Goal: Task Accomplishment & Management: Manage account settings

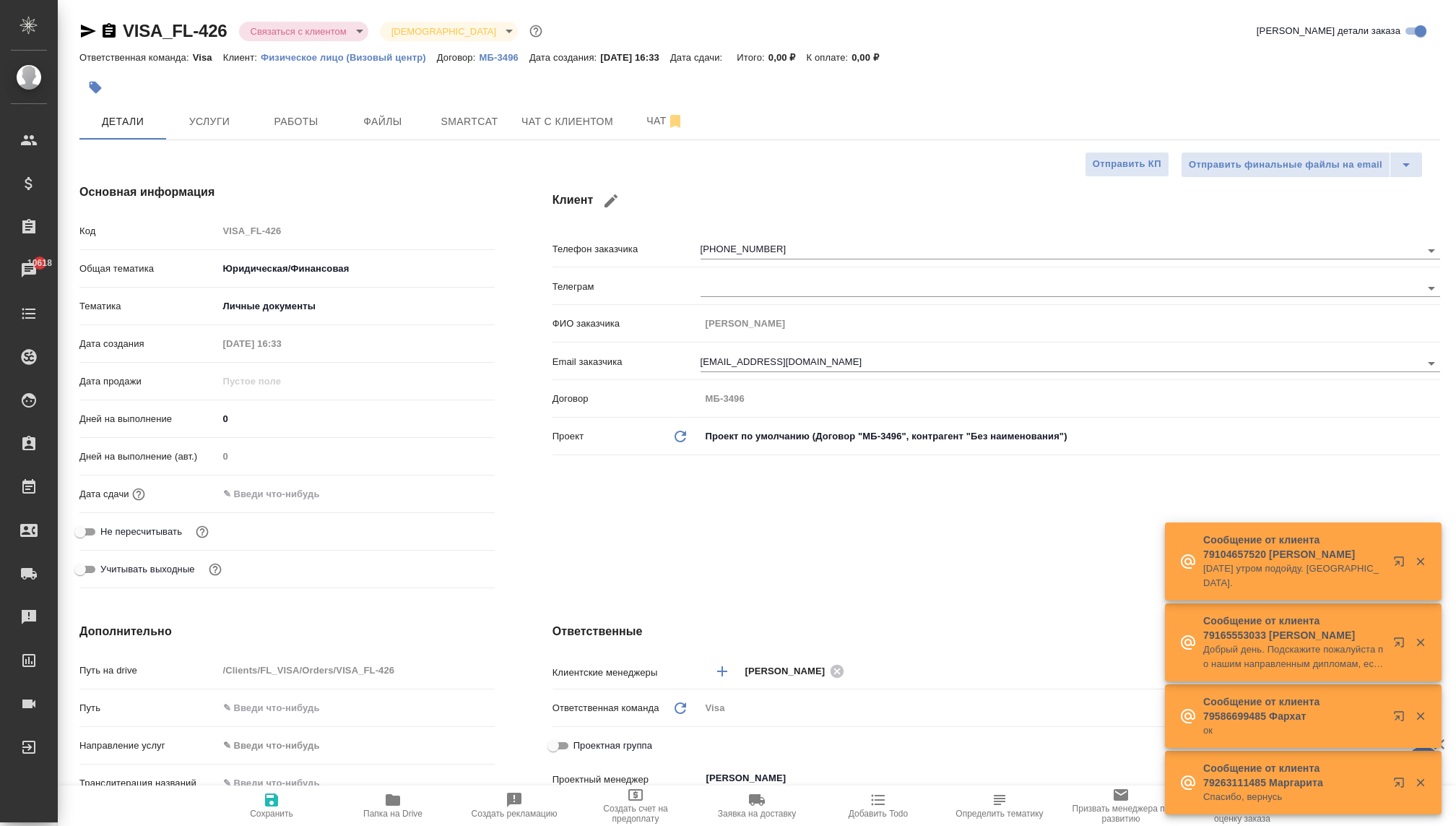
select select "RU"
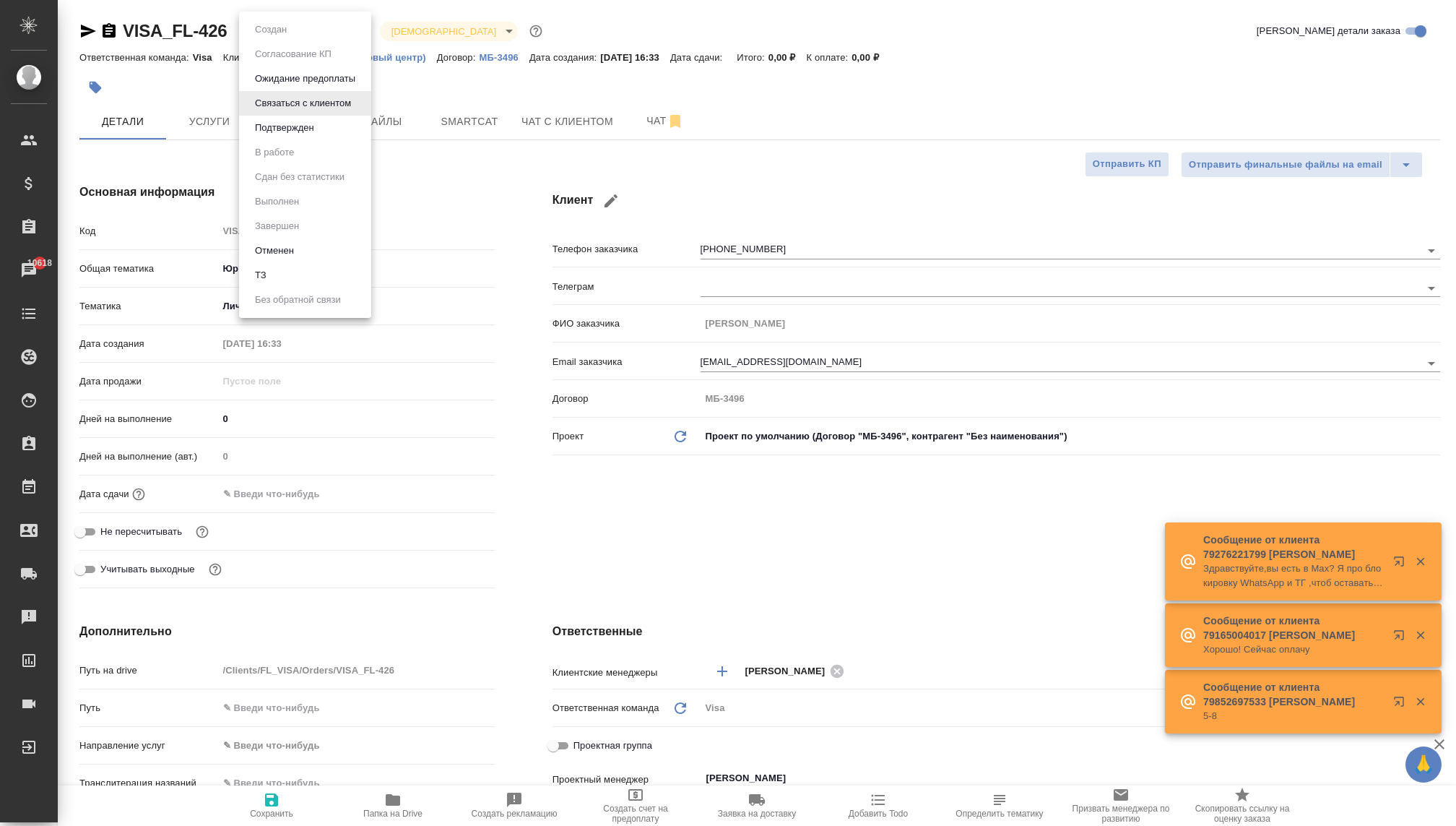
click at [323, 33] on body "🙏 .cls-1 fill:#fff; AWATERA Kovaleva Ekaterina Клиенты Спецификации Заказы 1061…" at bounding box center [728, 413] width 1456 height 826
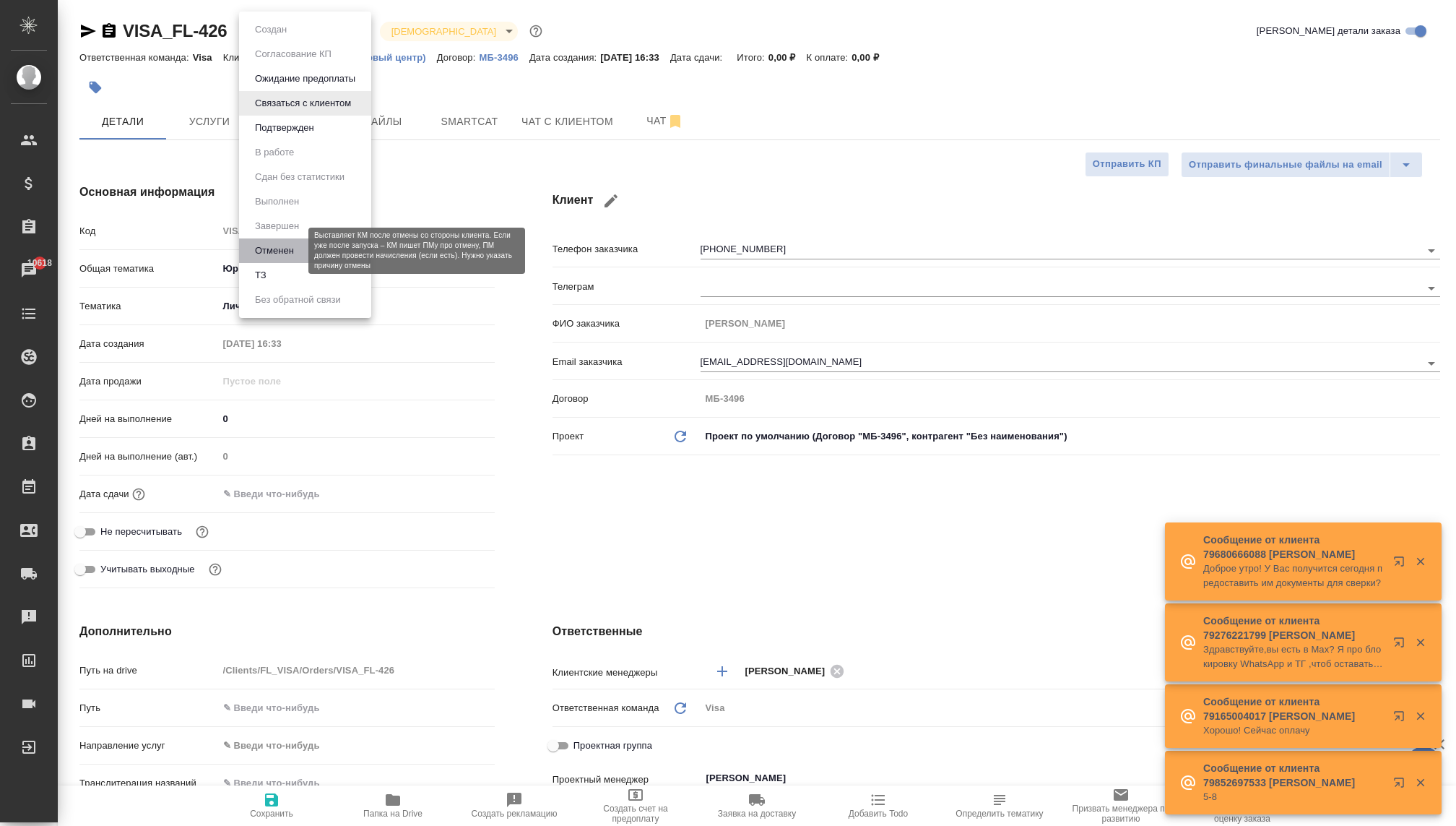
click at [283, 252] on button "Отменен" at bounding box center [275, 251] width 48 height 16
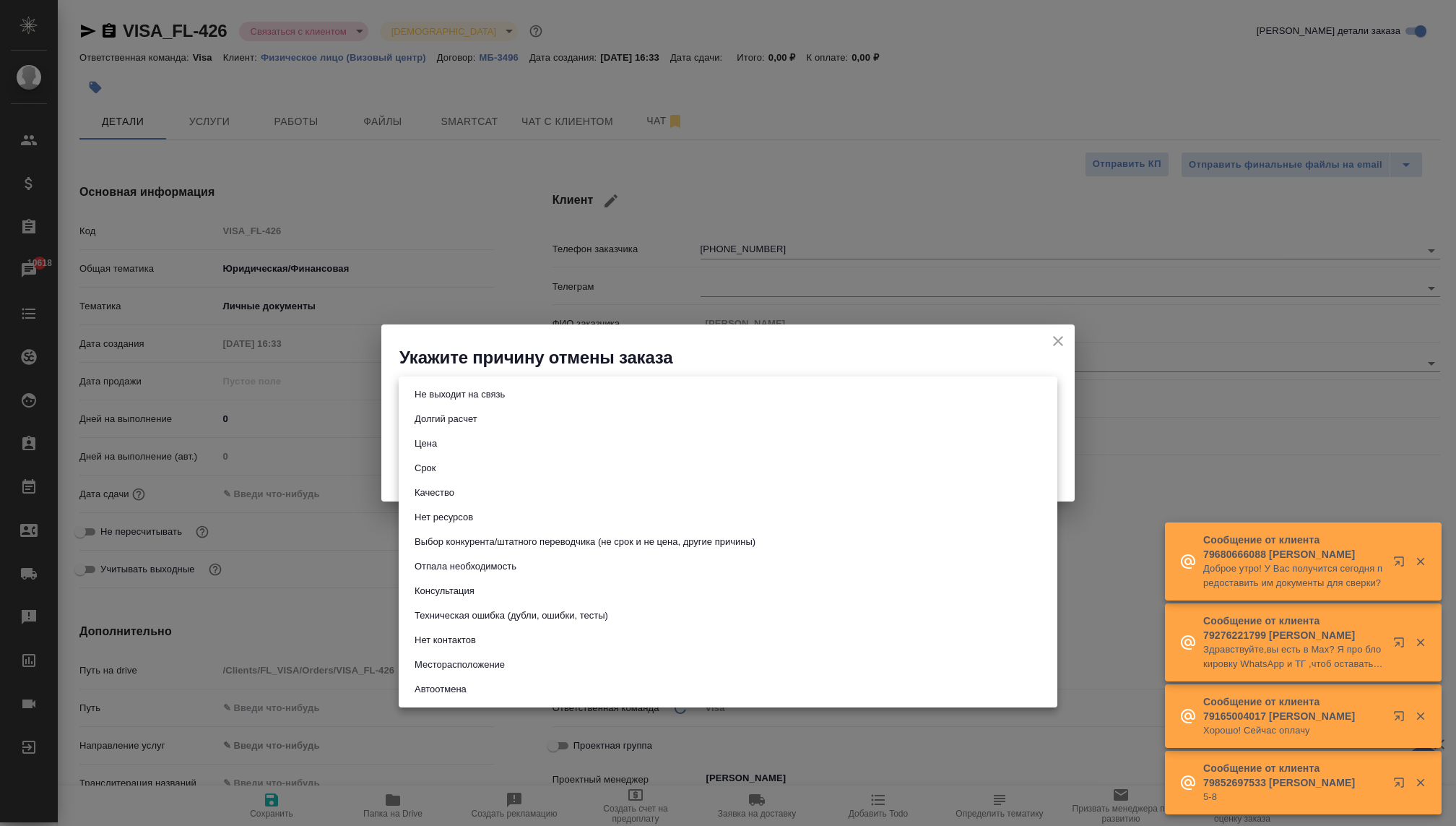
click at [540, 390] on body "🙏 .cls-1 fill:#fff; AWATERA Kovaleva Ekaterina Клиенты Спецификации Заказы 1061…" at bounding box center [728, 413] width 1456 height 826
click at [462, 398] on button "Не выходит на связь" at bounding box center [460, 395] width 99 height 16
type input "stopContacting"
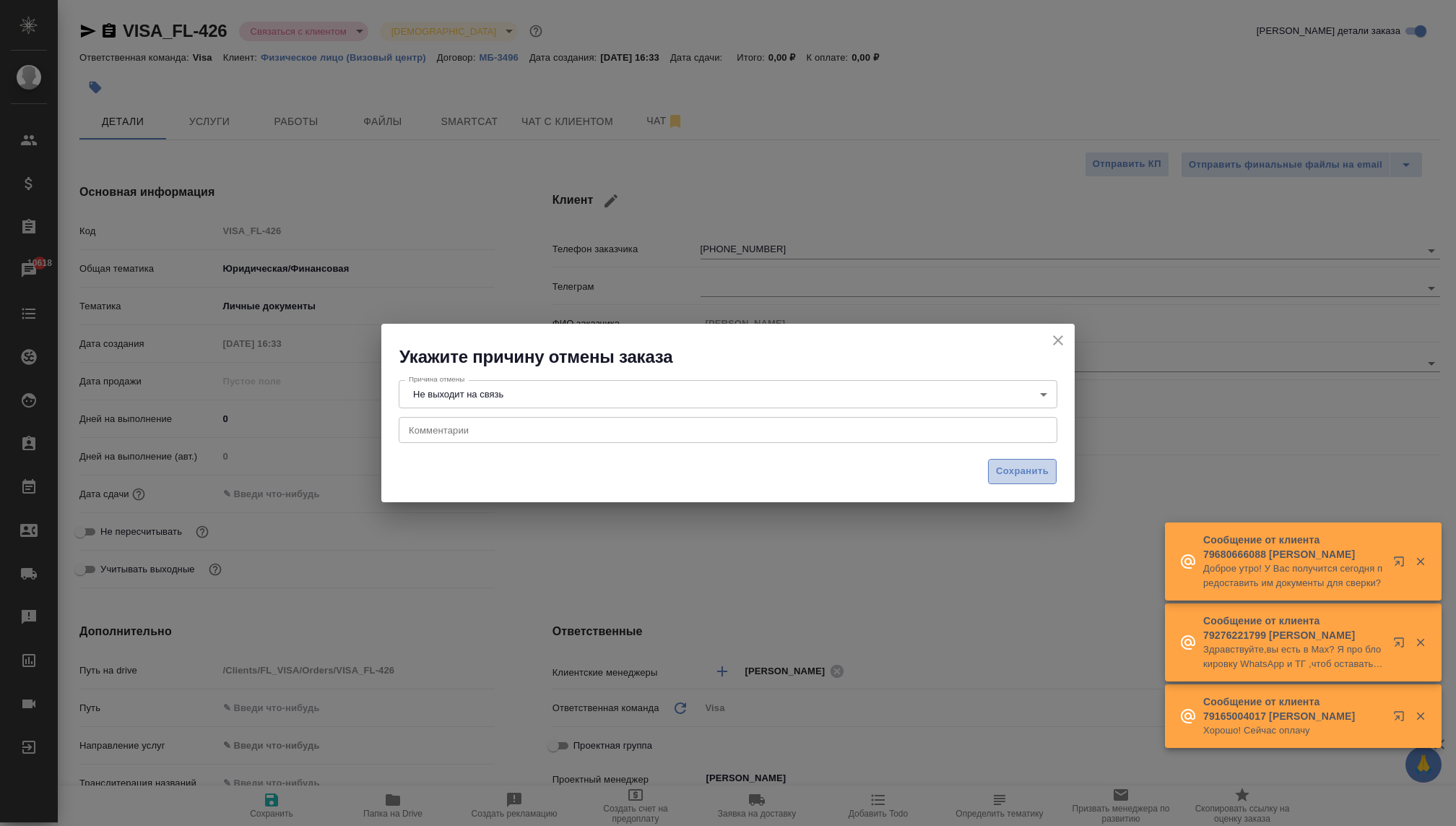
click at [996, 472] on span "Сохранить" at bounding box center [1022, 471] width 53 height 17
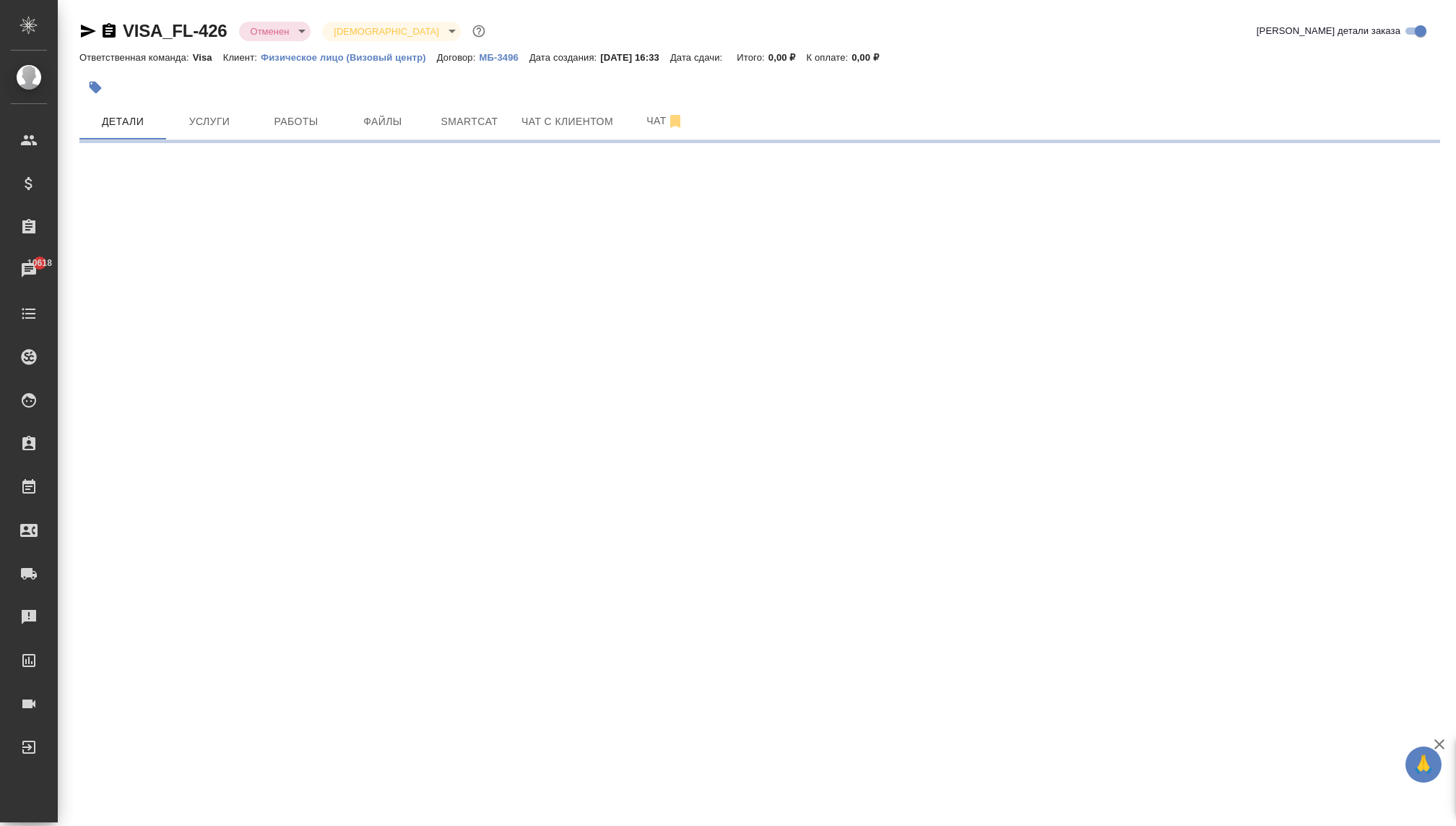
select select "RU"
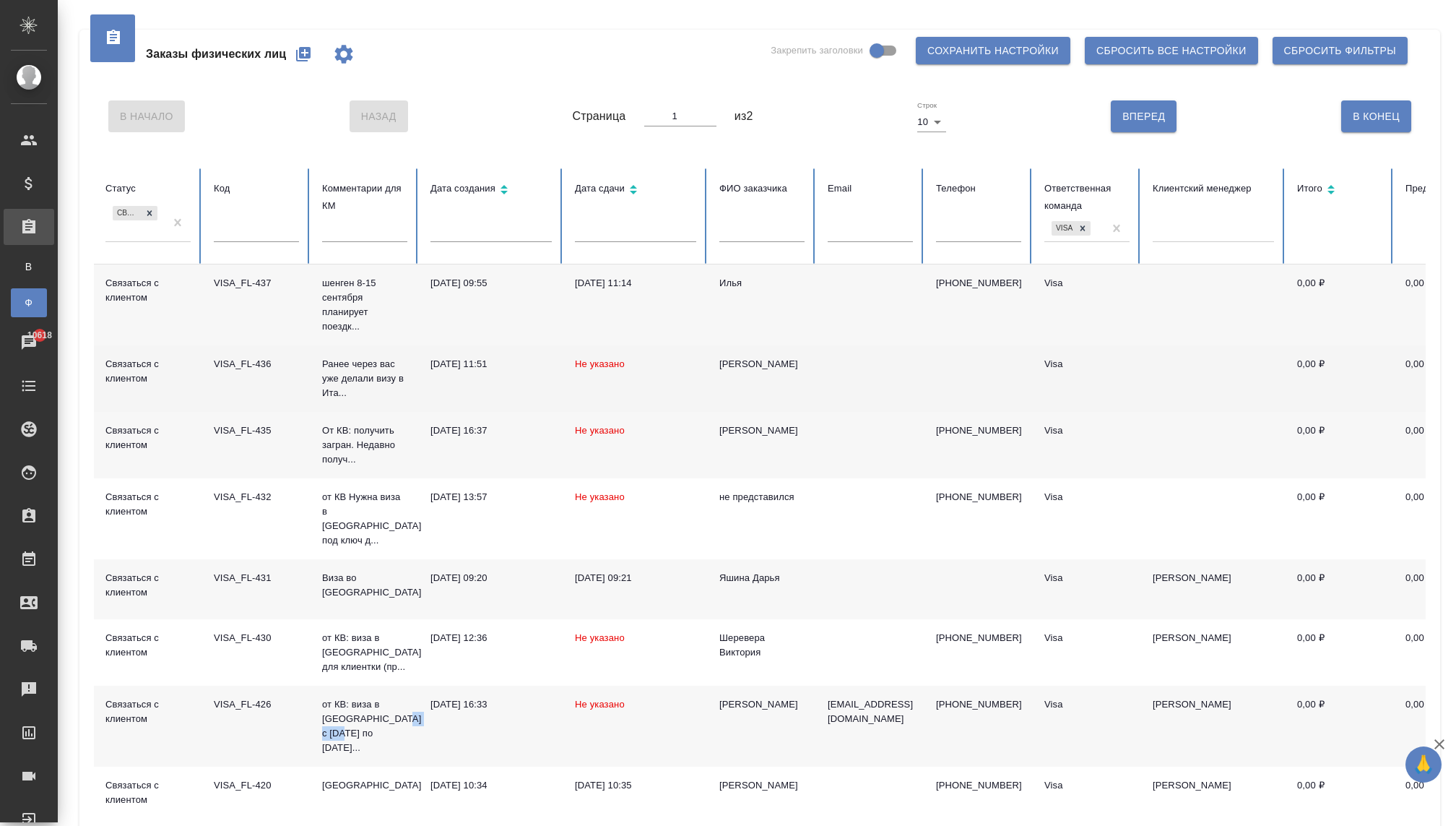
scroll to position [168, 0]
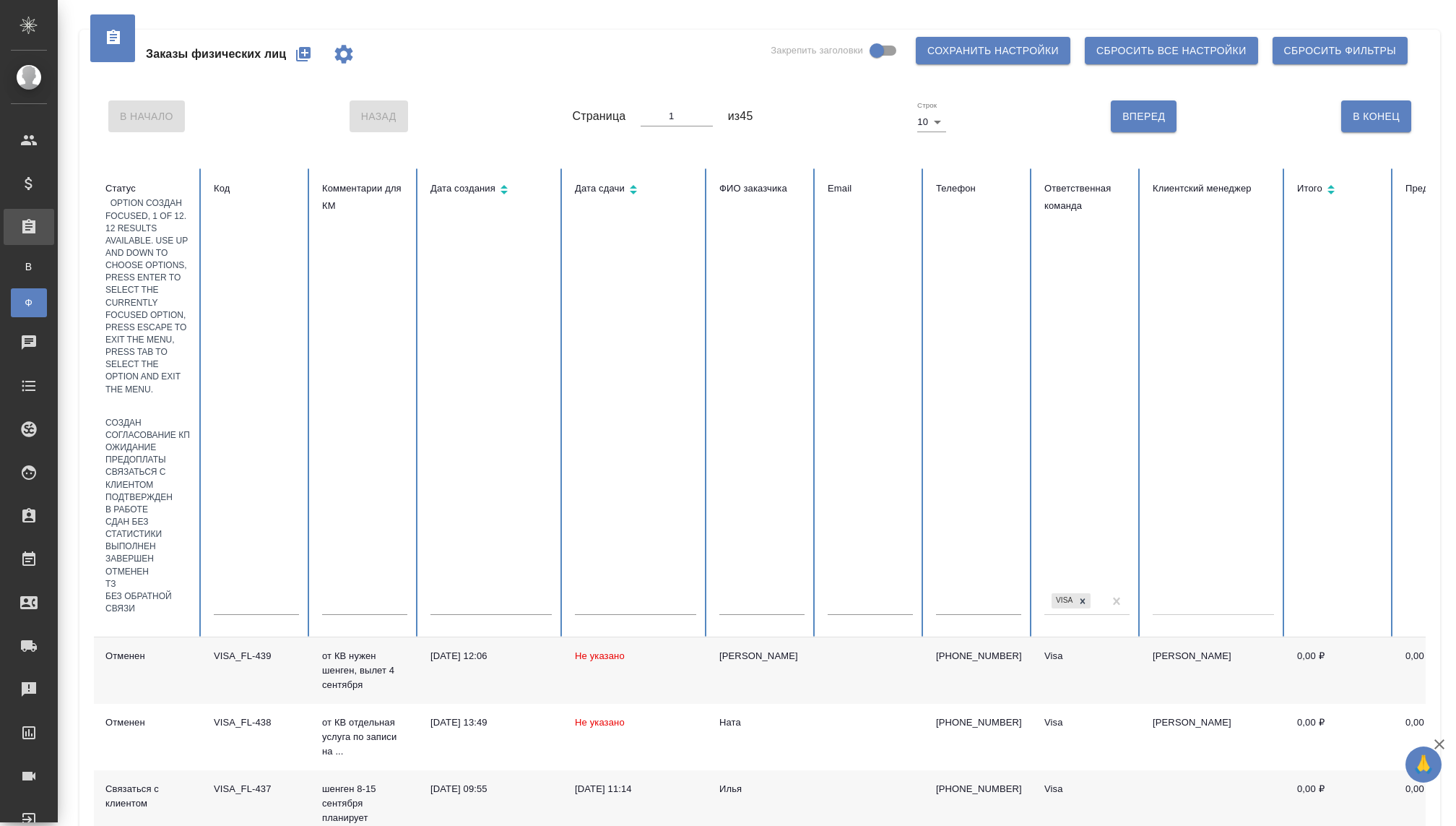
click at [150, 396] on div at bounding box center [147, 406] width 86 height 21
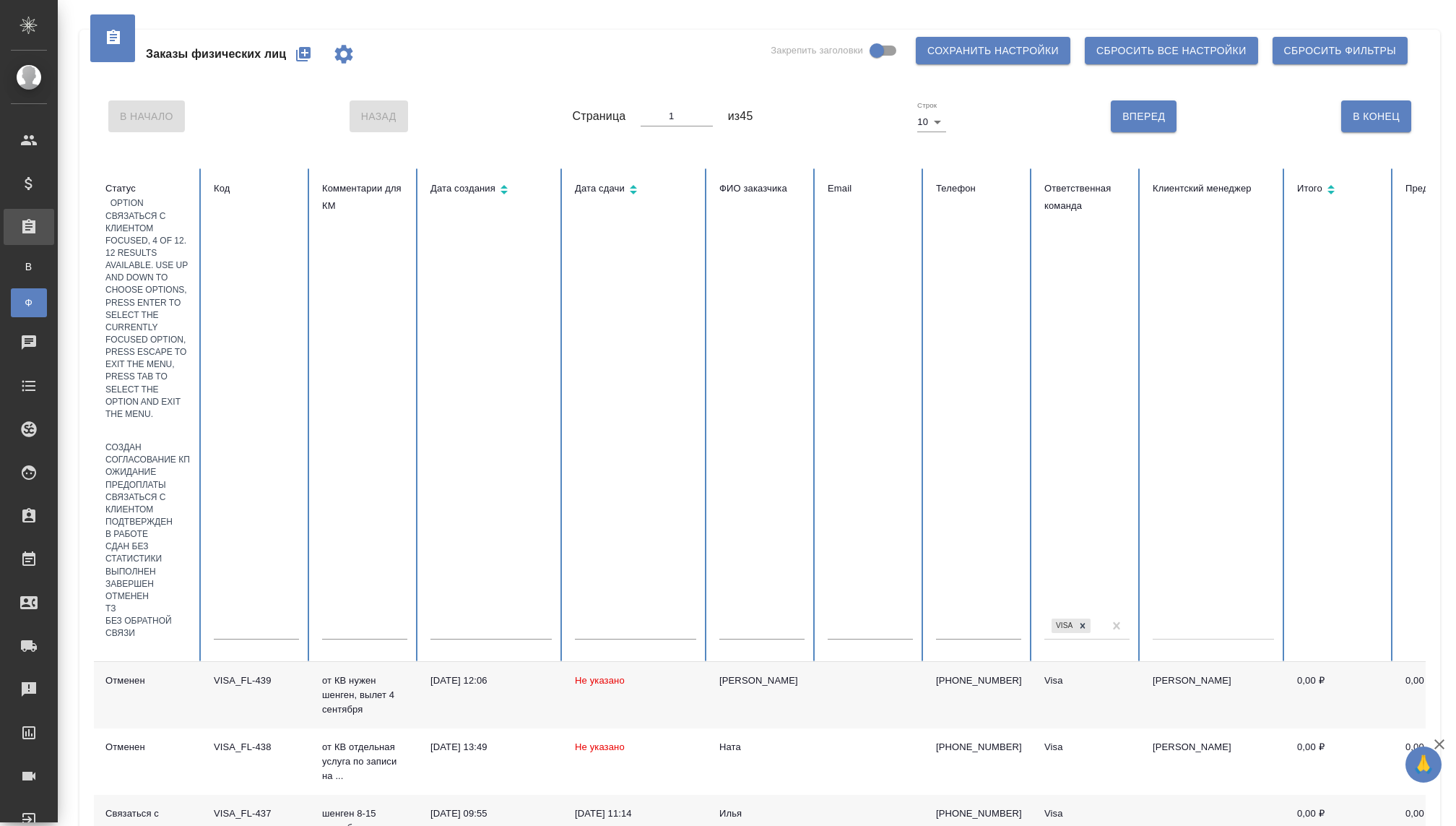
click at [166, 491] on div "Связаться с клиентом" at bounding box center [147, 504] width 86 height 25
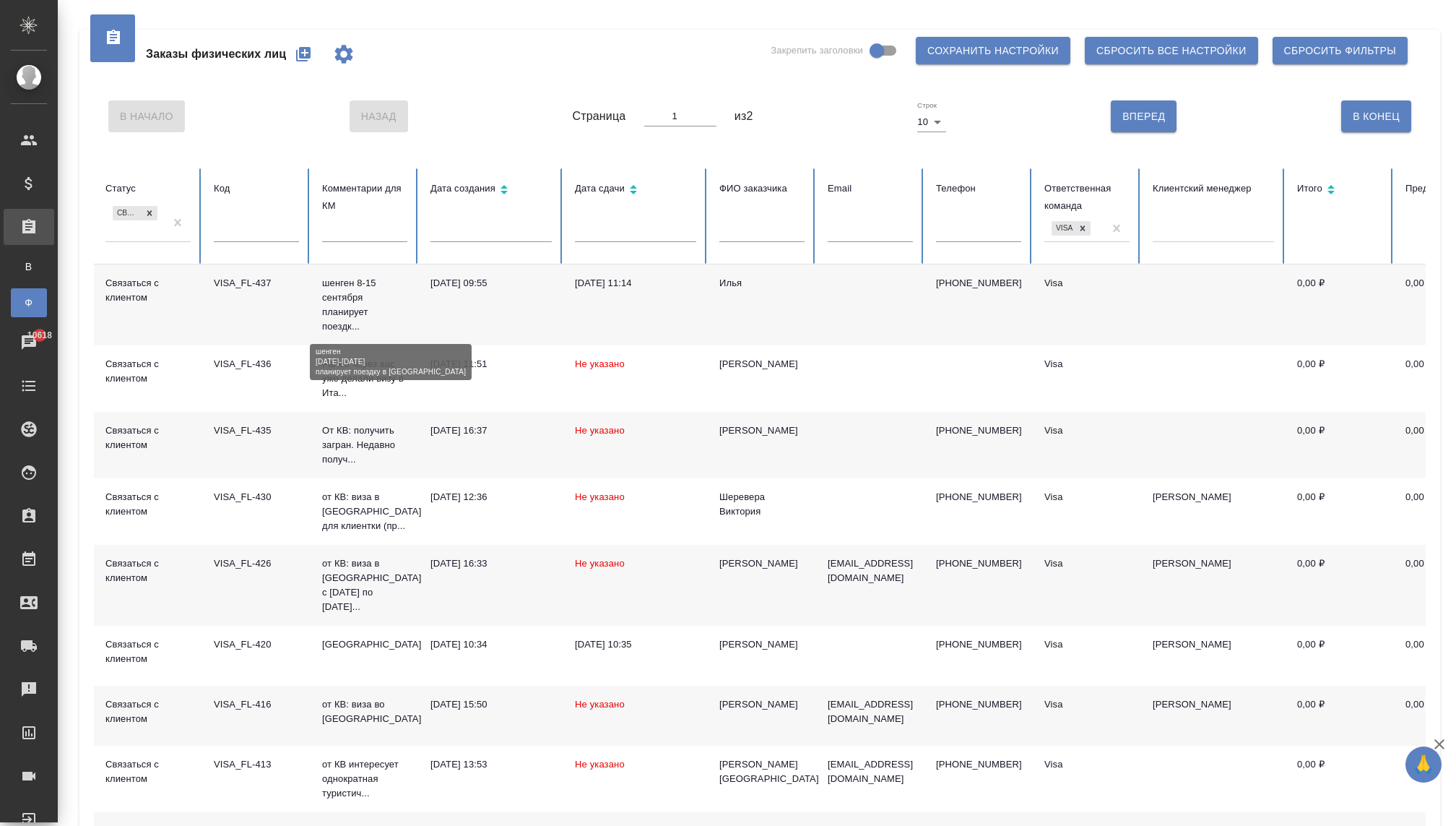
click at [354, 311] on p "шенген 8-15 сентября планирует поездк..." at bounding box center [365, 304] width 86 height 57
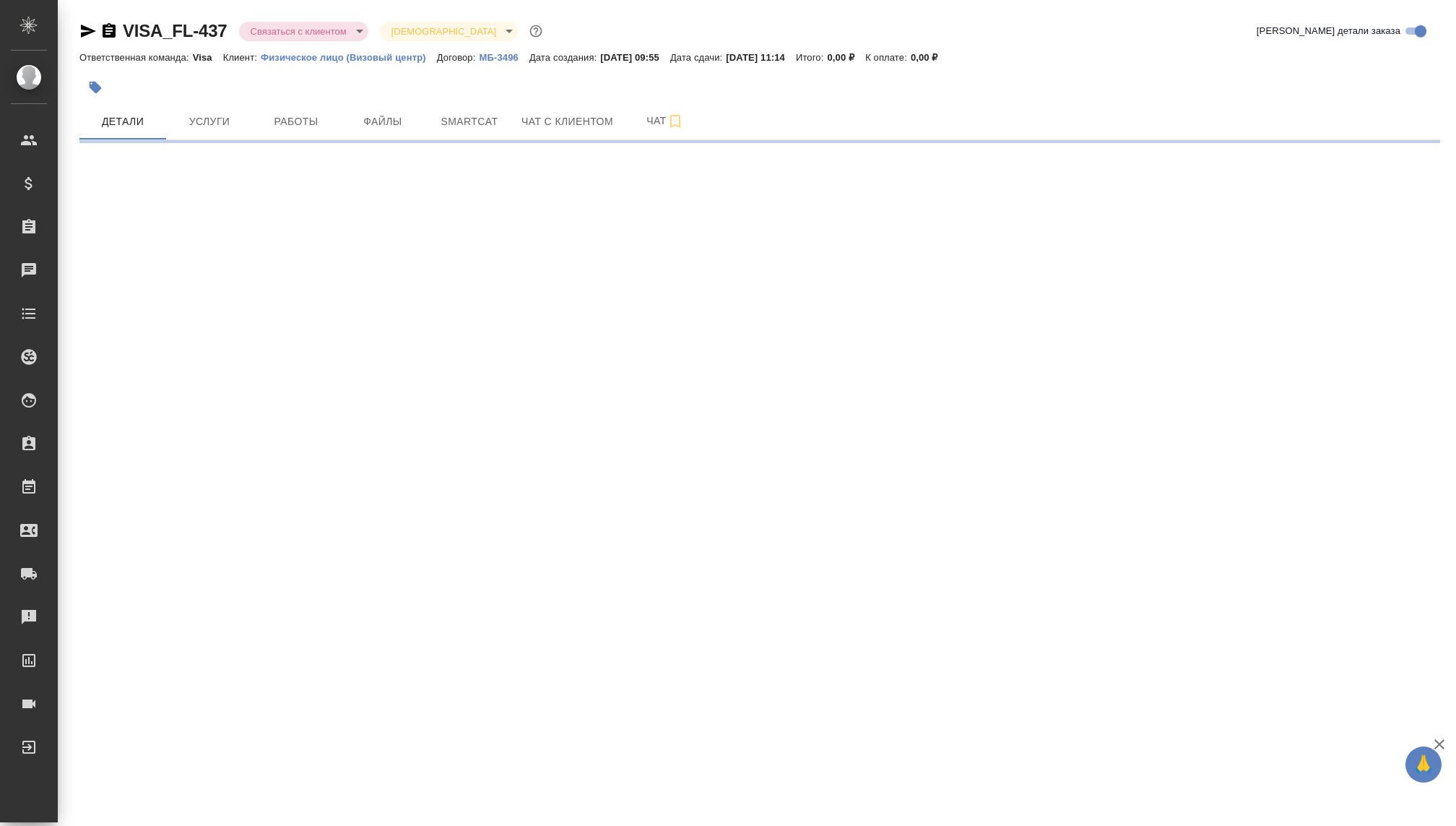
select select "RU"
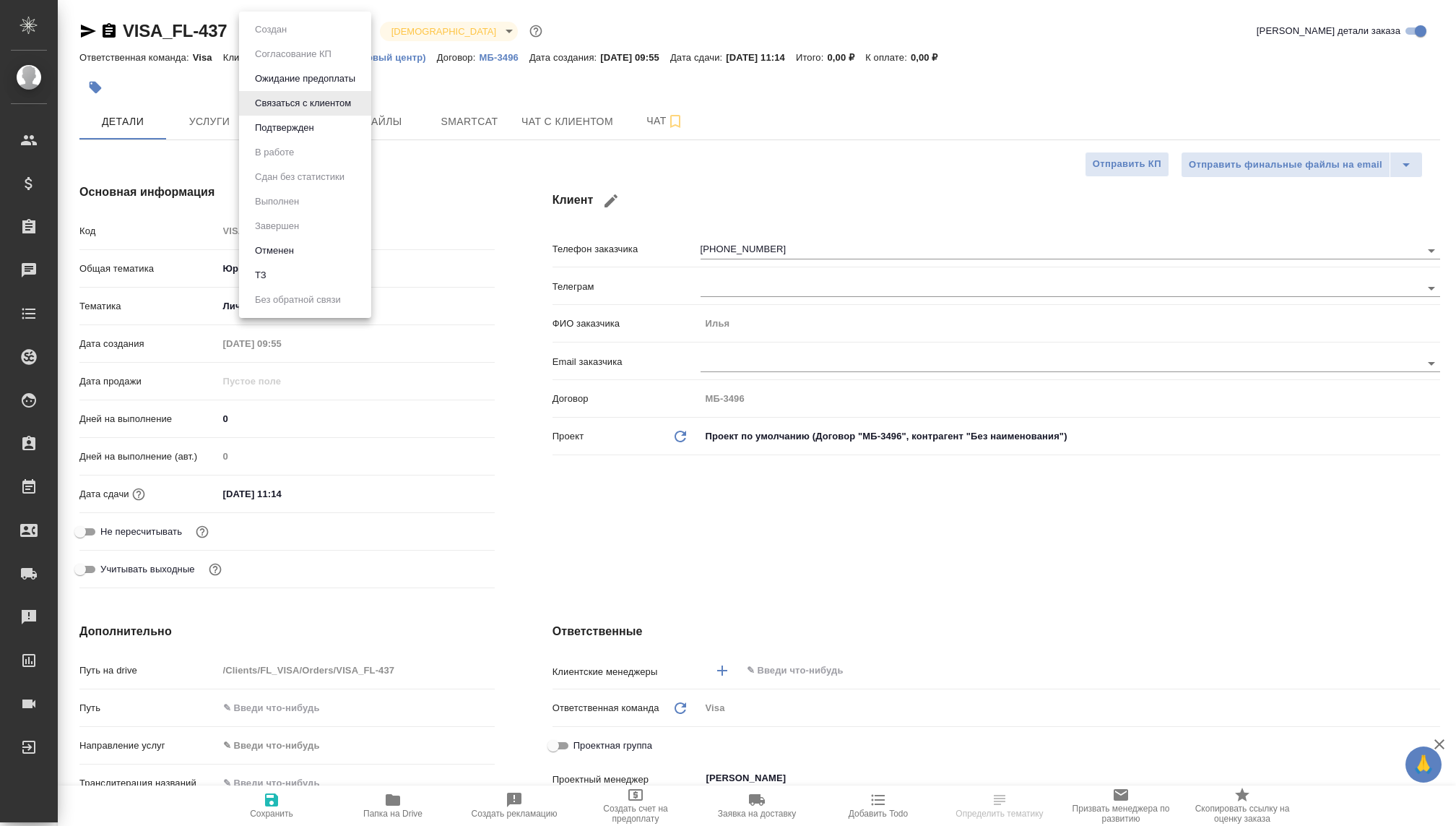
type textarea "x"
click at [306, 33] on body "🙏 .cls-1 fill:#fff; AWATERA Kovaleva Ekaterina Клиенты Спецификации Заказы Чаты…" at bounding box center [728, 413] width 1456 height 826
type textarea "x"
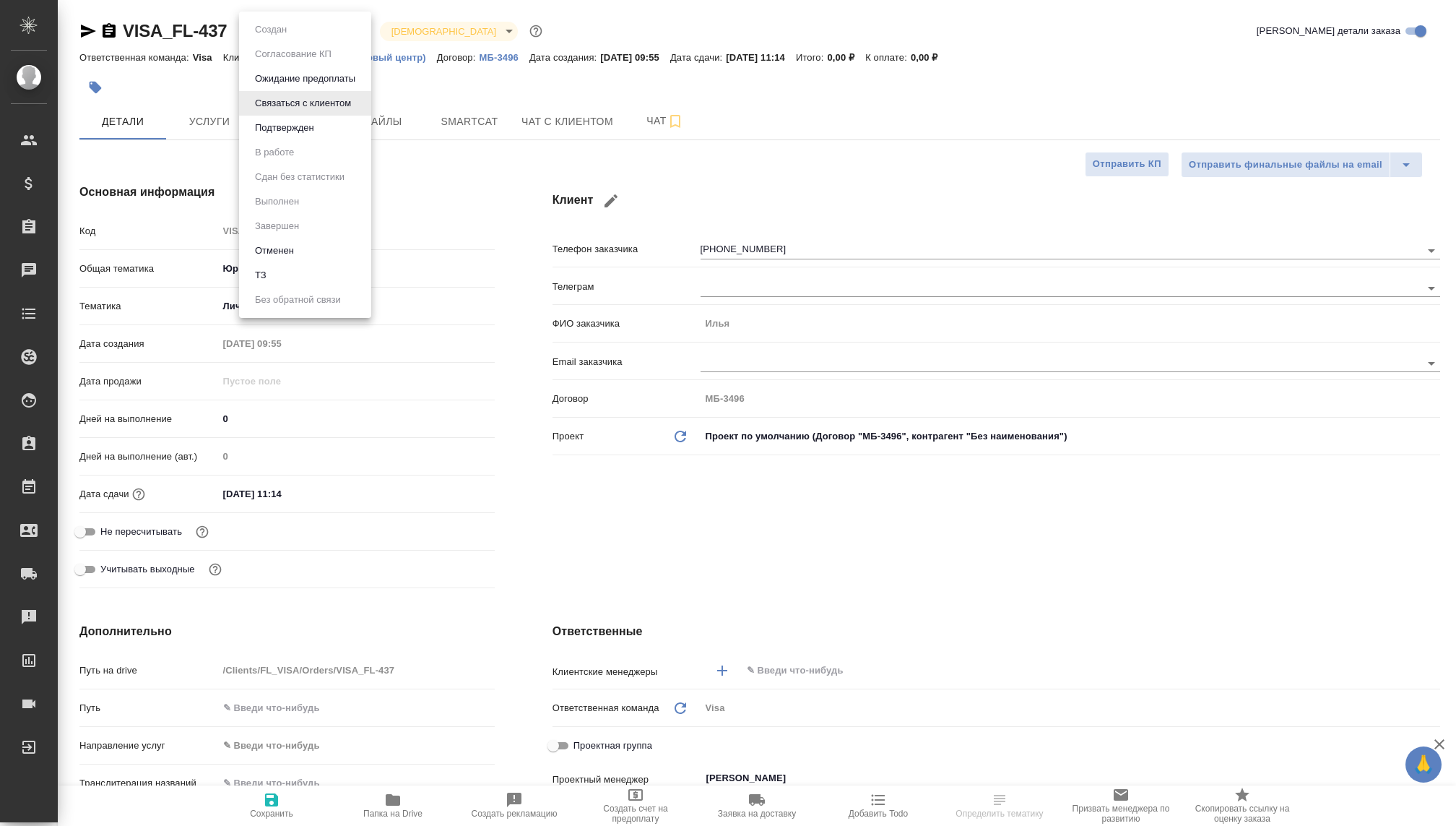
type textarea "x"
click at [272, 248] on button "Отменен" at bounding box center [275, 251] width 48 height 16
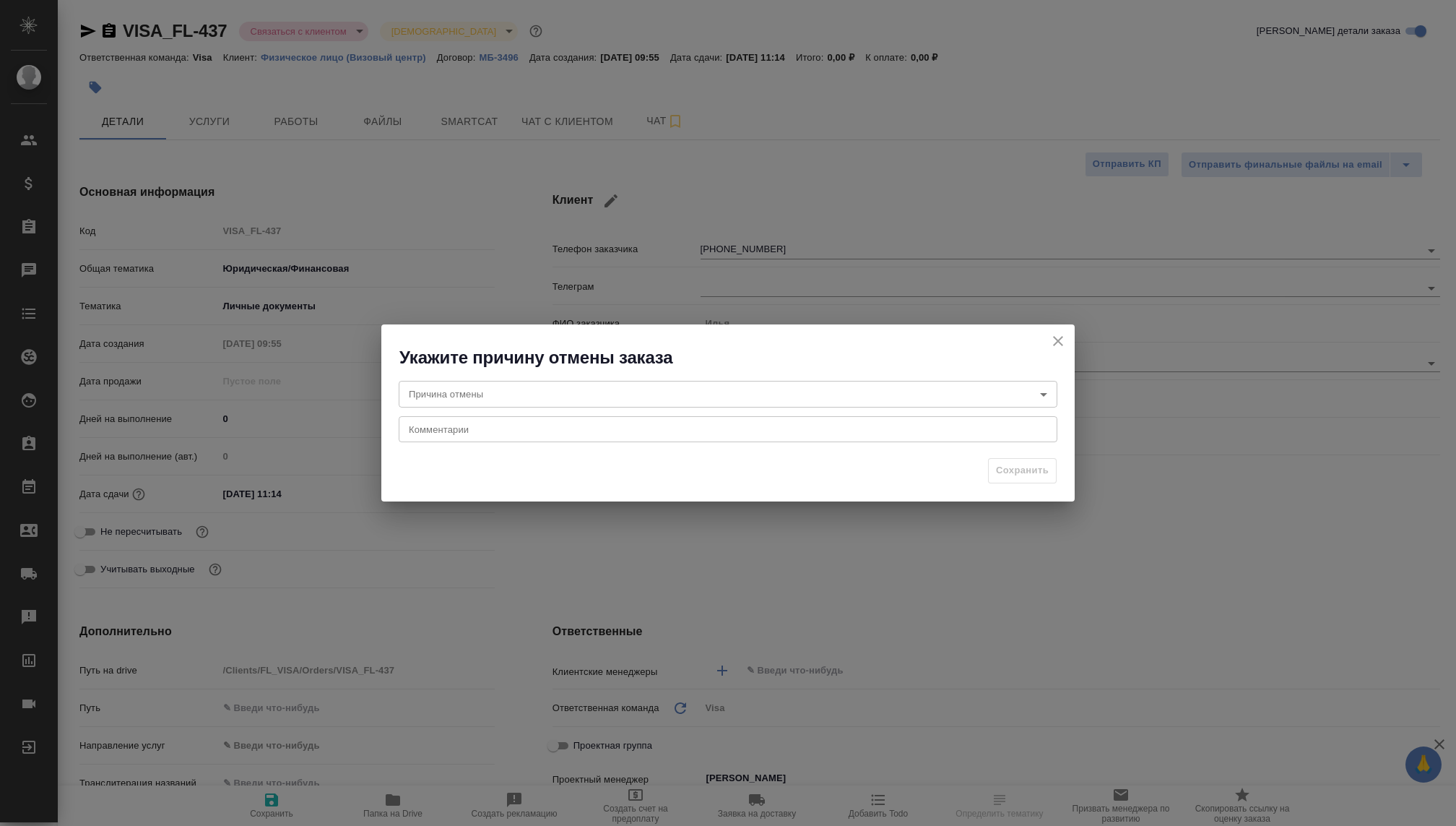
click at [467, 403] on body "🙏 .cls-1 fill:#fff; AWATERA Kovaleva Ekaterina Клиенты Спецификации Заказы Чаты…" at bounding box center [728, 413] width 1456 height 826
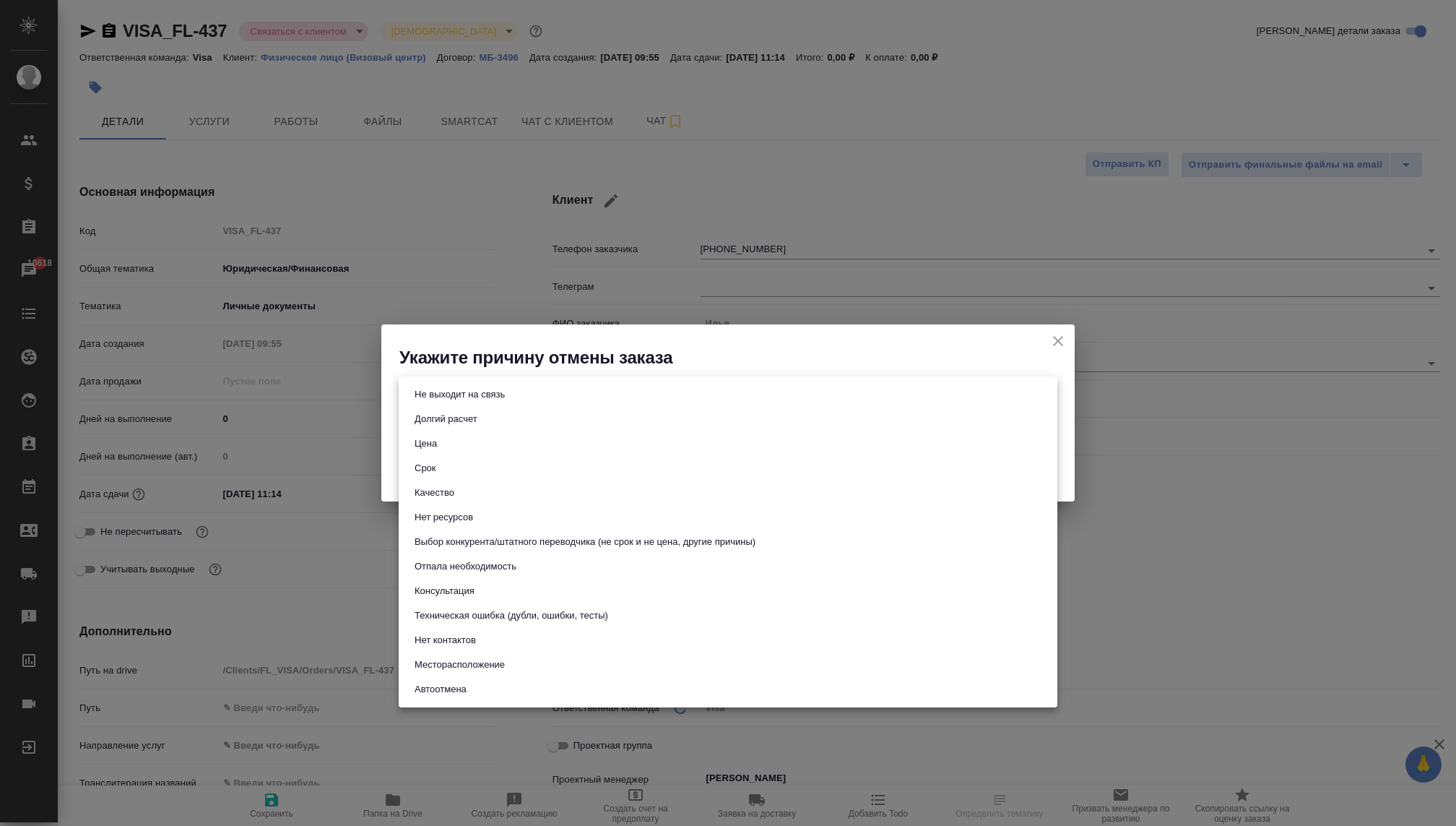
click at [438, 566] on button "Отпала необходимость" at bounding box center [465, 566] width 110 height 16
type input "noNeed"
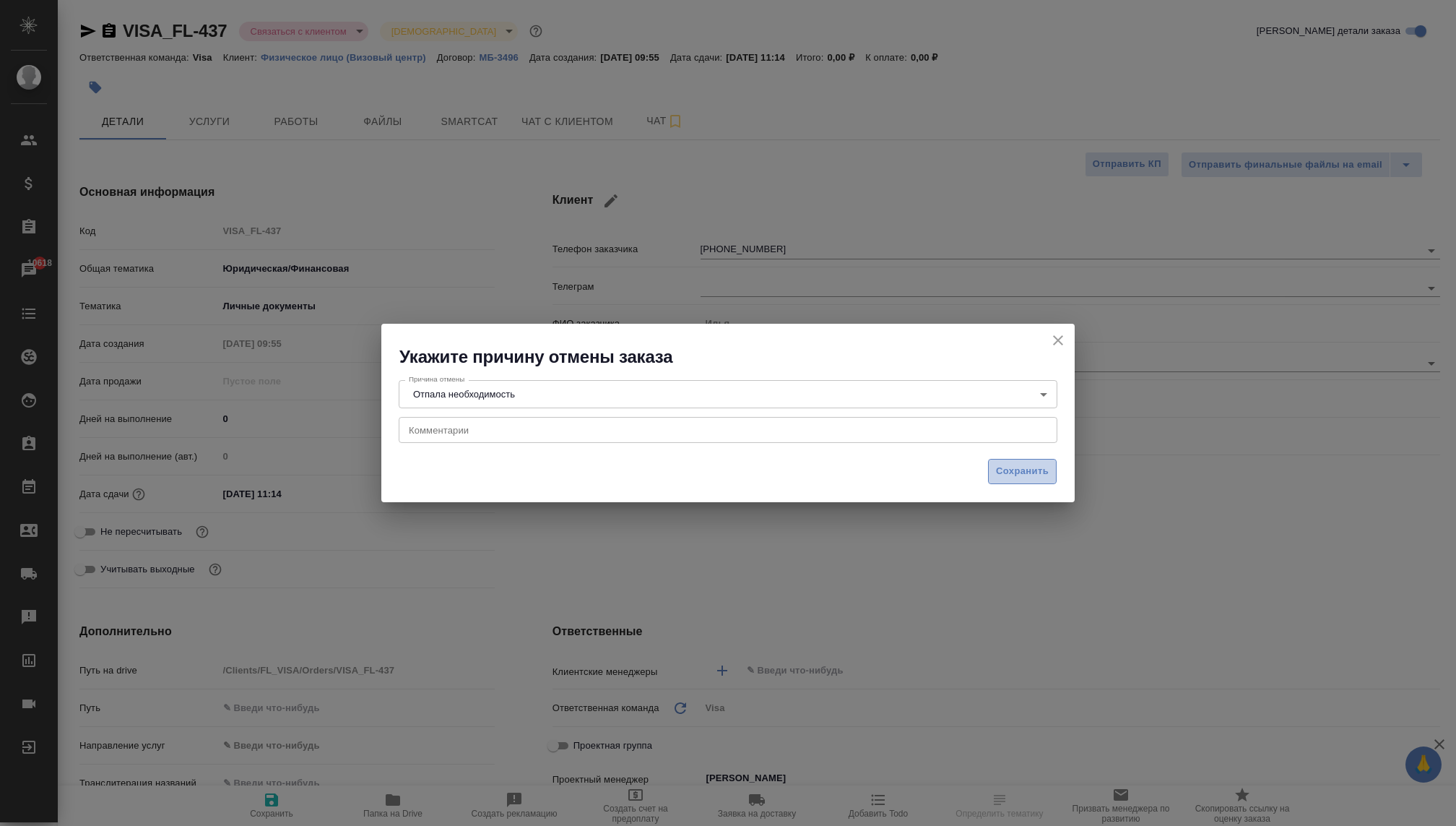
click at [1021, 476] on span "Сохранить" at bounding box center [1022, 471] width 53 height 17
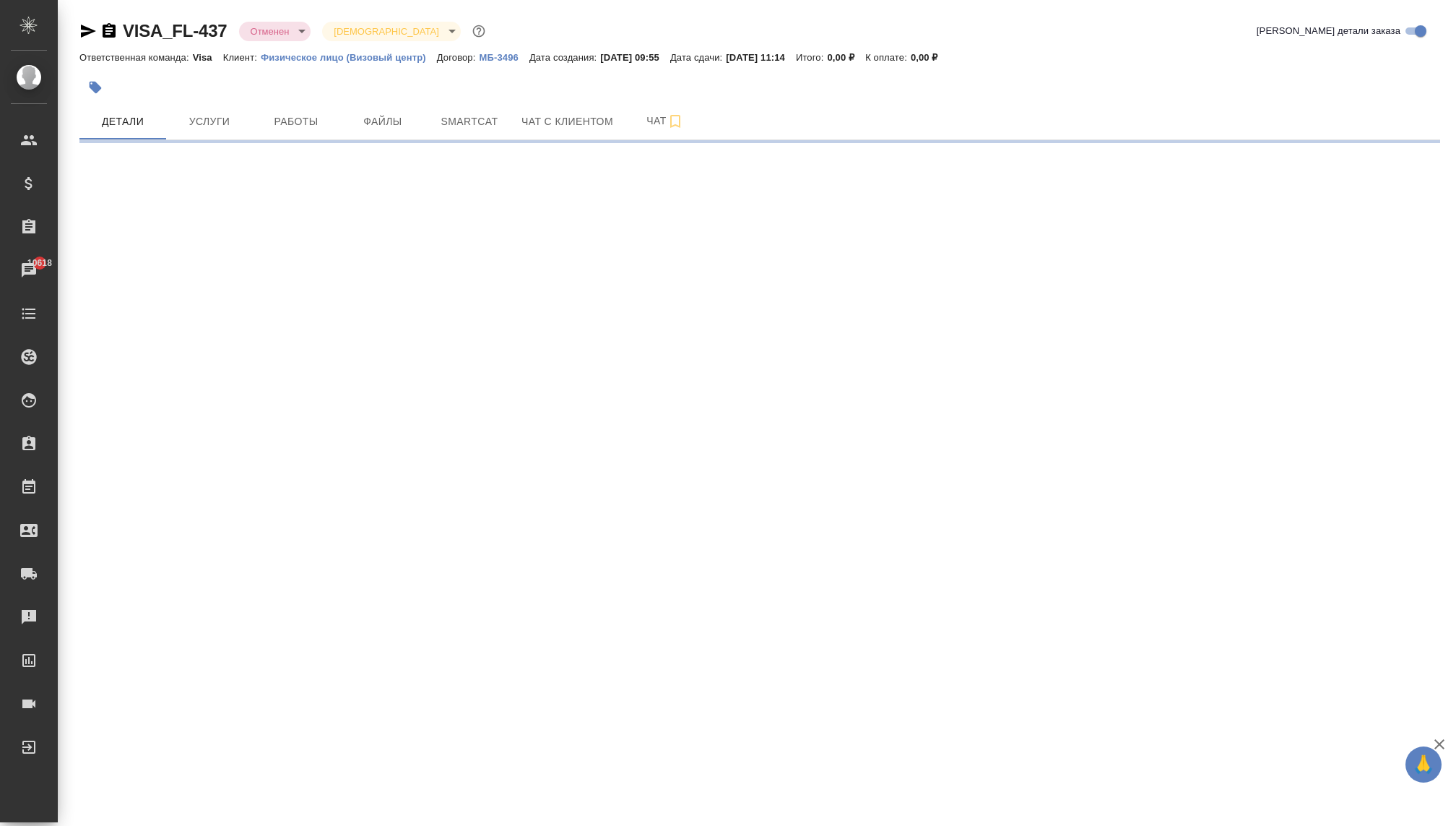
select select "RU"
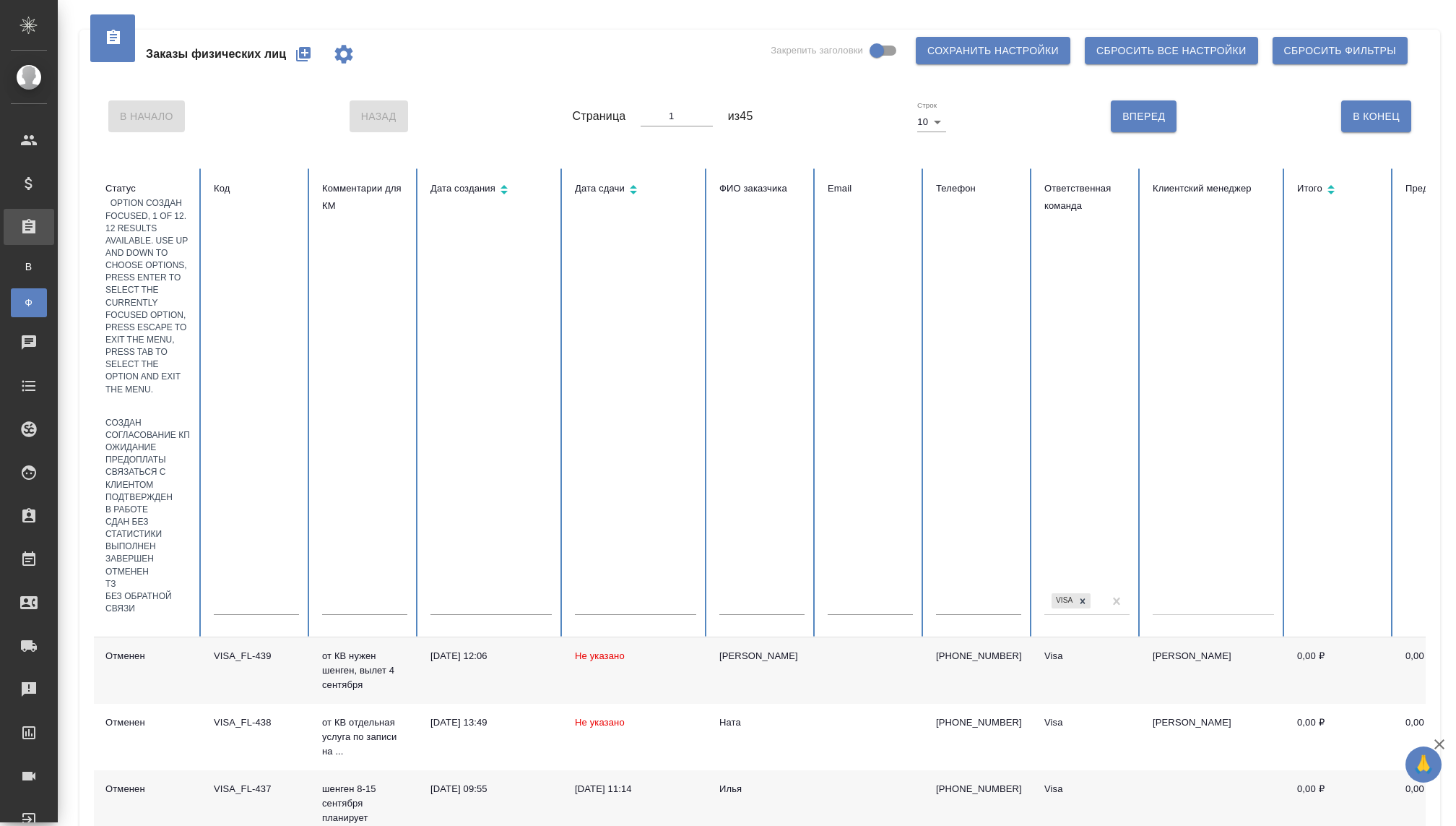
click at [139, 396] on div at bounding box center [147, 406] width 86 height 21
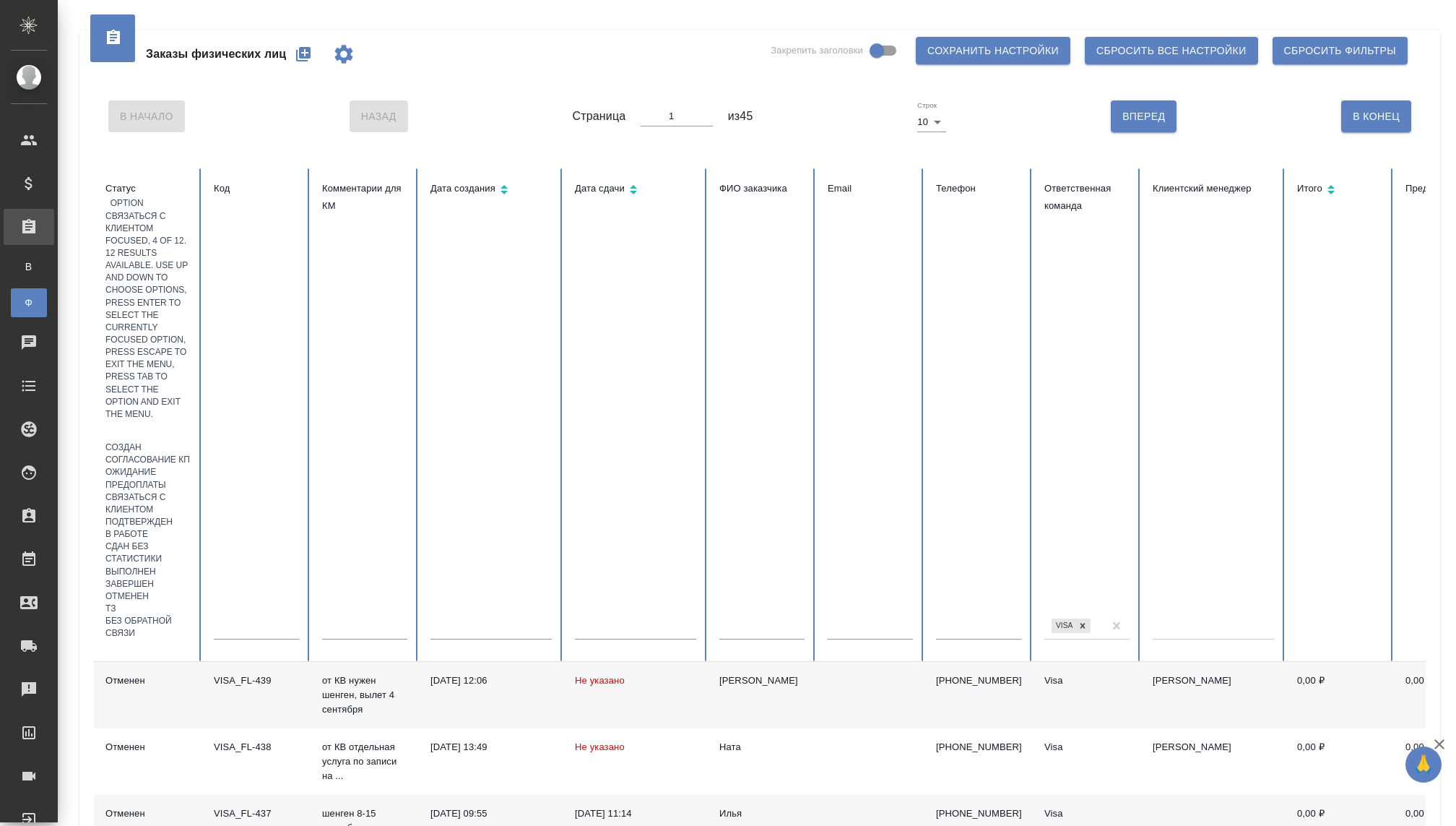
click at [191, 491] on div "Связаться с клиентом" at bounding box center [147, 504] width 86 height 25
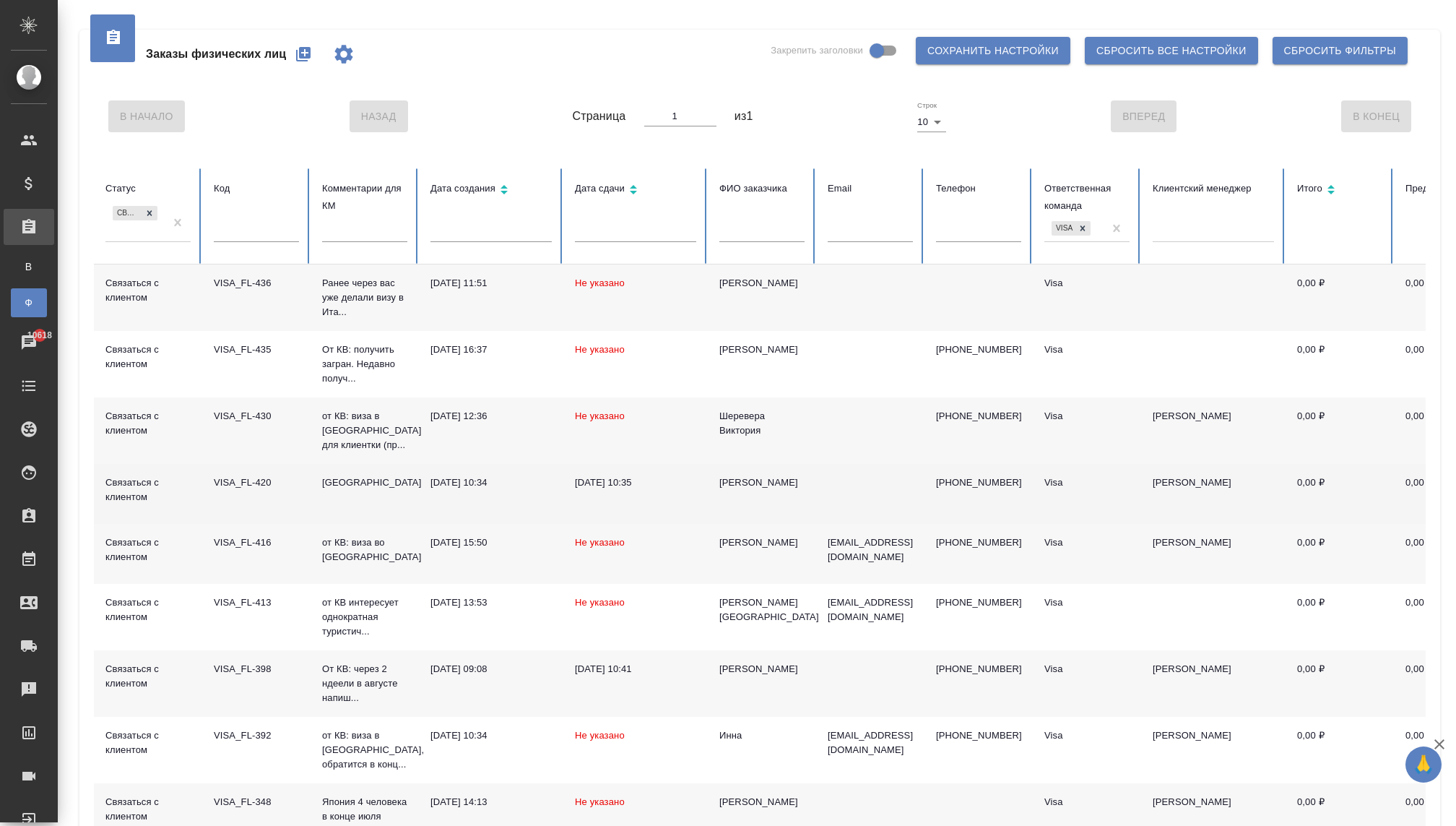
scroll to position [93, 0]
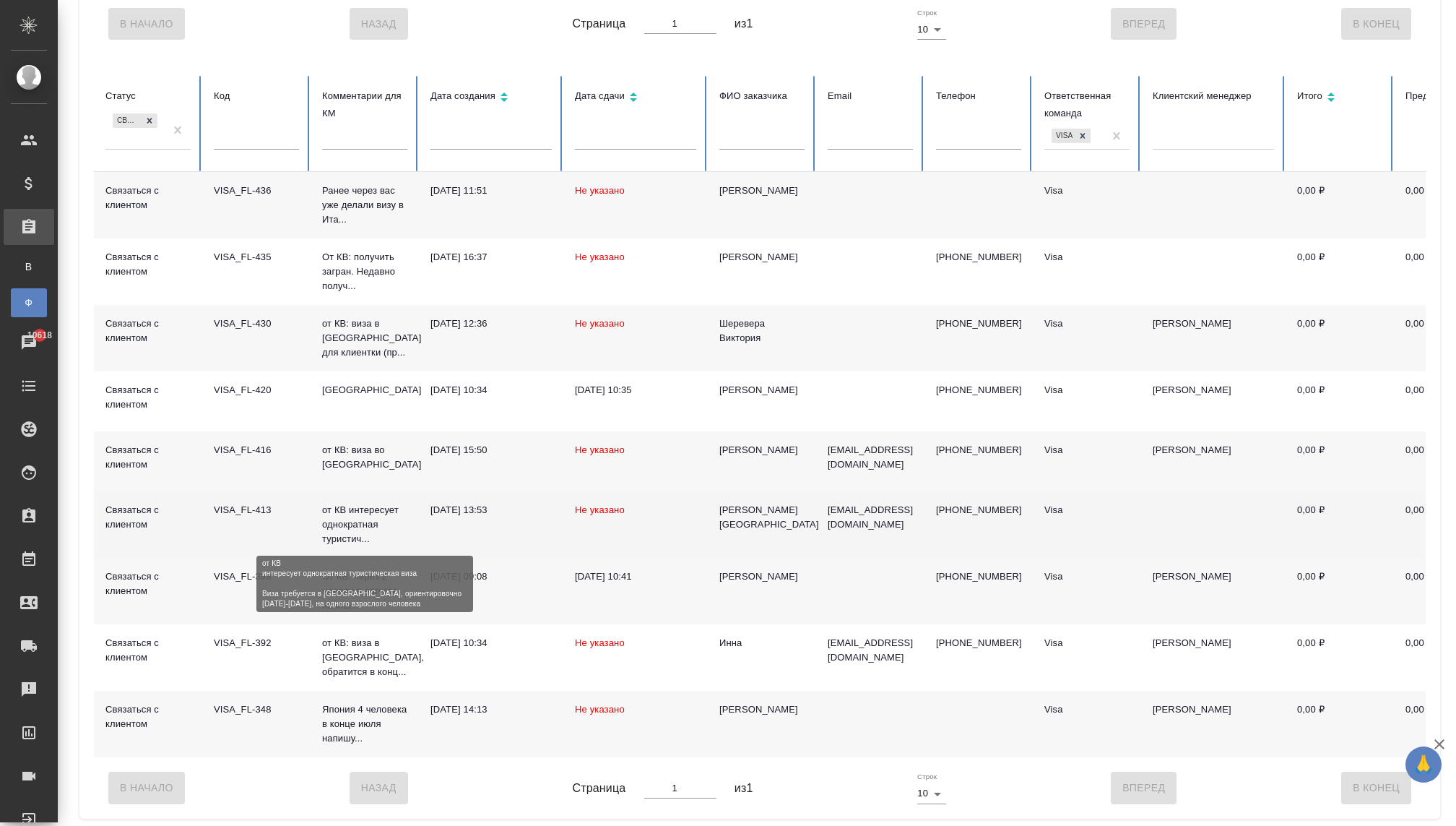
click at [365, 525] on p "от КВ интересует однократная туристич..." at bounding box center [365, 524] width 86 height 43
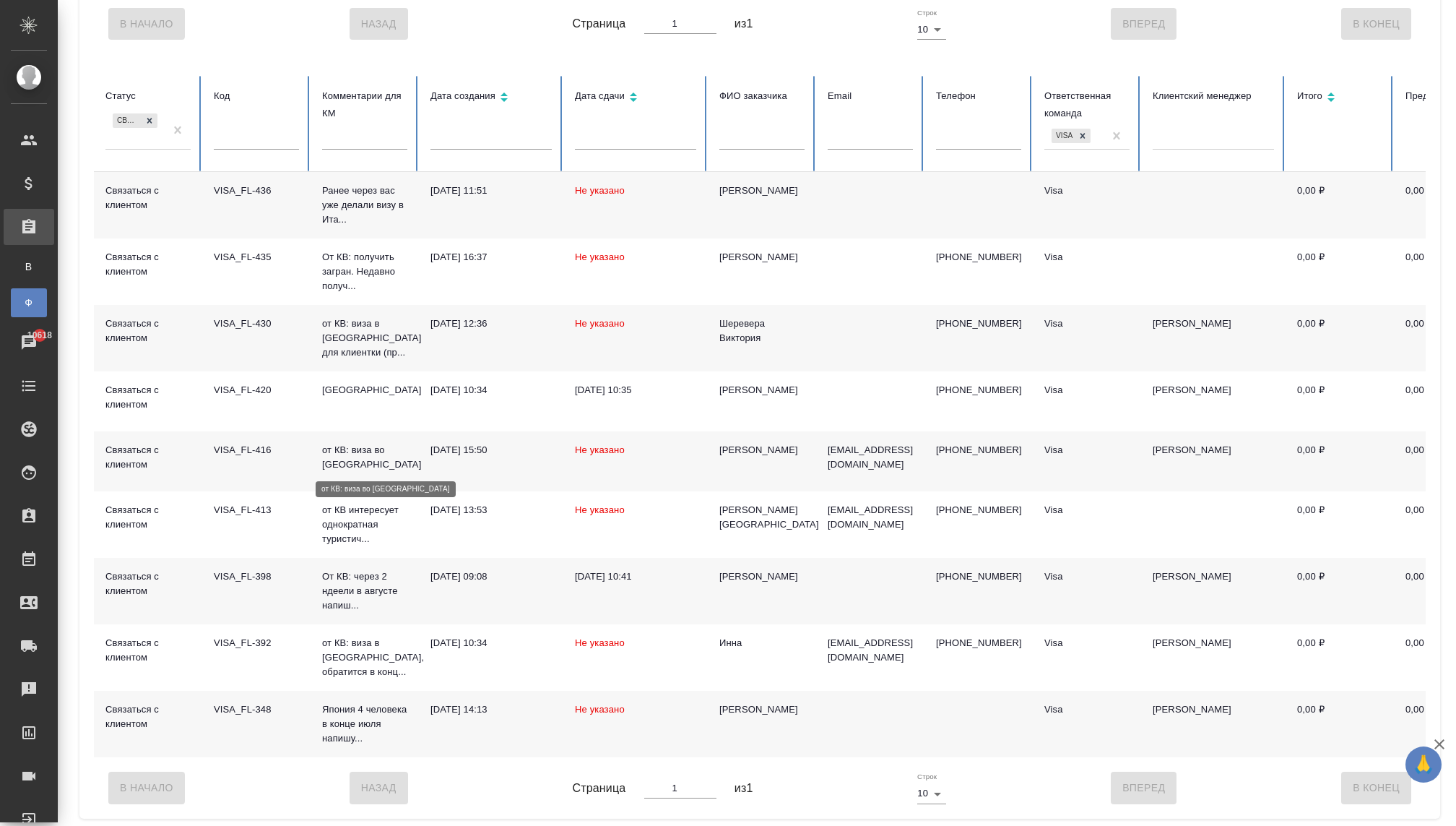
click at [347, 466] on p "от КВ: виза во Францию" at bounding box center [365, 457] width 86 height 29
click at [347, 466] on p "от КВ: виза во [GEOGRAPHIC_DATA]" at bounding box center [365, 457] width 86 height 29
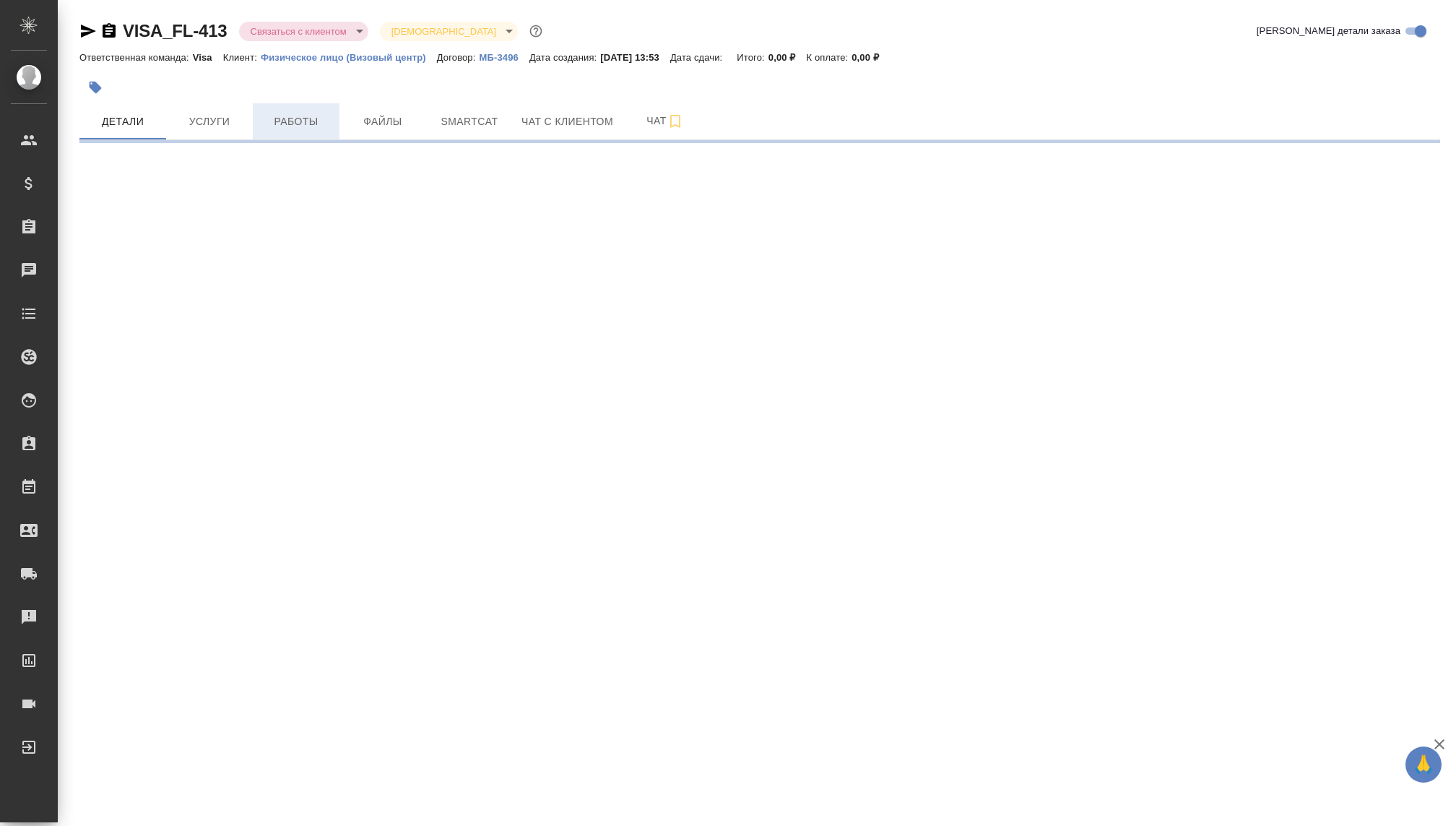
select select "RU"
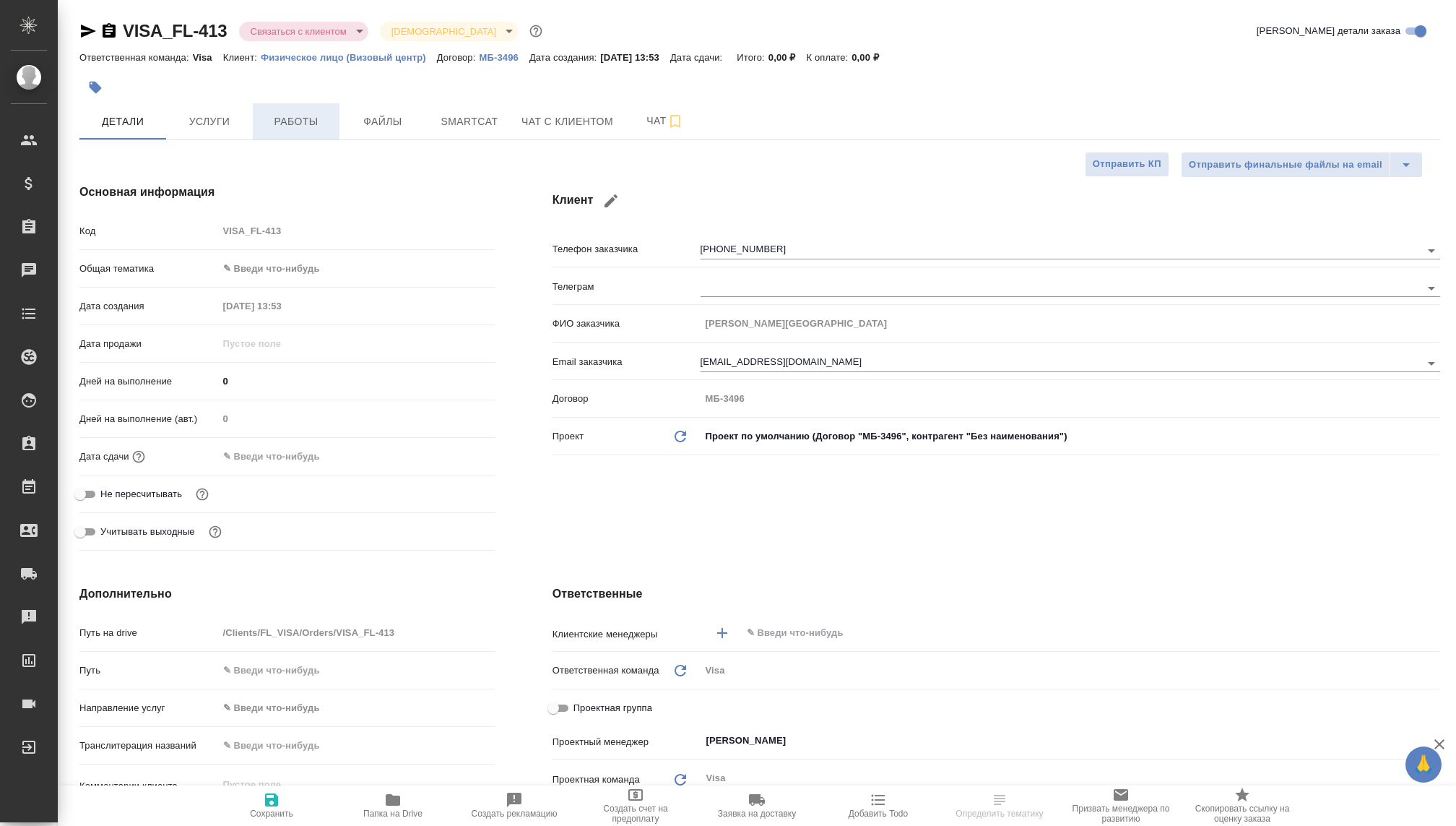
type textarea "x"
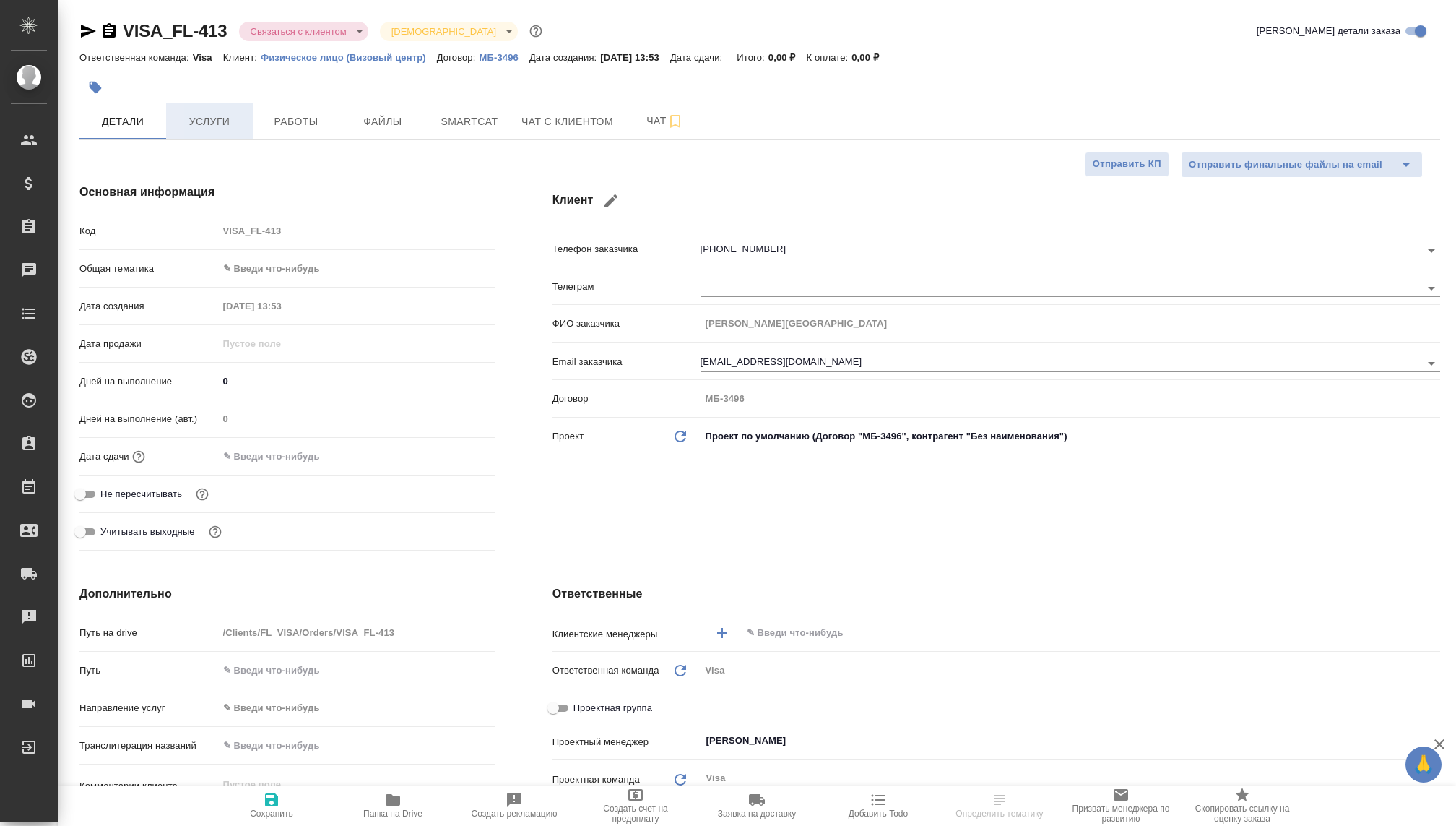
type textarea "x"
click at [517, 109] on button "Чат с клиентом" at bounding box center [567, 121] width 109 height 36
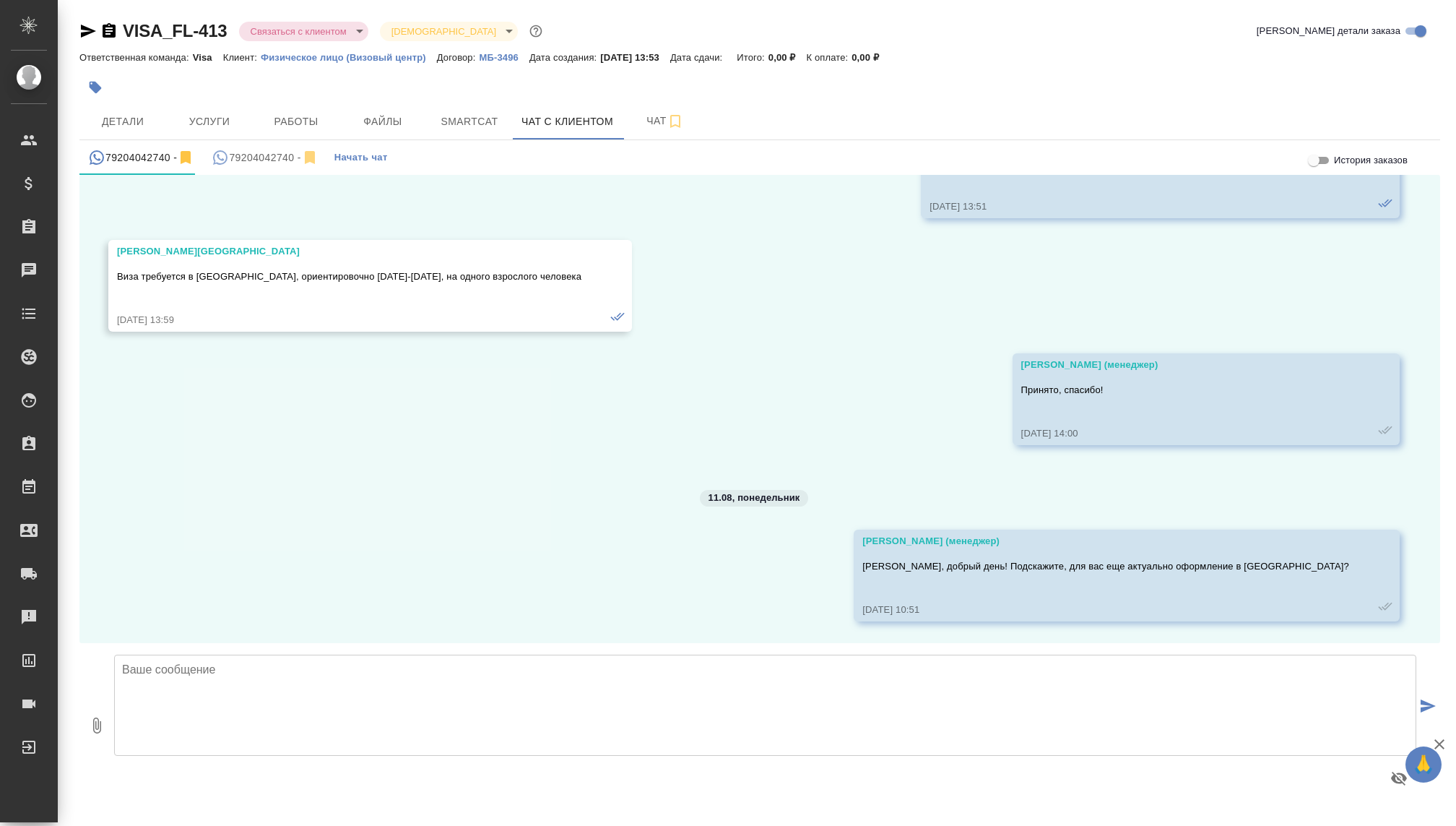
scroll to position [461, 0]
click at [104, 119] on span "Детали" at bounding box center [123, 122] width 70 height 18
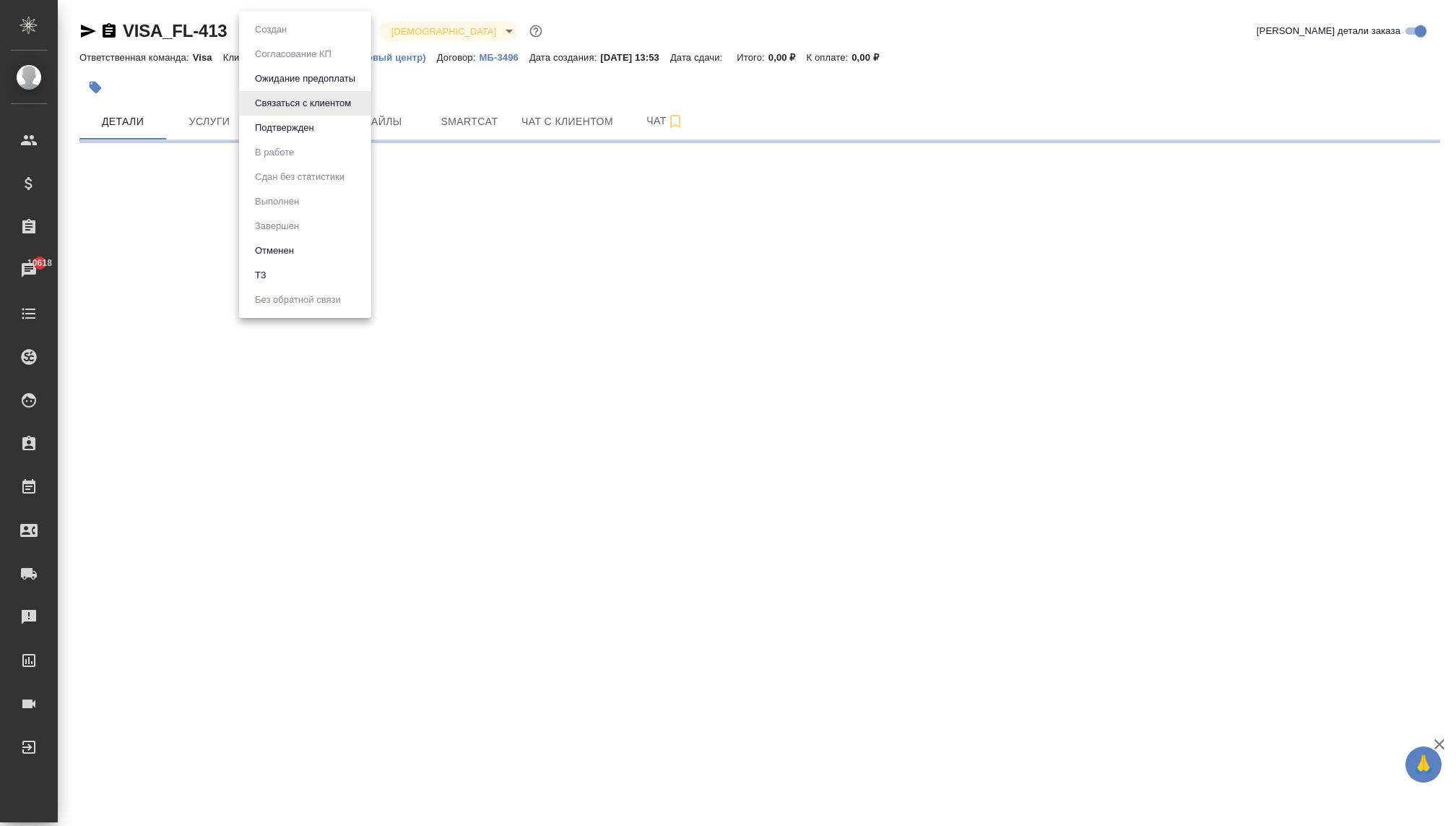
click at [335, 30] on body "🙏 .cls-1 fill:#fff; AWATERA Kovaleva Ekaterina Клиенты Спецификации Заказы 1061…" at bounding box center [728, 413] width 1456 height 826
select select "RU"
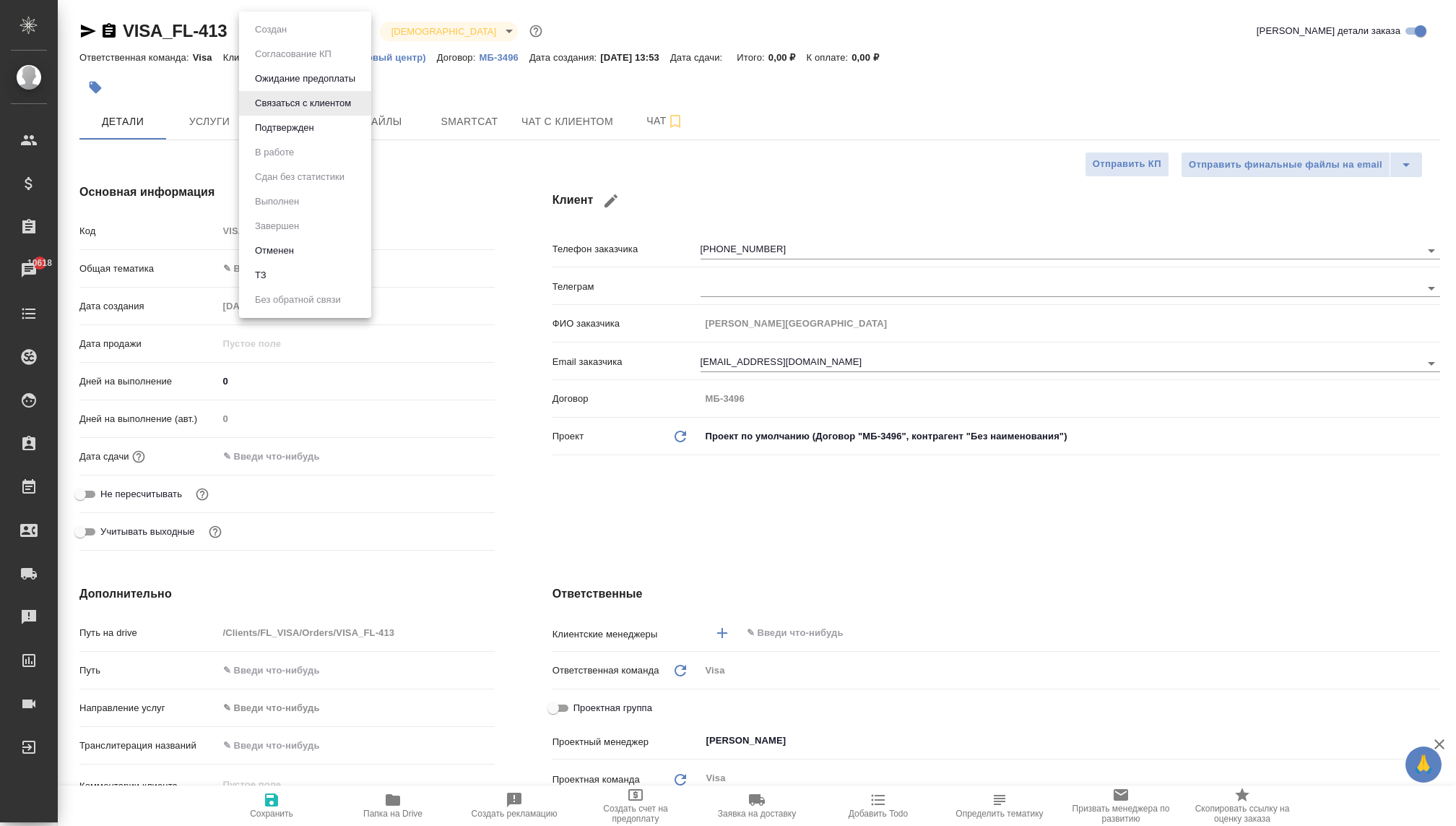
type textarea "x"
click at [318, 255] on li "Отменен" at bounding box center [306, 251] width 132 height 25
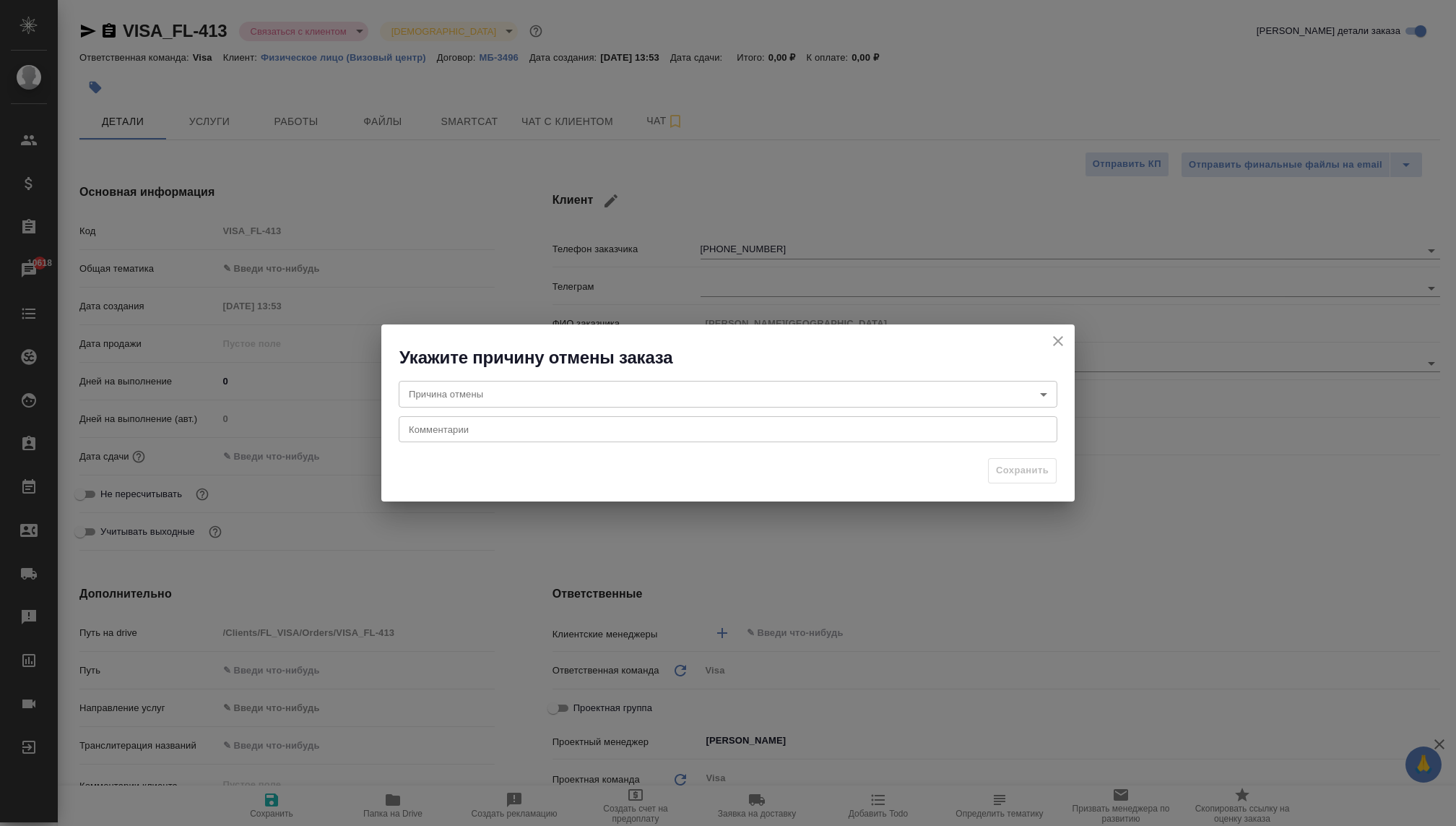
click at [621, 395] on body "🙏 .cls-1 fill:#fff; AWATERA Kovaleva Ekaterina Клиенты Спецификации Заказы 1061…" at bounding box center [728, 413] width 1456 height 826
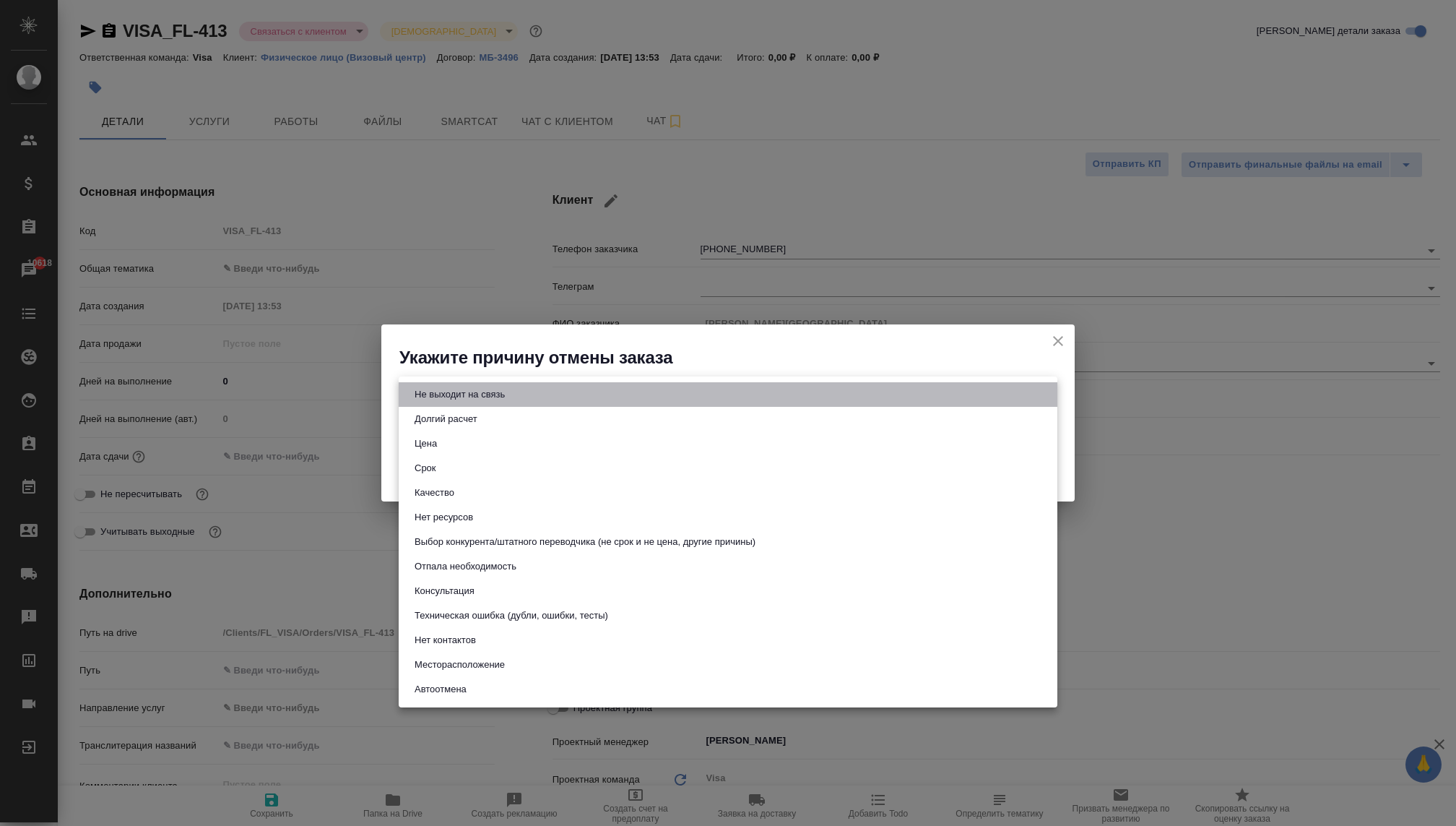
click at [533, 405] on li "Не выходит на связь" at bounding box center [728, 395] width 659 height 25
type input "stopContacting"
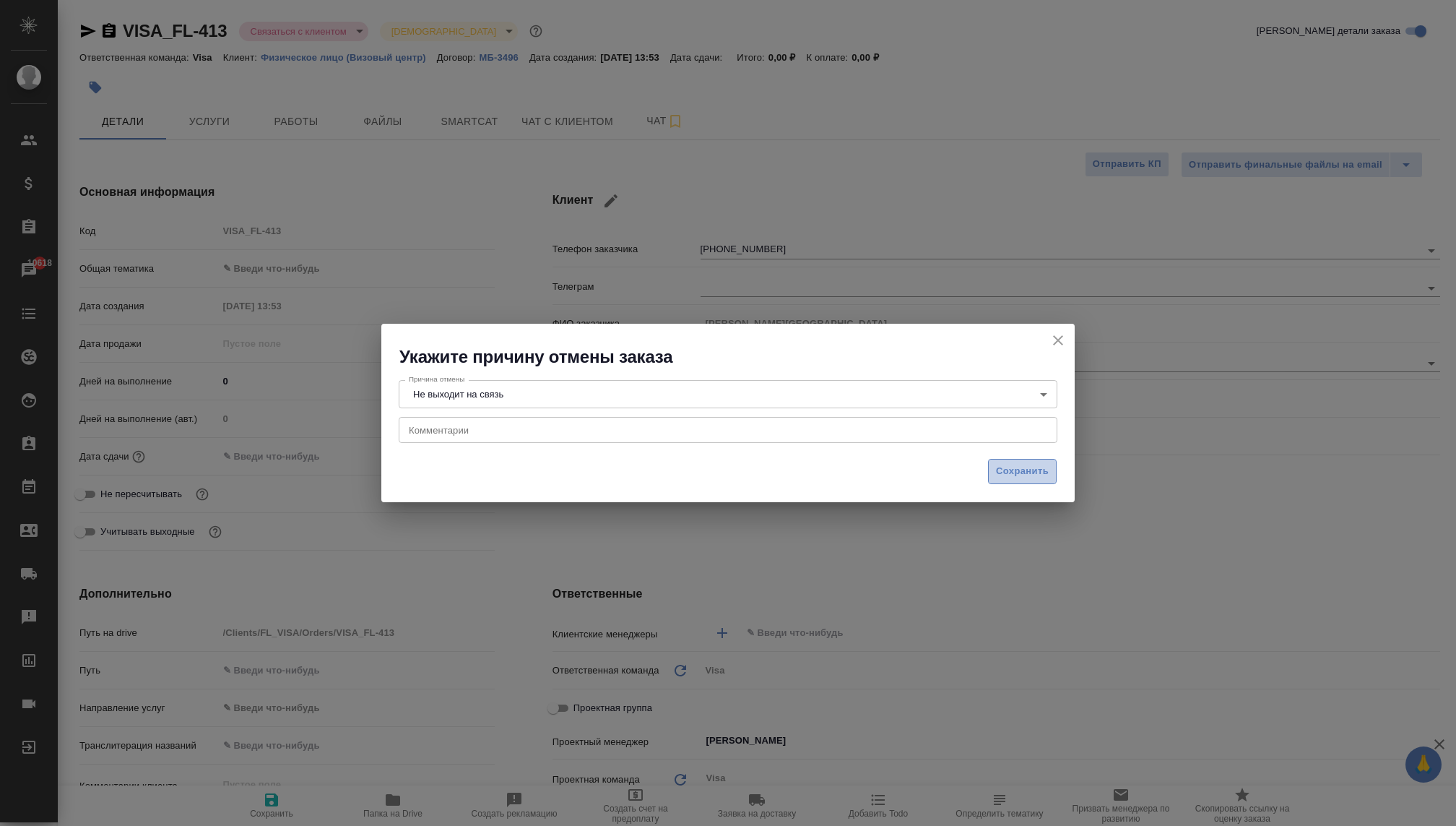
click at [1021, 480] on button "Сохранить" at bounding box center [1022, 471] width 69 height 26
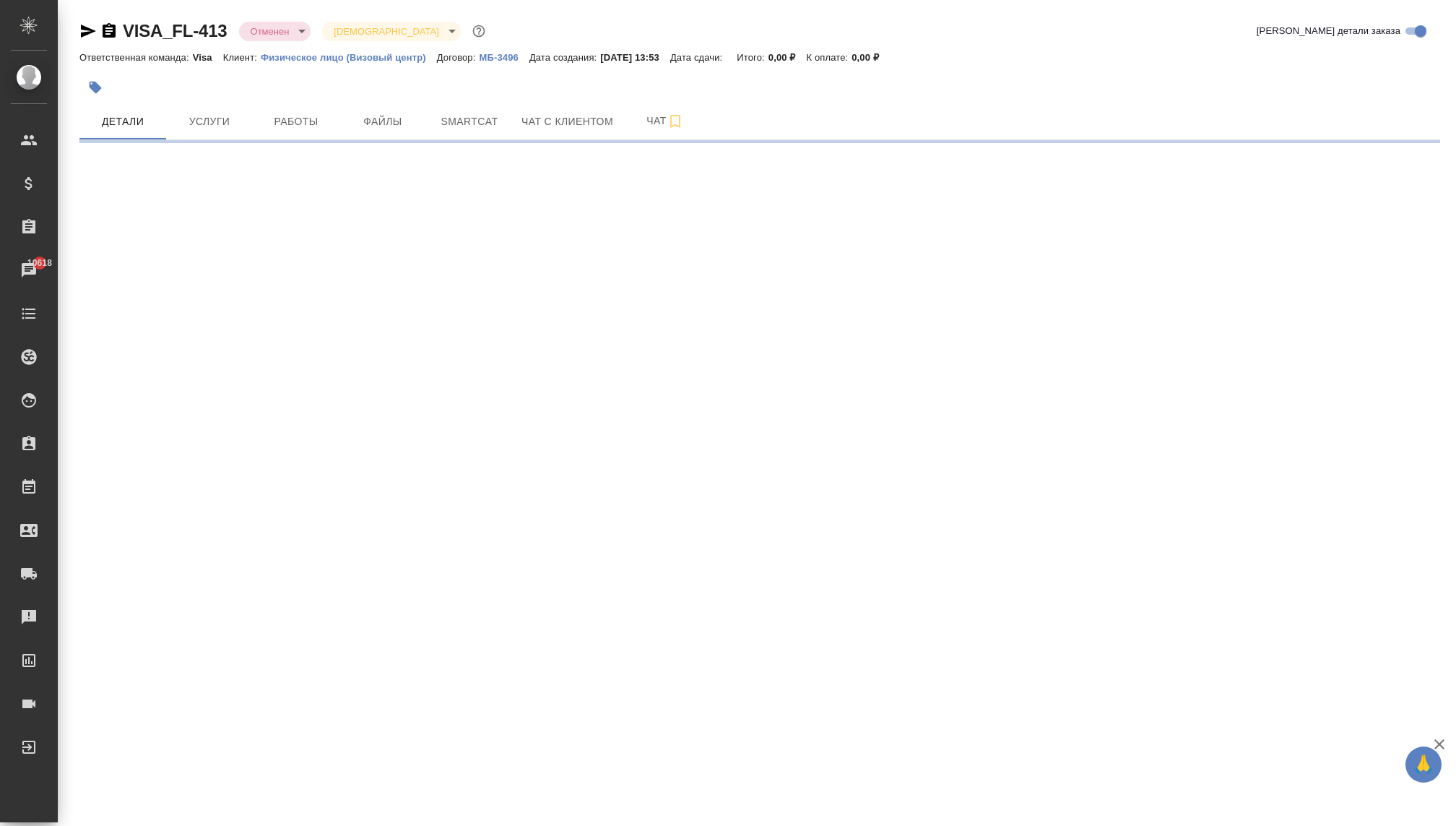
select select "RU"
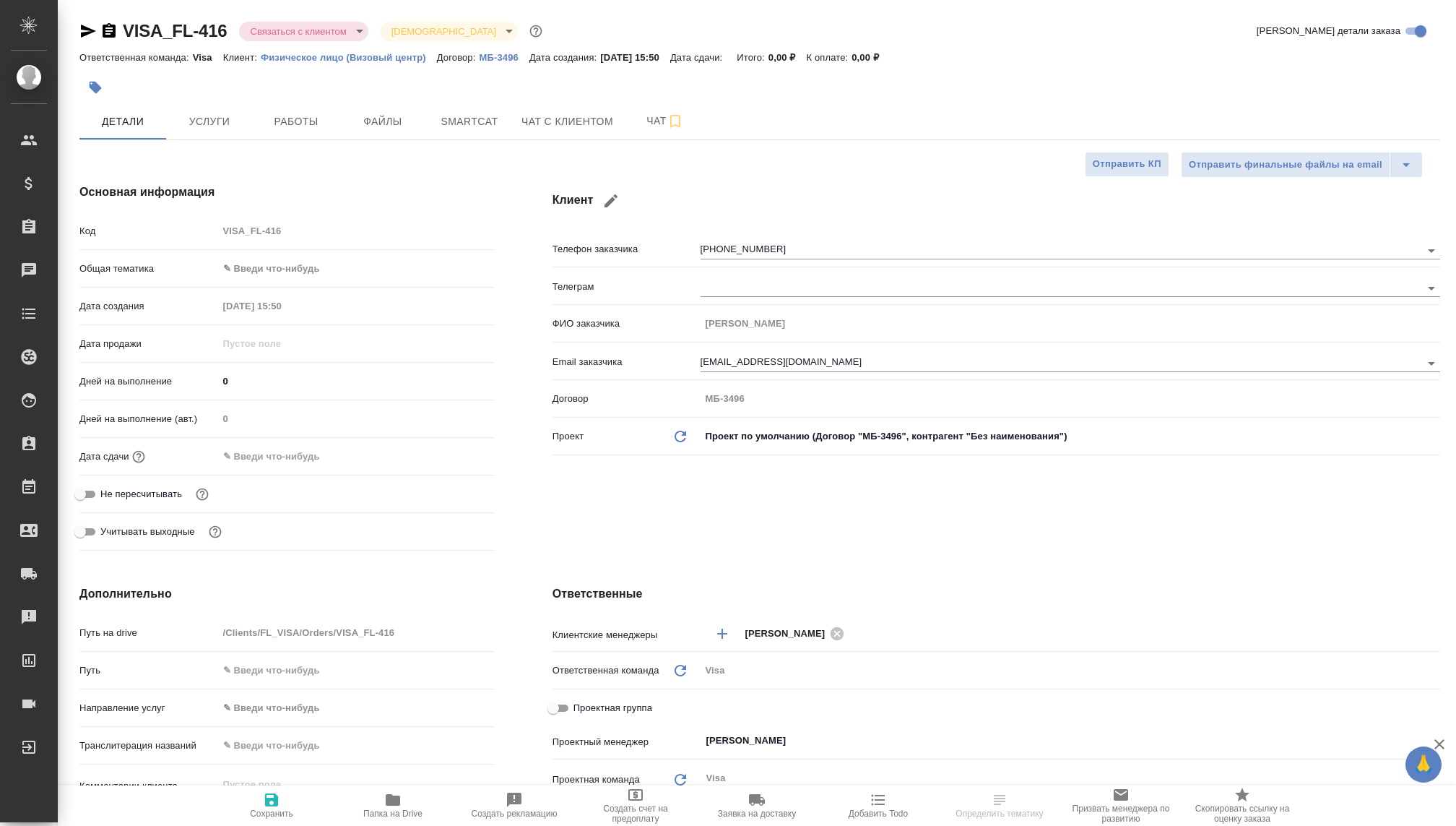
type textarea "x"
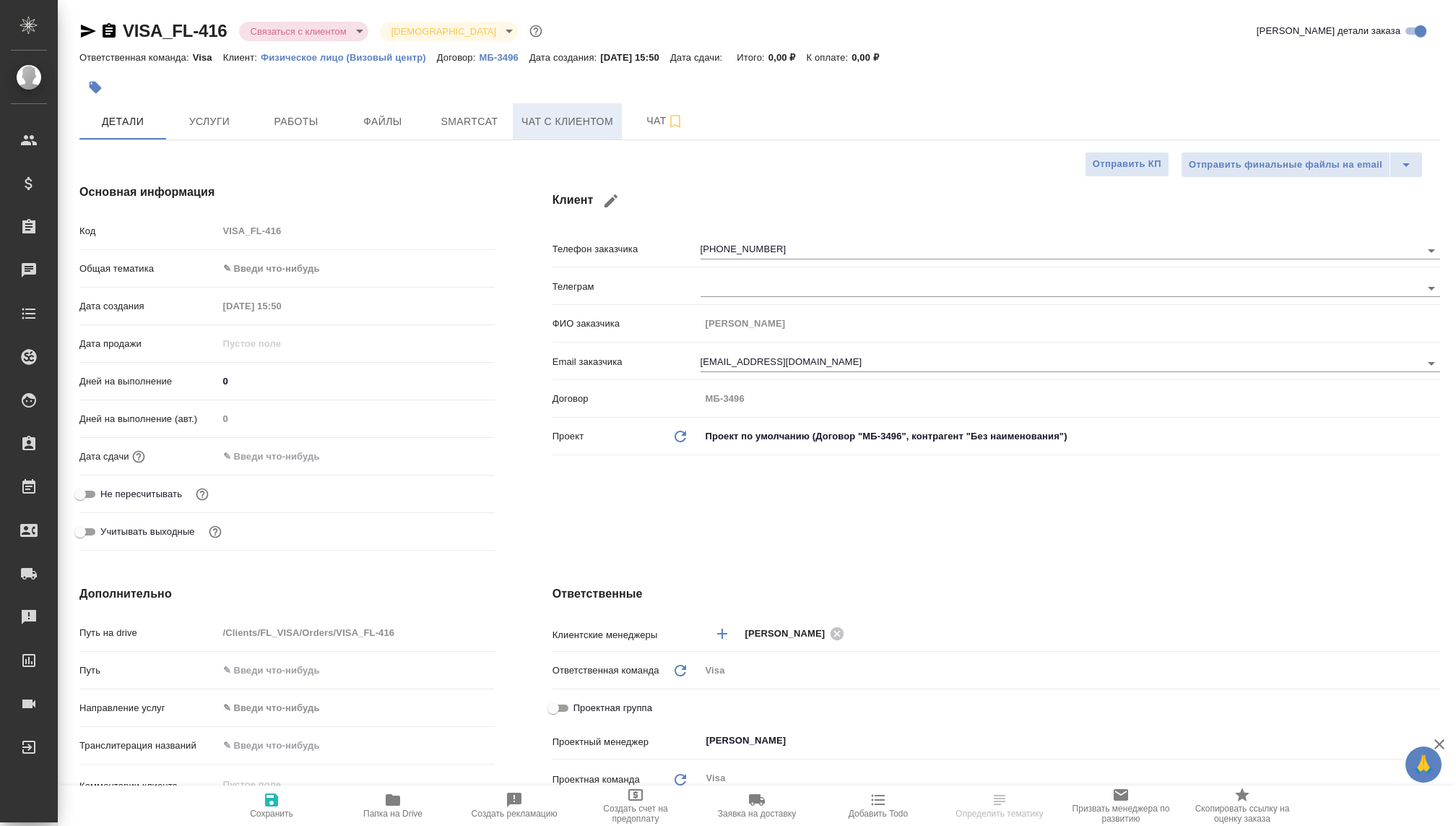
type textarea "x"
click at [547, 126] on span "Чат с клиентом" at bounding box center [568, 122] width 92 height 18
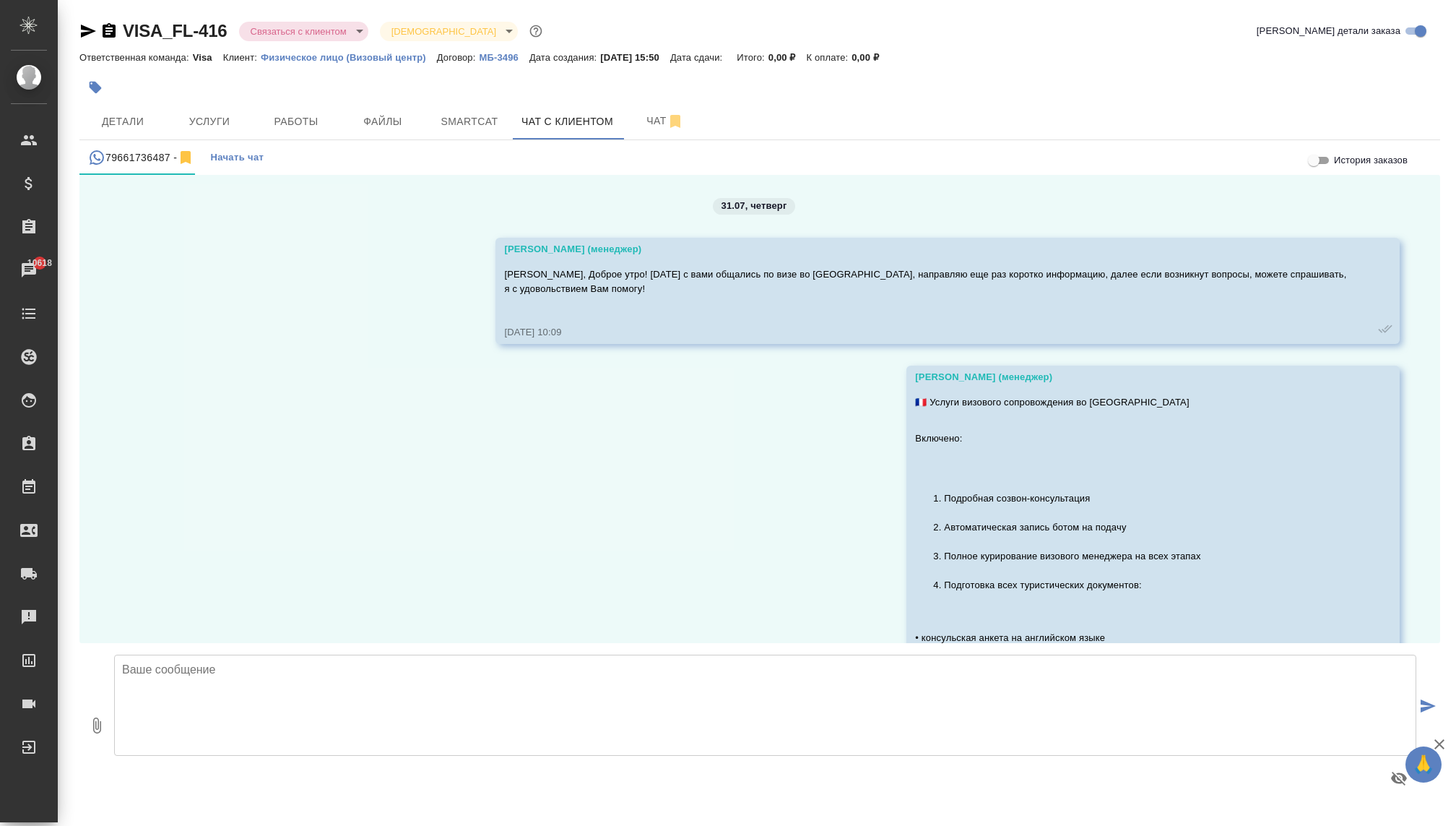
scroll to position [720, 0]
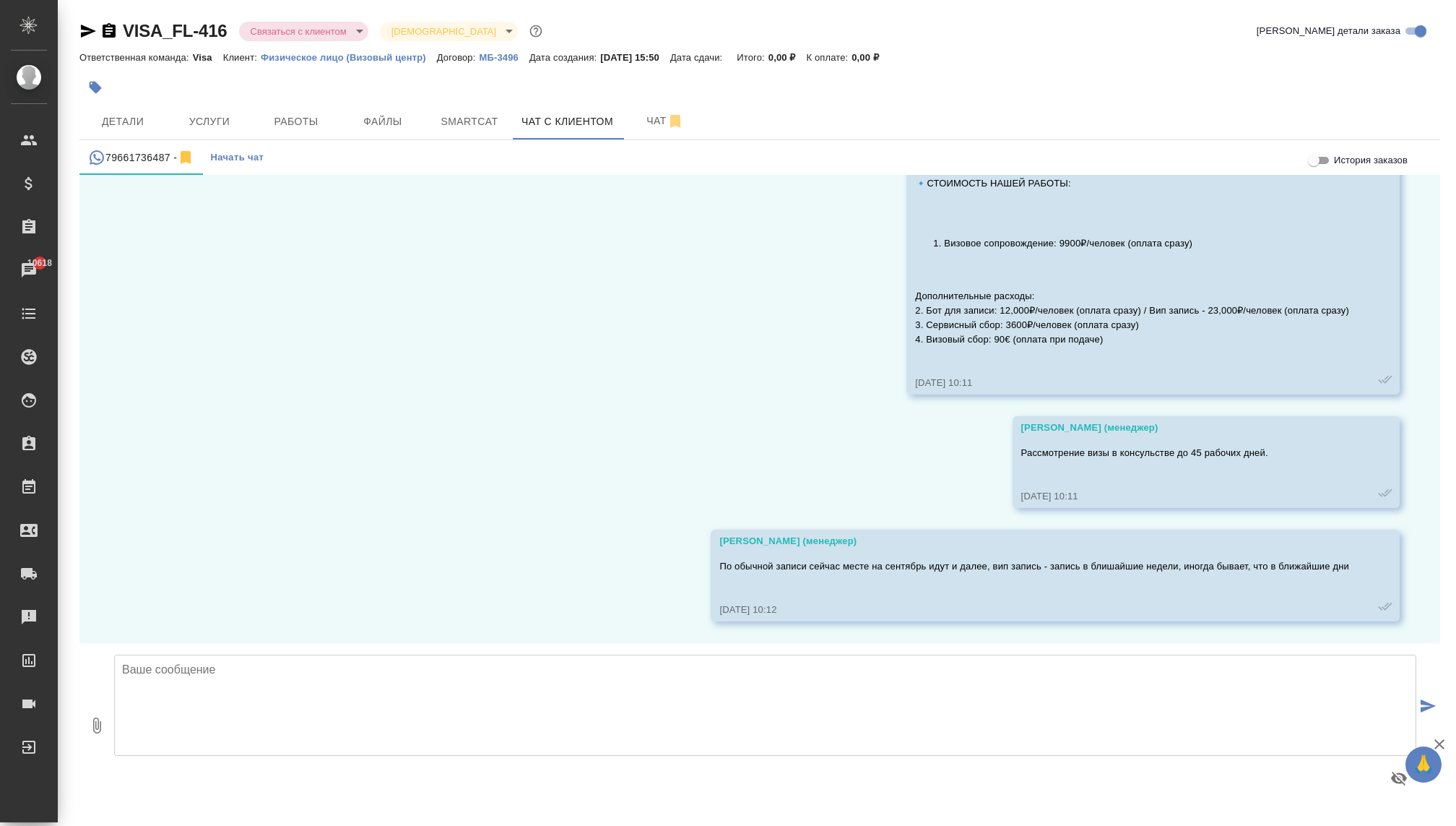
click at [300, 33] on body "🙏 .cls-1 fill:#fff; AWATERA Kovaleva Ekaterina Клиенты Спецификации Заказы 1061…" at bounding box center [728, 413] width 1456 height 826
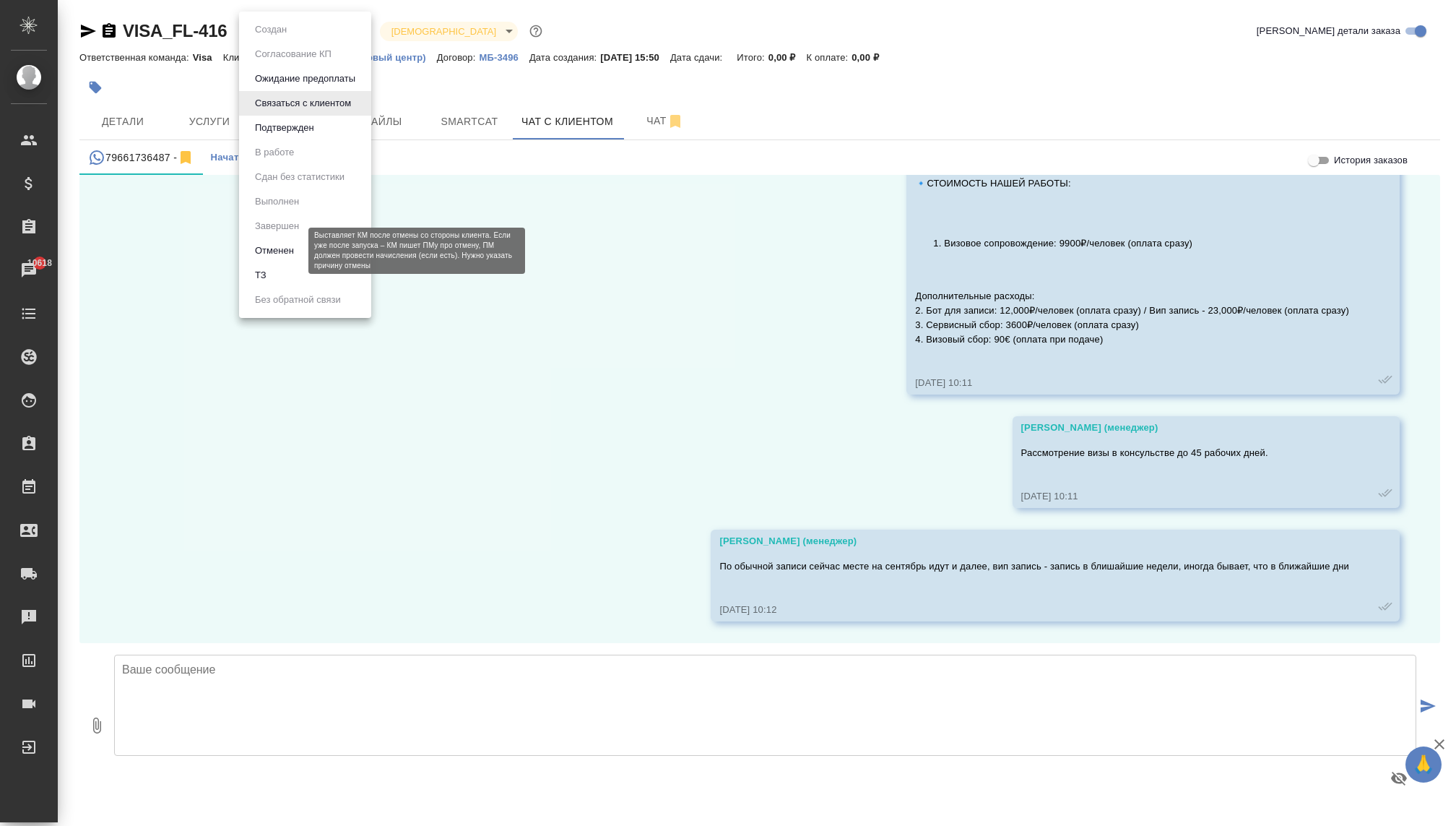
click at [279, 246] on button "Отменен" at bounding box center [275, 251] width 48 height 16
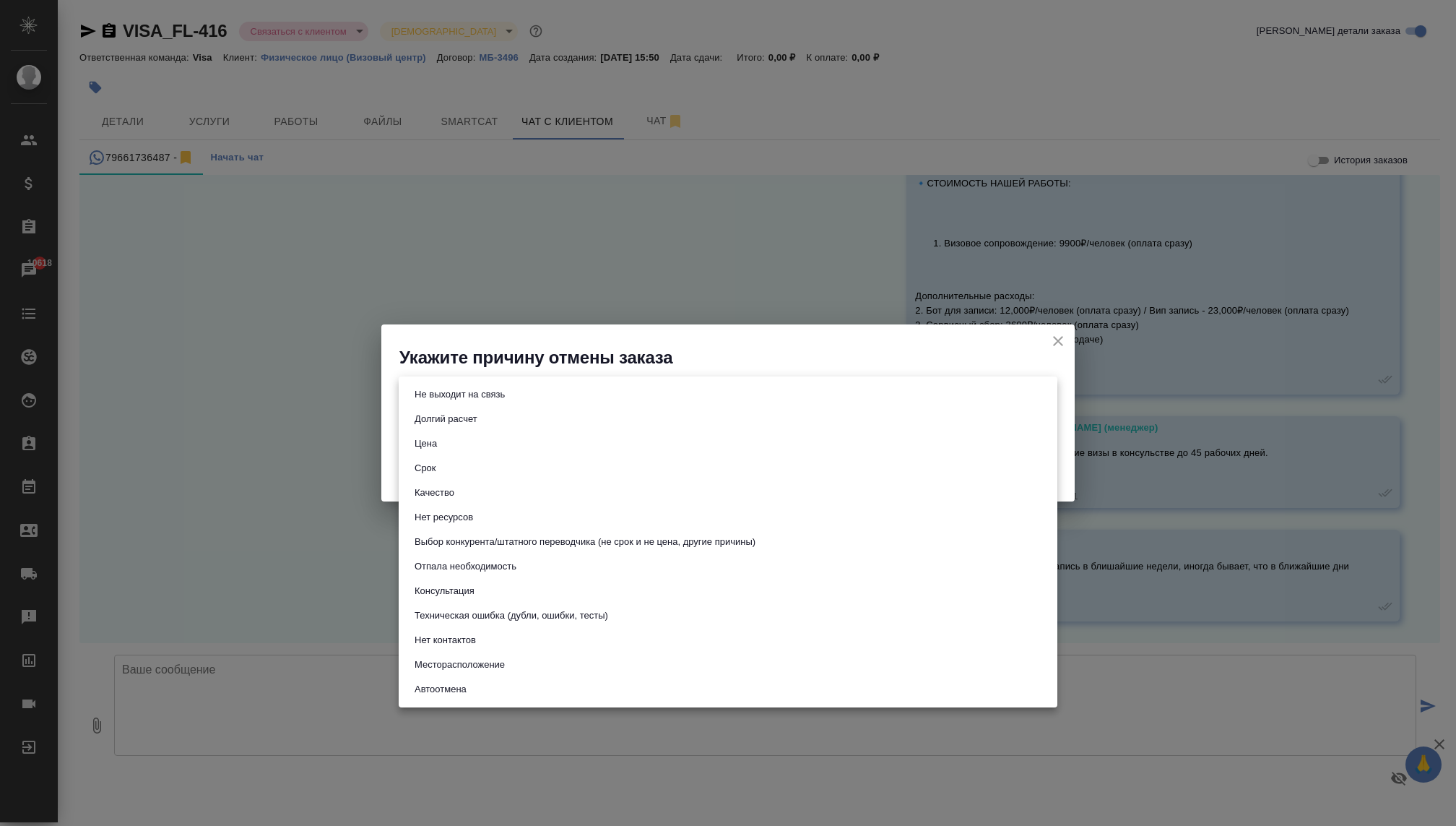
click at [520, 387] on body "🙏 .cls-1 fill:#fff; AWATERA Kovaleva Ekaterina Клиенты Спецификации Заказы 1061…" at bounding box center [728, 413] width 1456 height 826
click at [487, 394] on button "Не выходит на связь" at bounding box center [460, 395] width 99 height 16
type input "stopContacting"
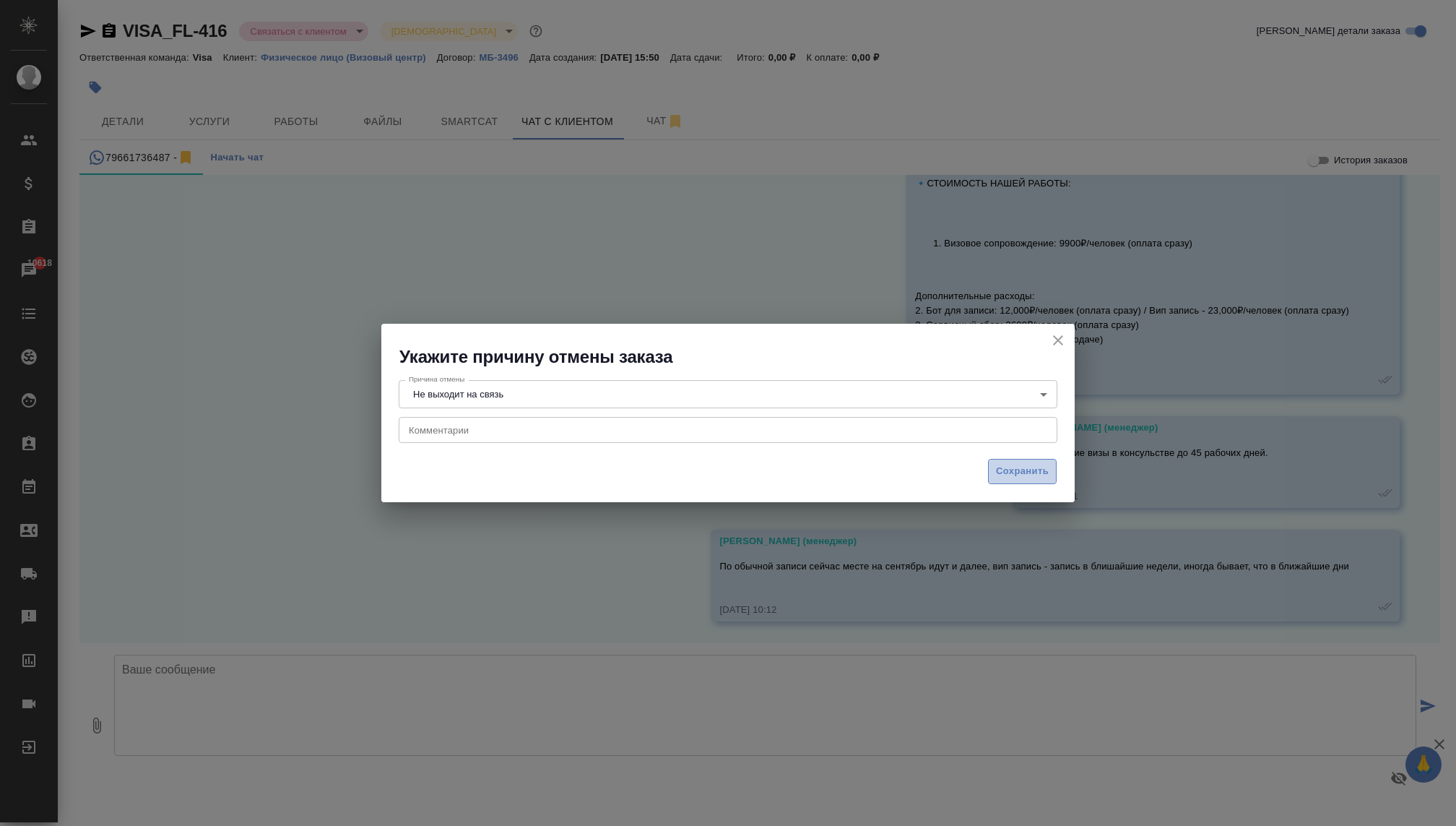
click at [1033, 470] on span "Сохранить" at bounding box center [1022, 471] width 53 height 17
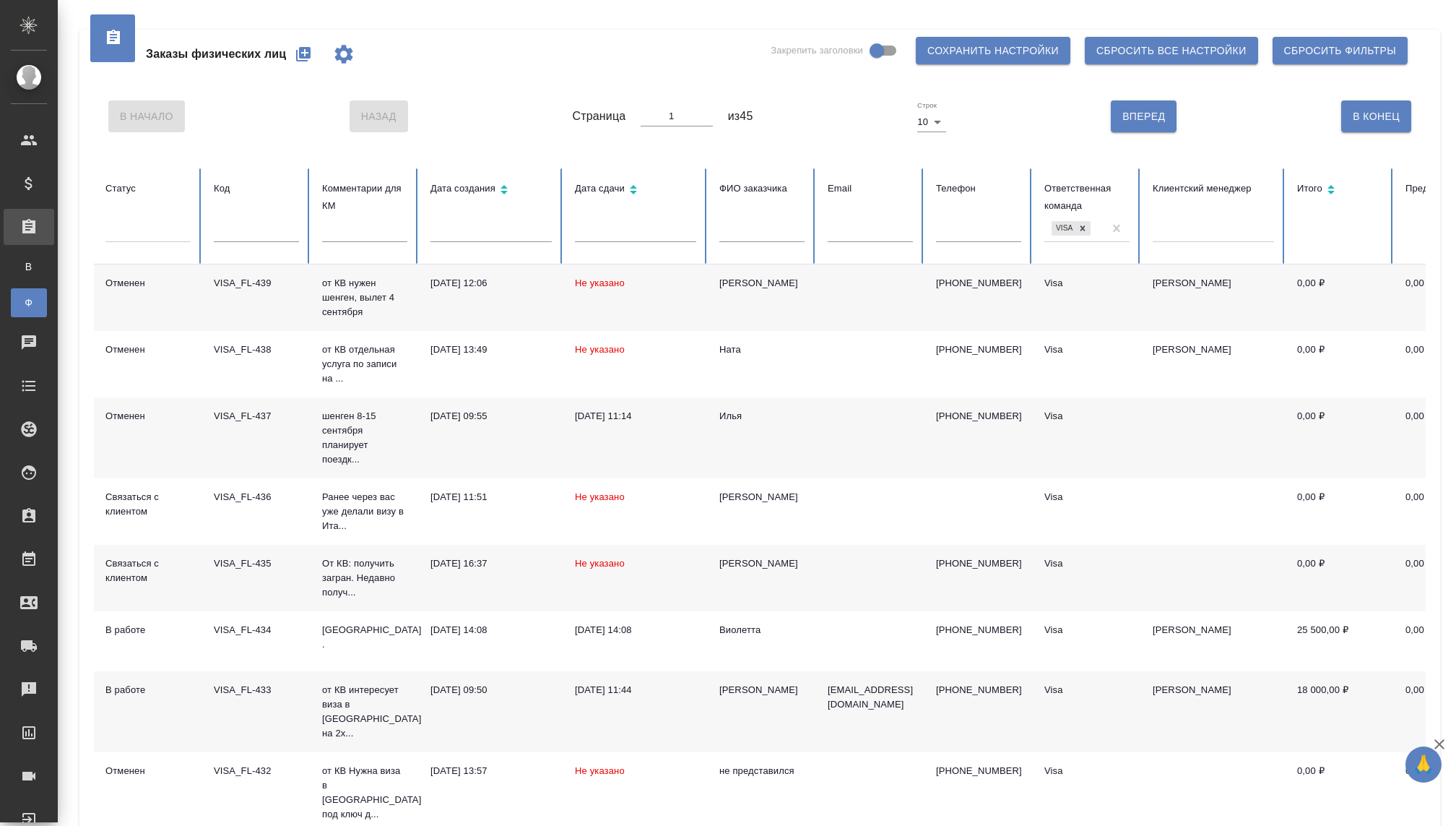
click at [152, 236] on div at bounding box center [147, 228] width 86 height 21
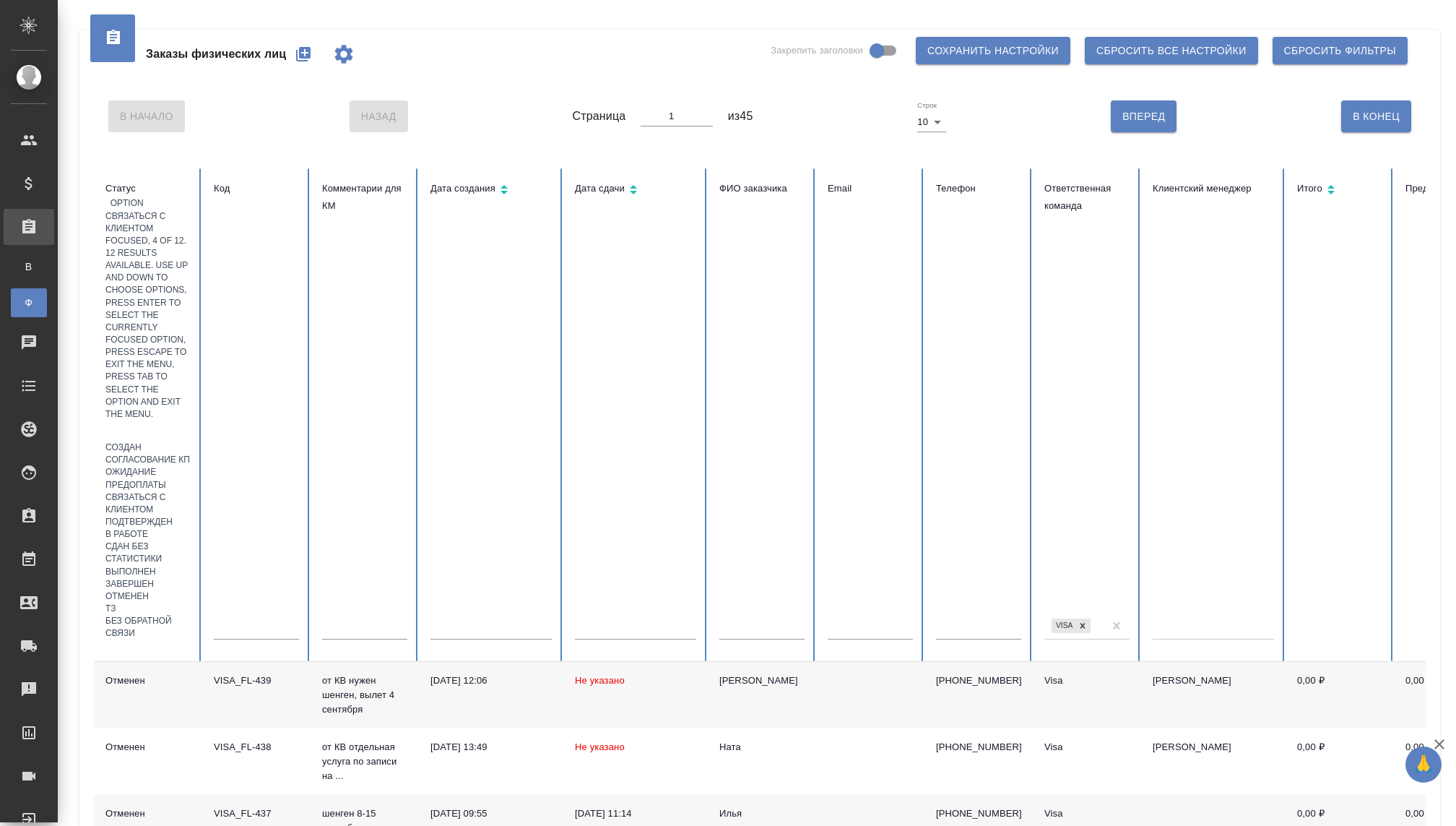
click at [148, 491] on div "Связаться с клиентом" at bounding box center [147, 504] width 86 height 25
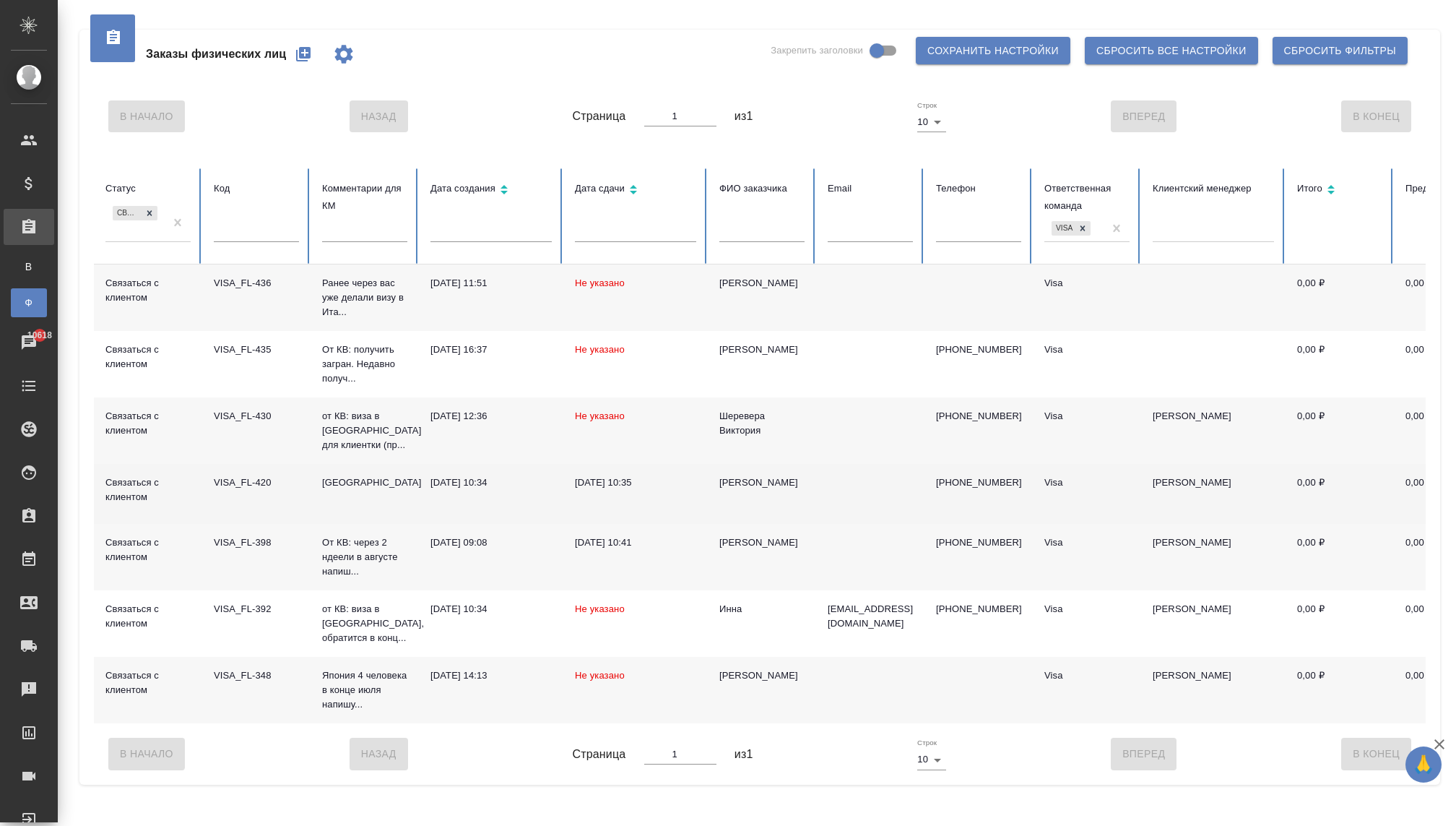
click at [346, 496] on td "[GEOGRAPHIC_DATA]" at bounding box center [365, 494] width 109 height 60
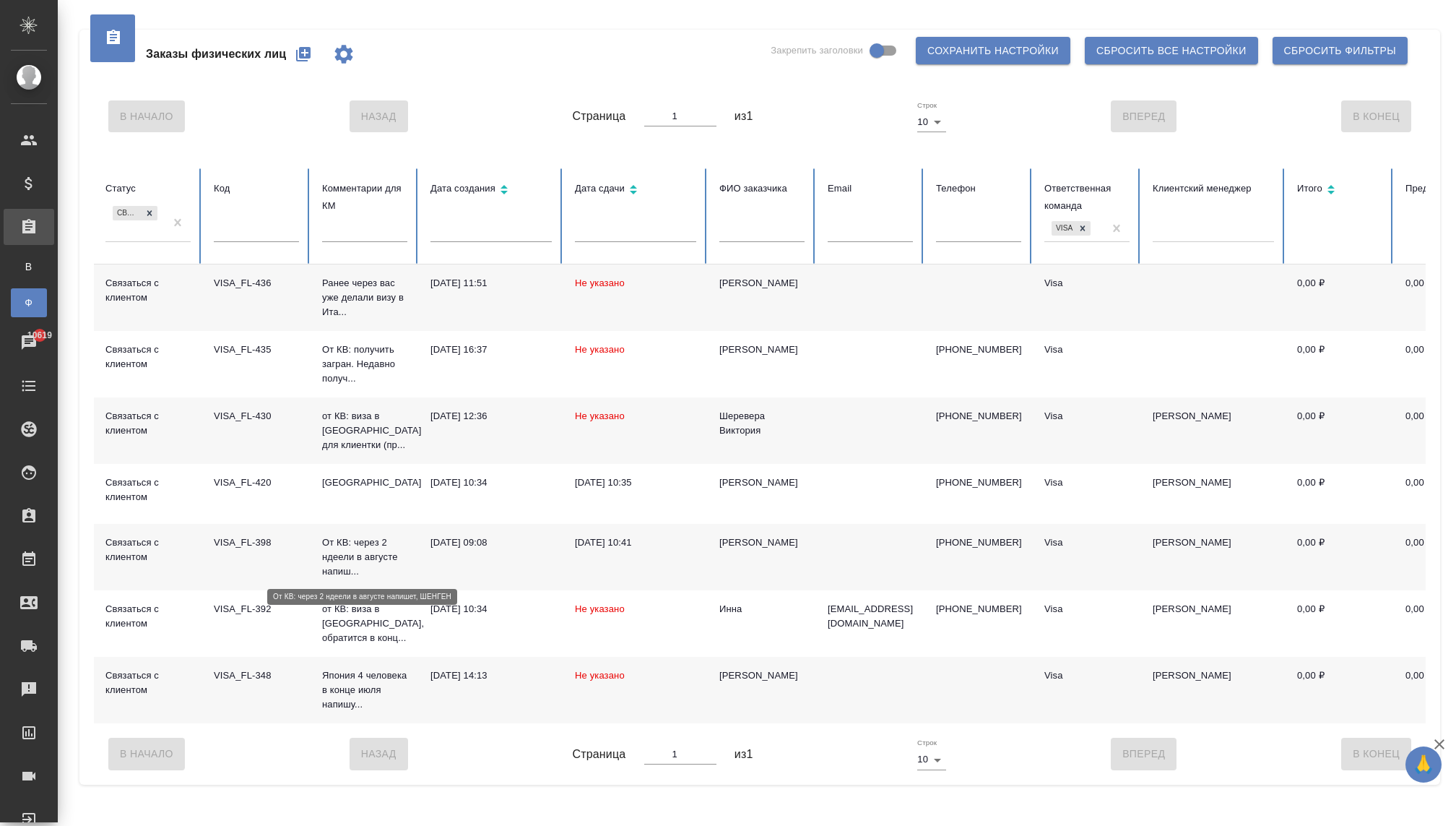
click at [334, 557] on p "От КВ: через 2 ндеели в августе напиш..." at bounding box center [365, 557] width 86 height 43
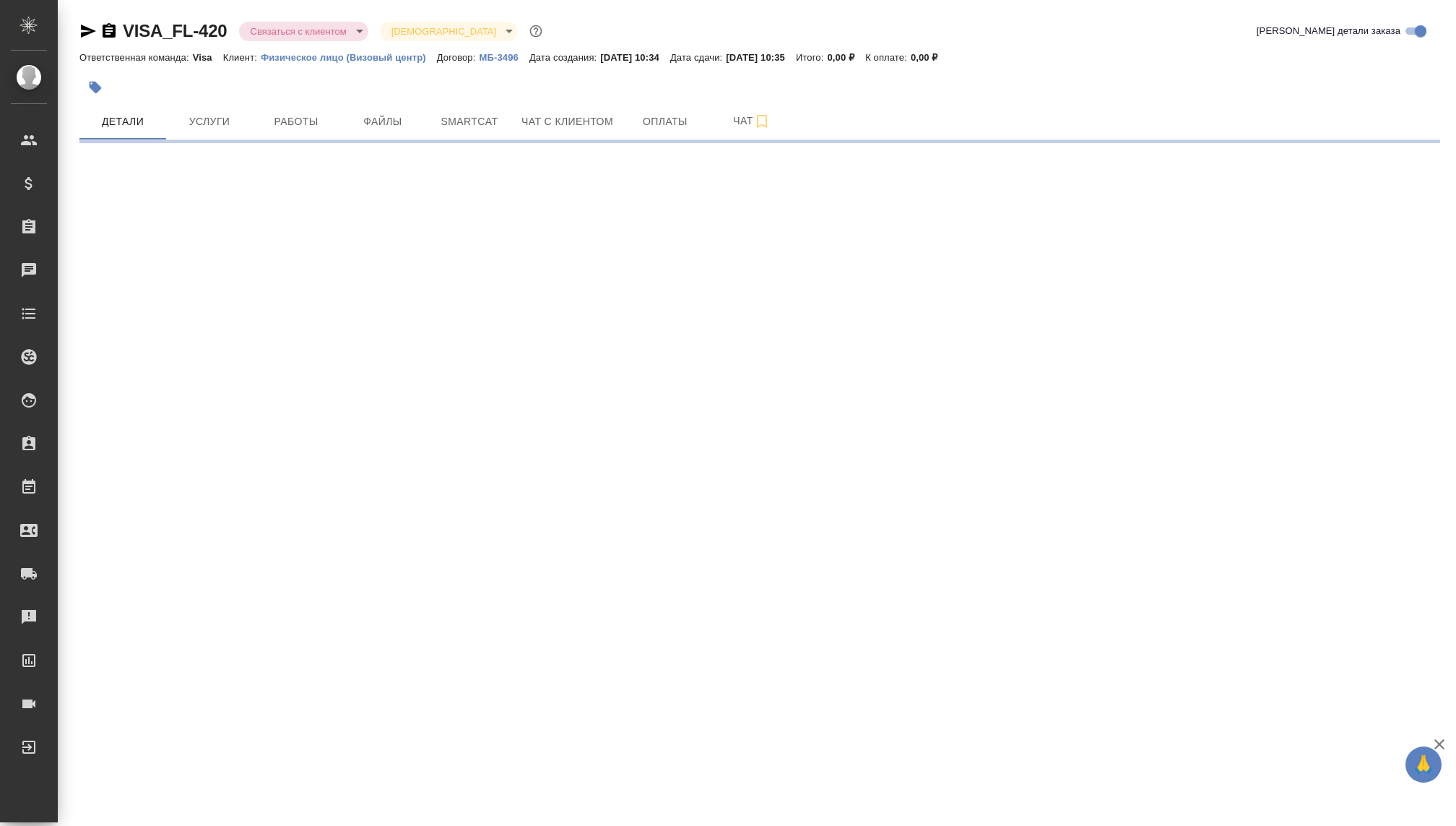
select select "RU"
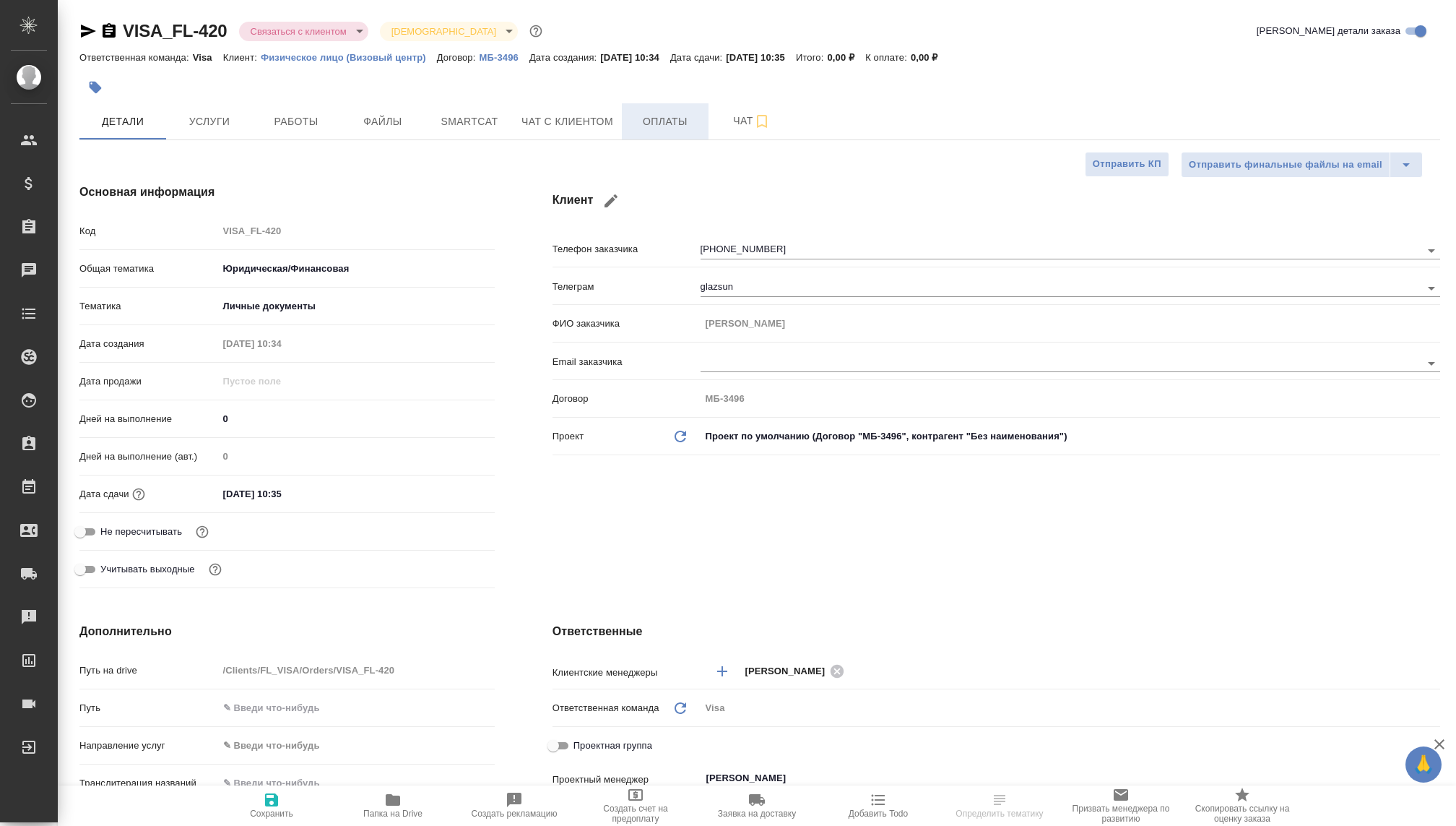
type textarea "x"
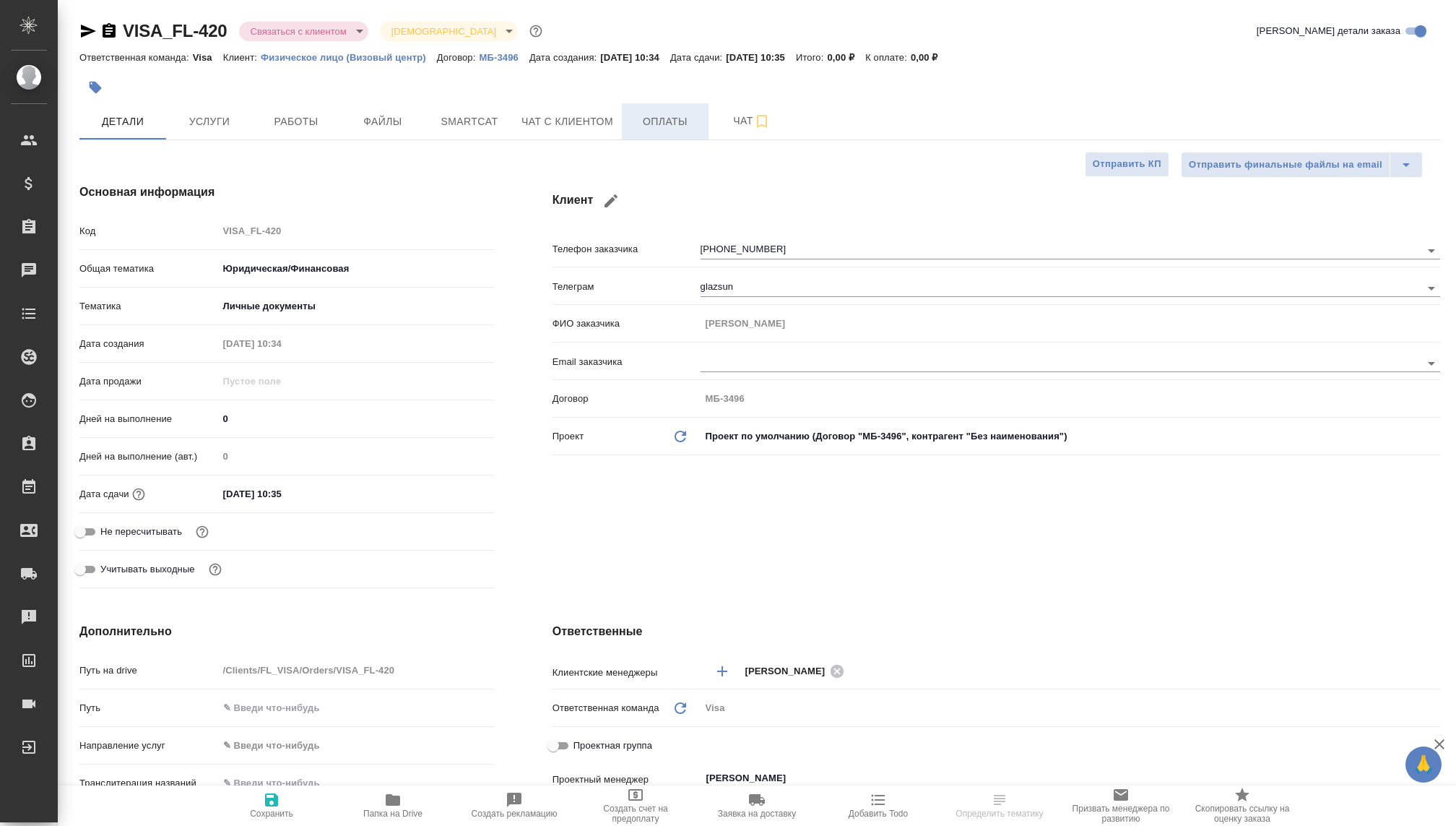
type textarea "x"
click at [655, 125] on span "Оплаты" at bounding box center [665, 122] width 70 height 18
type textarea "x"
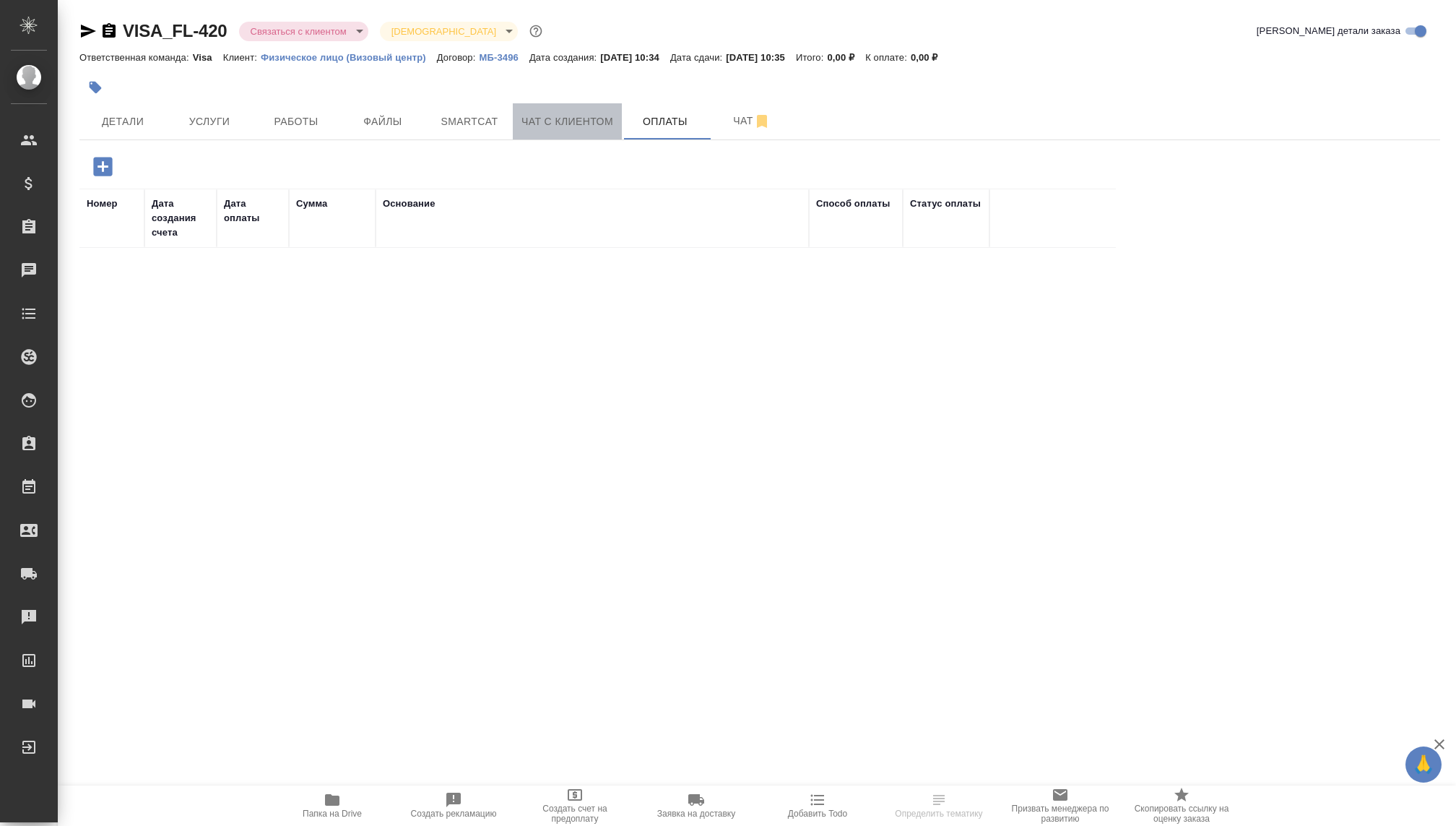
click at [592, 121] on span "Чат с клиентом" at bounding box center [568, 122] width 92 height 18
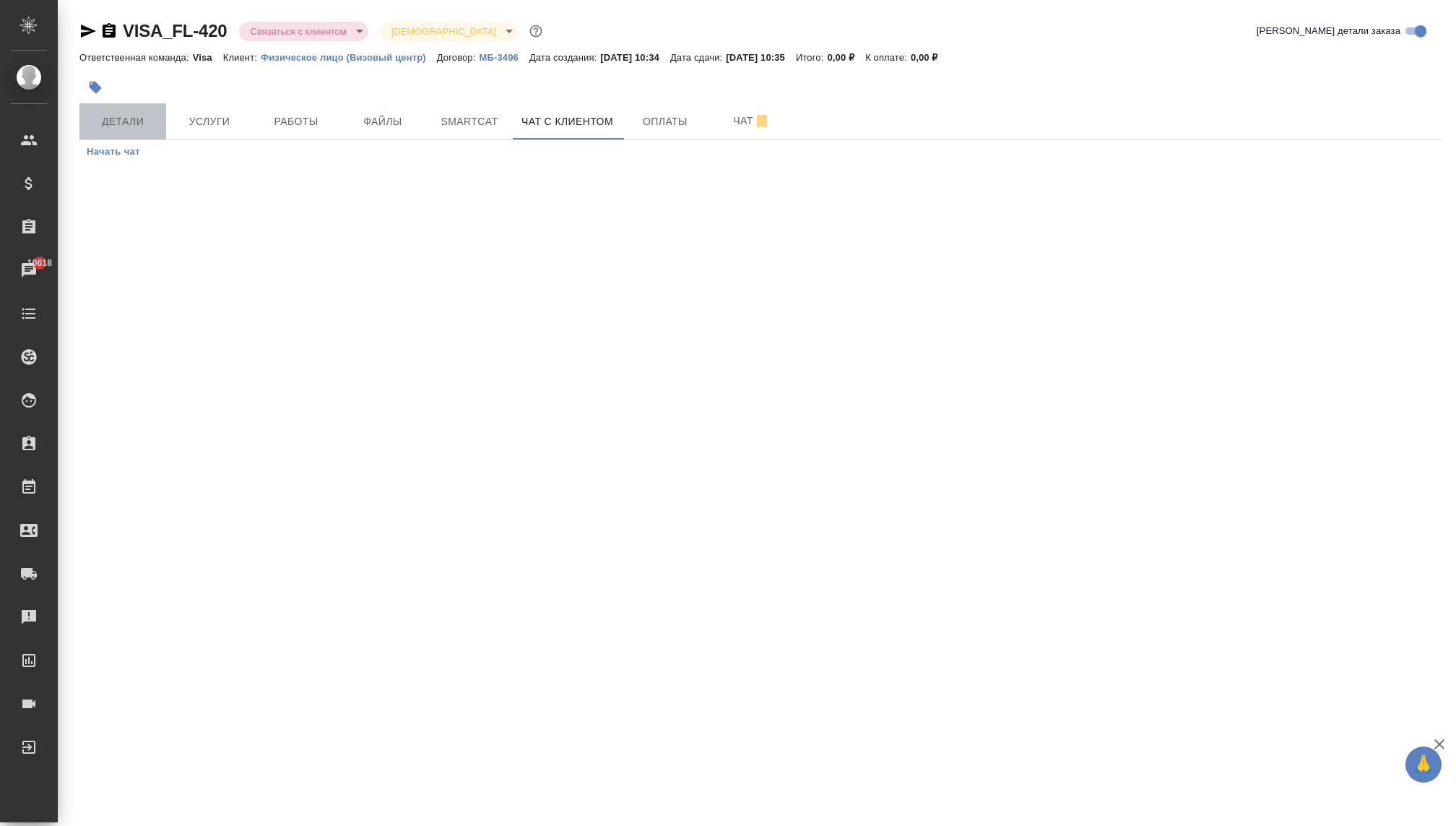
click at [145, 108] on button "Детали" at bounding box center [123, 121] width 87 height 36
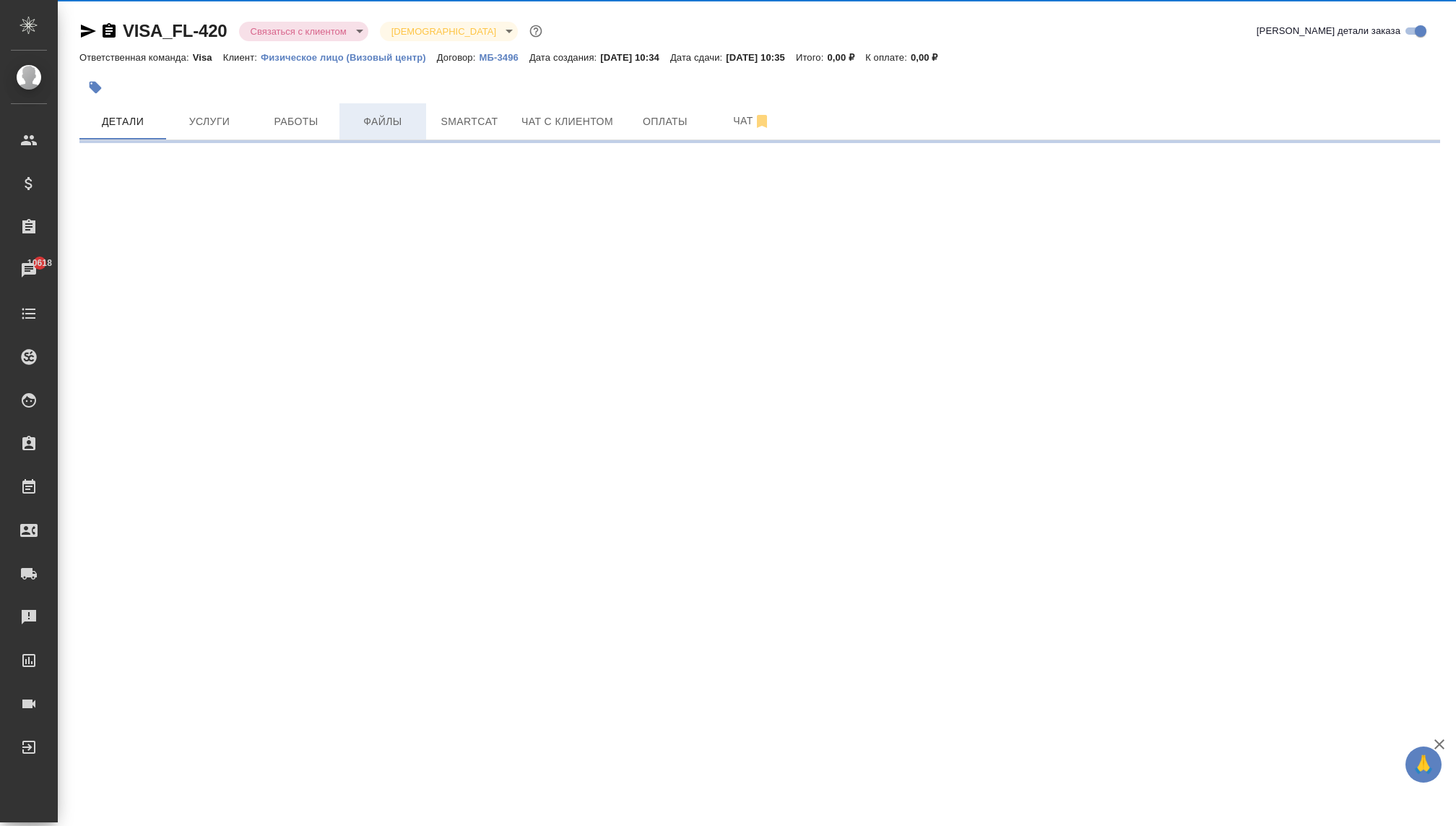
select select "RU"
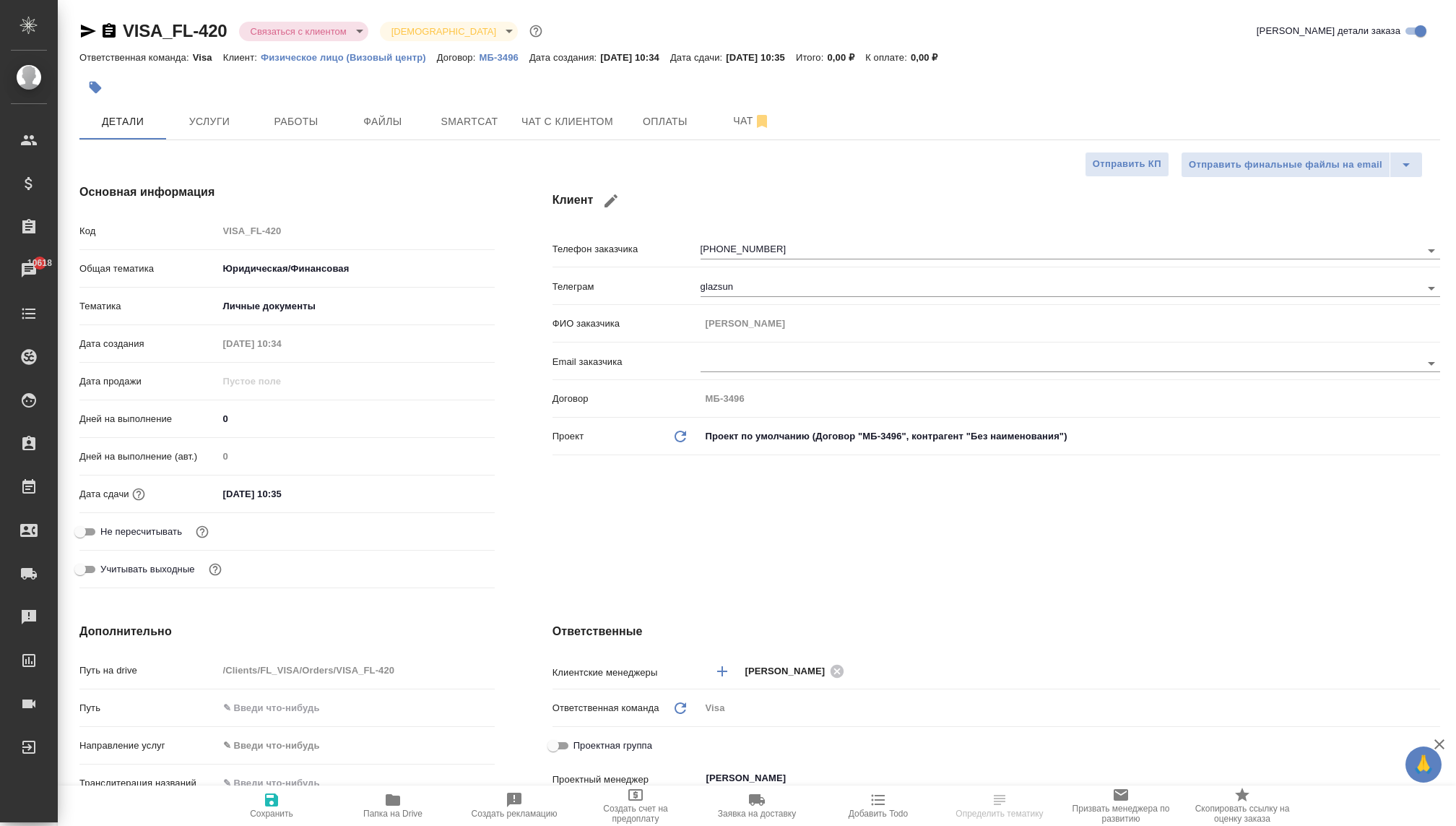
type textarea "x"
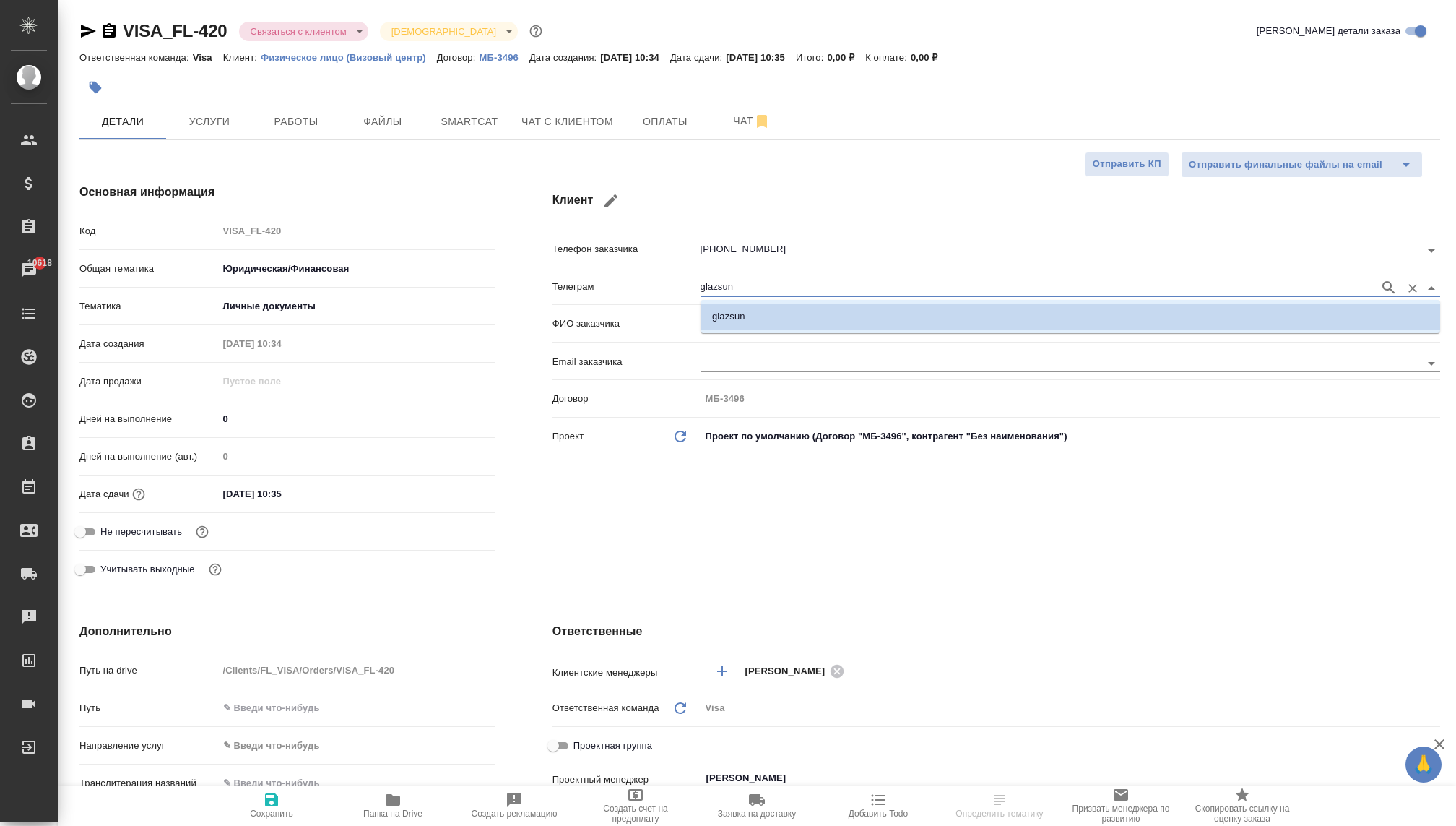
drag, startPoint x: 729, startPoint y: 281, endPoint x: 668, endPoint y: 276, distance: 61.2
click at [668, 276] on div "Телеграм glazsun" at bounding box center [996, 285] width 887 height 26
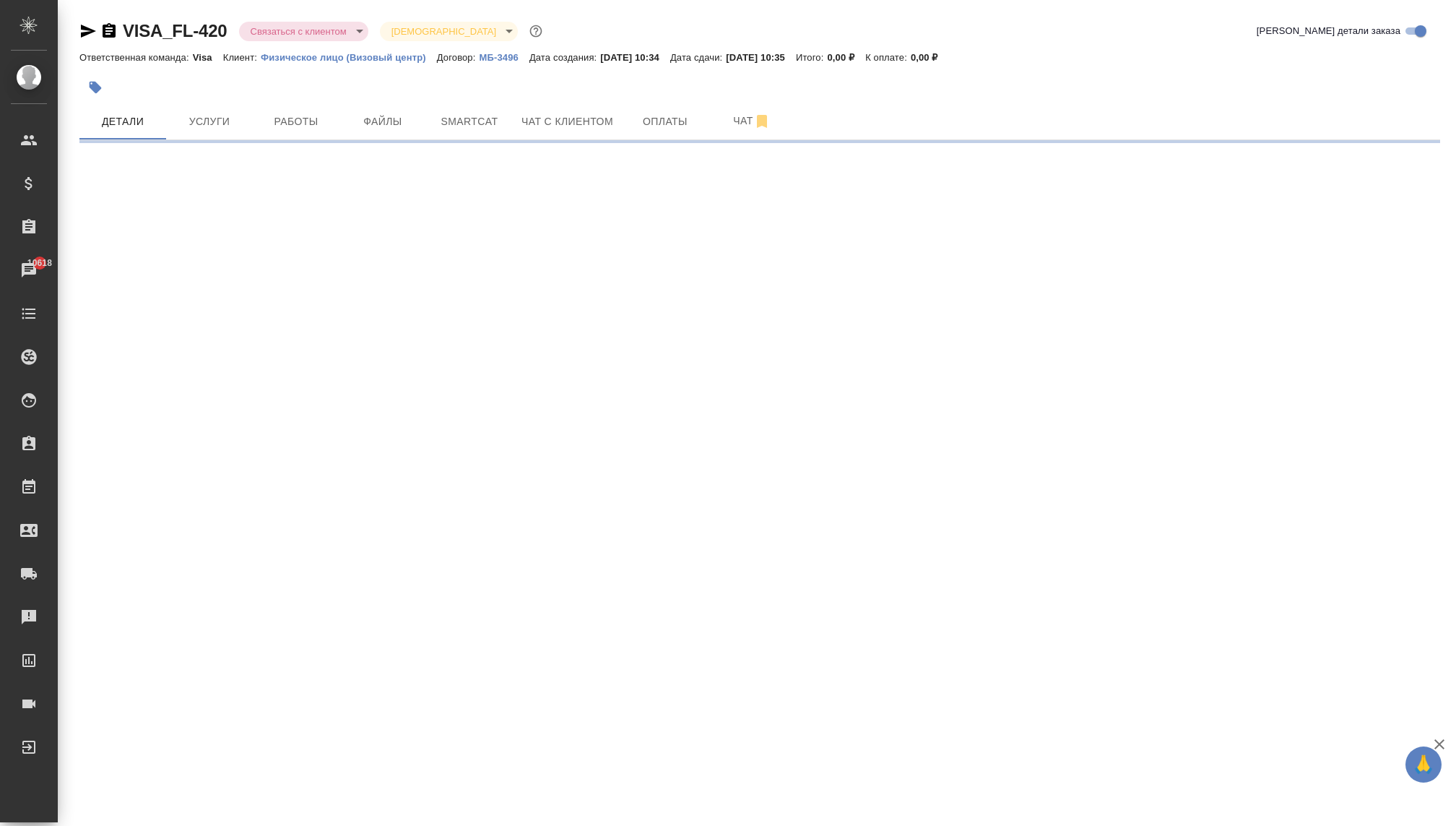
select select "RU"
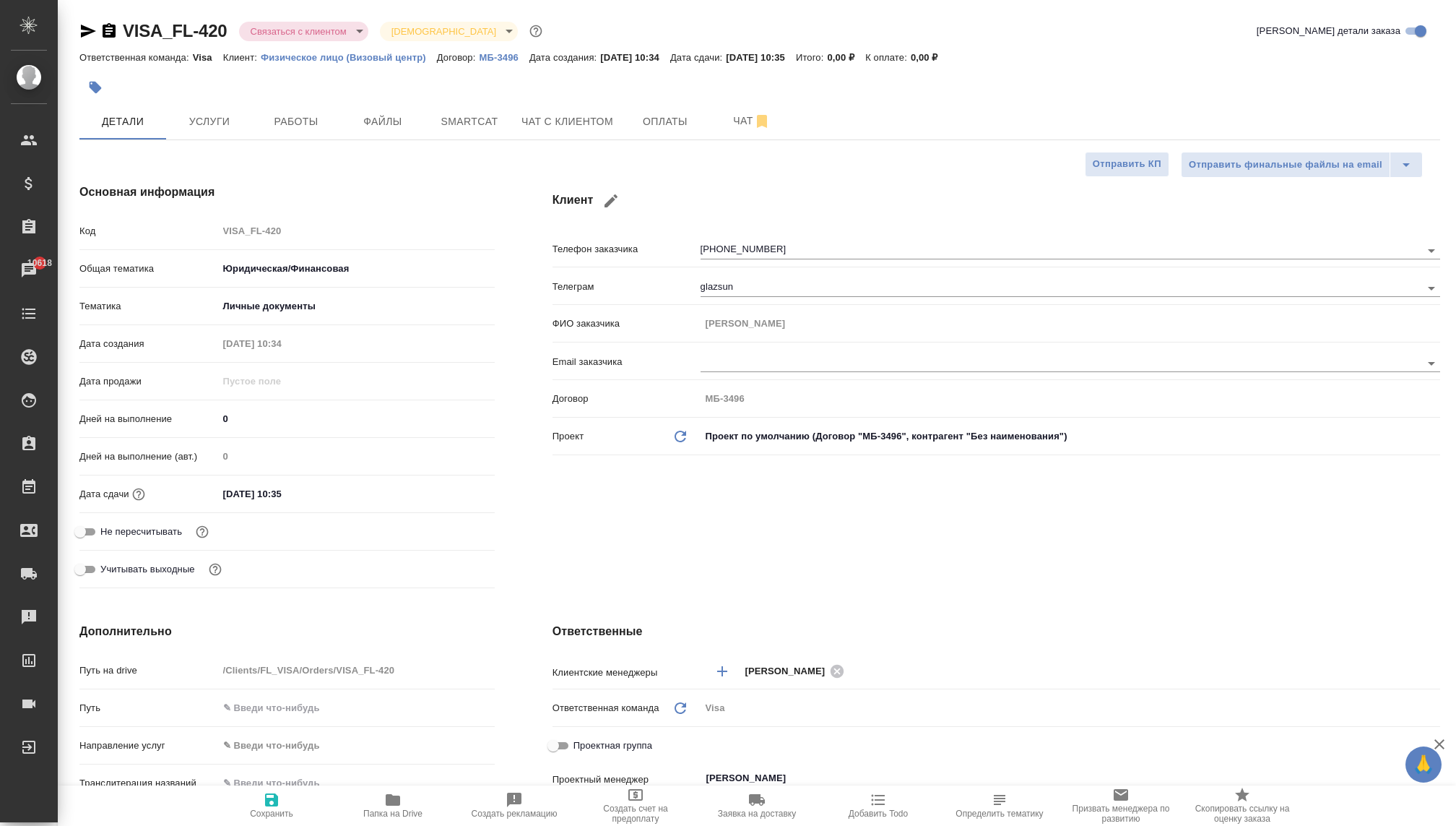
type textarea "x"
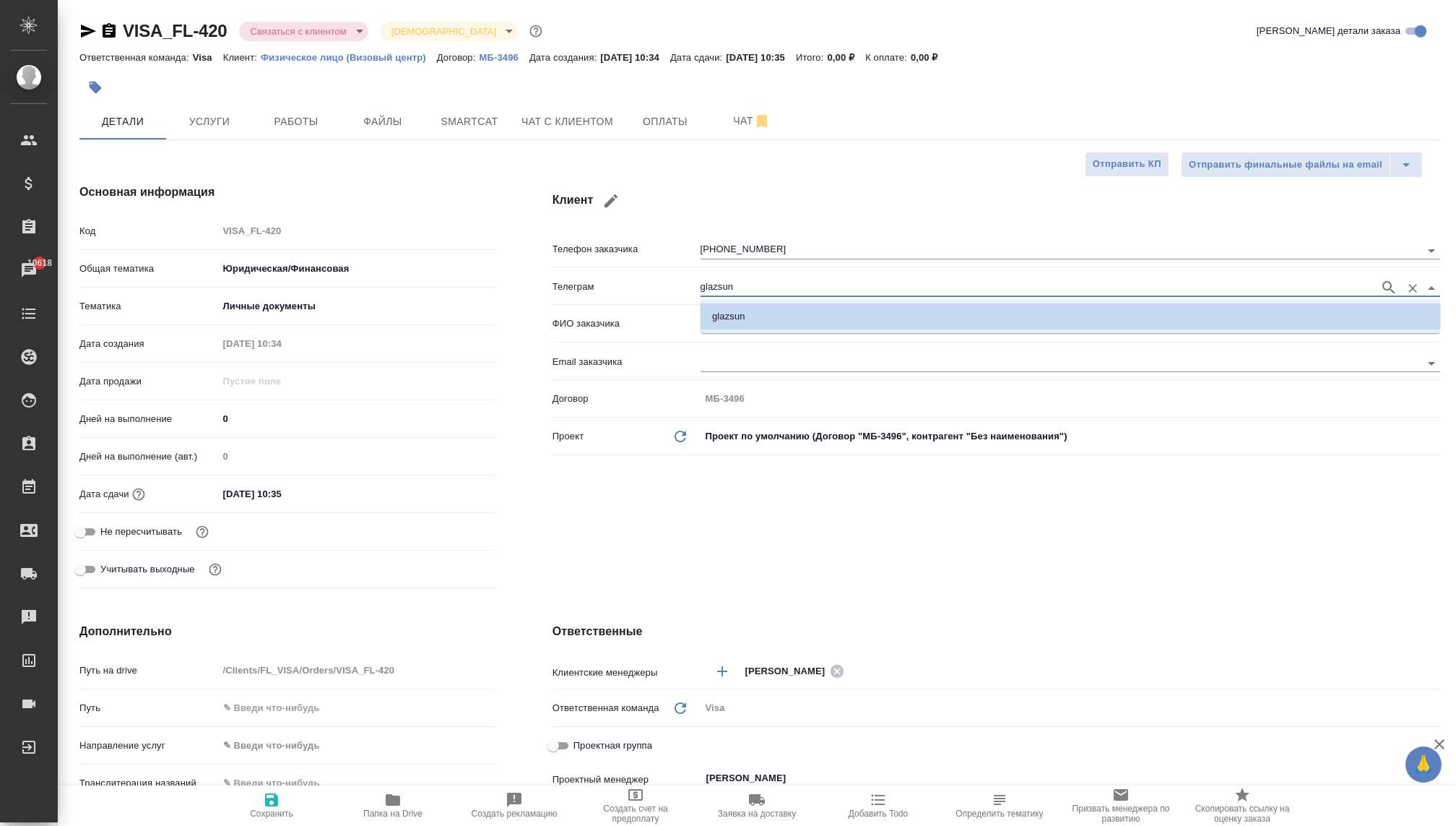
drag, startPoint x: 741, startPoint y: 279, endPoint x: 773, endPoint y: 284, distance: 32.4
click at [773, 284] on input "glazsun" at bounding box center [1036, 288] width 672 height 18
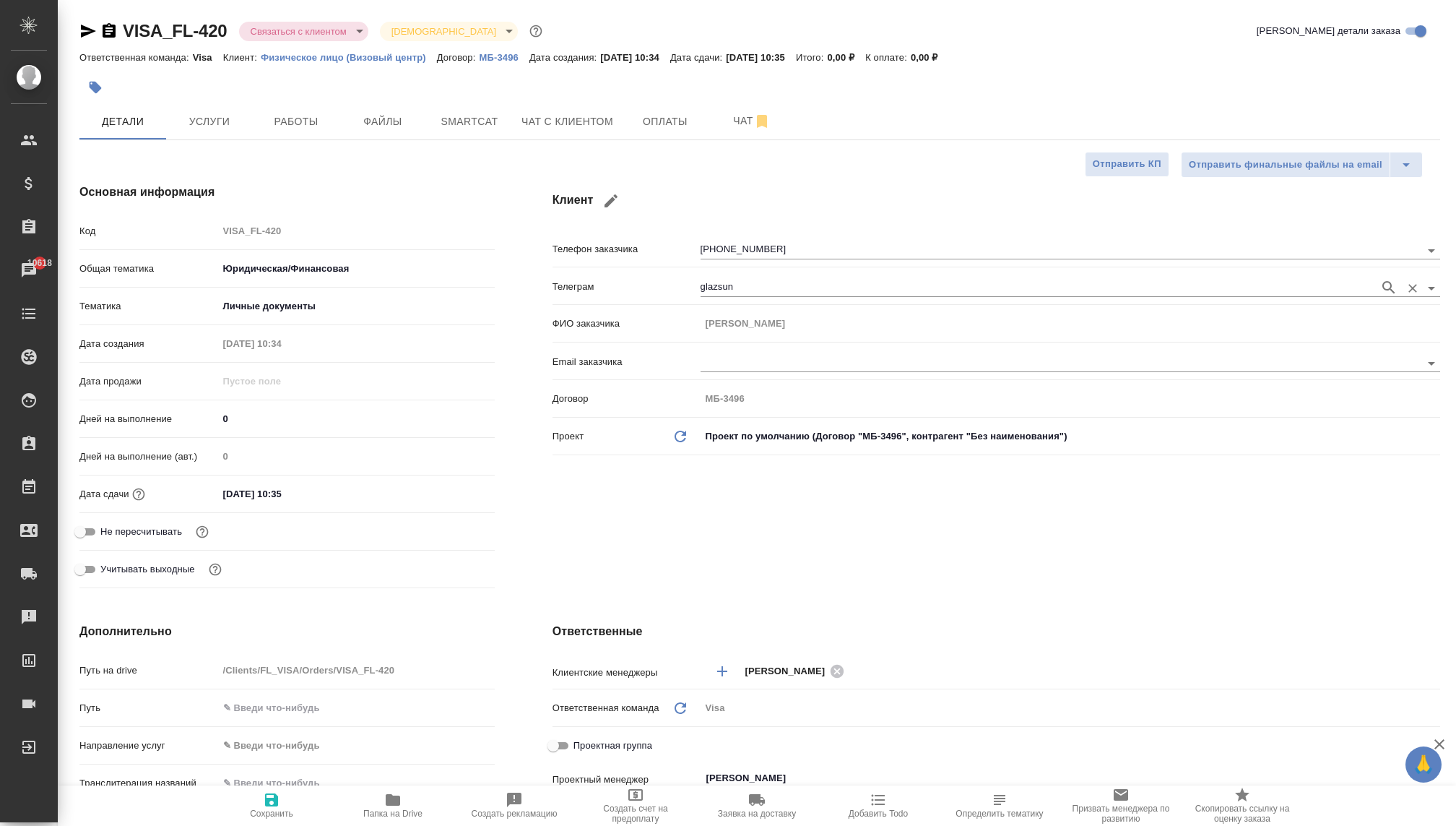
type textarea "x"
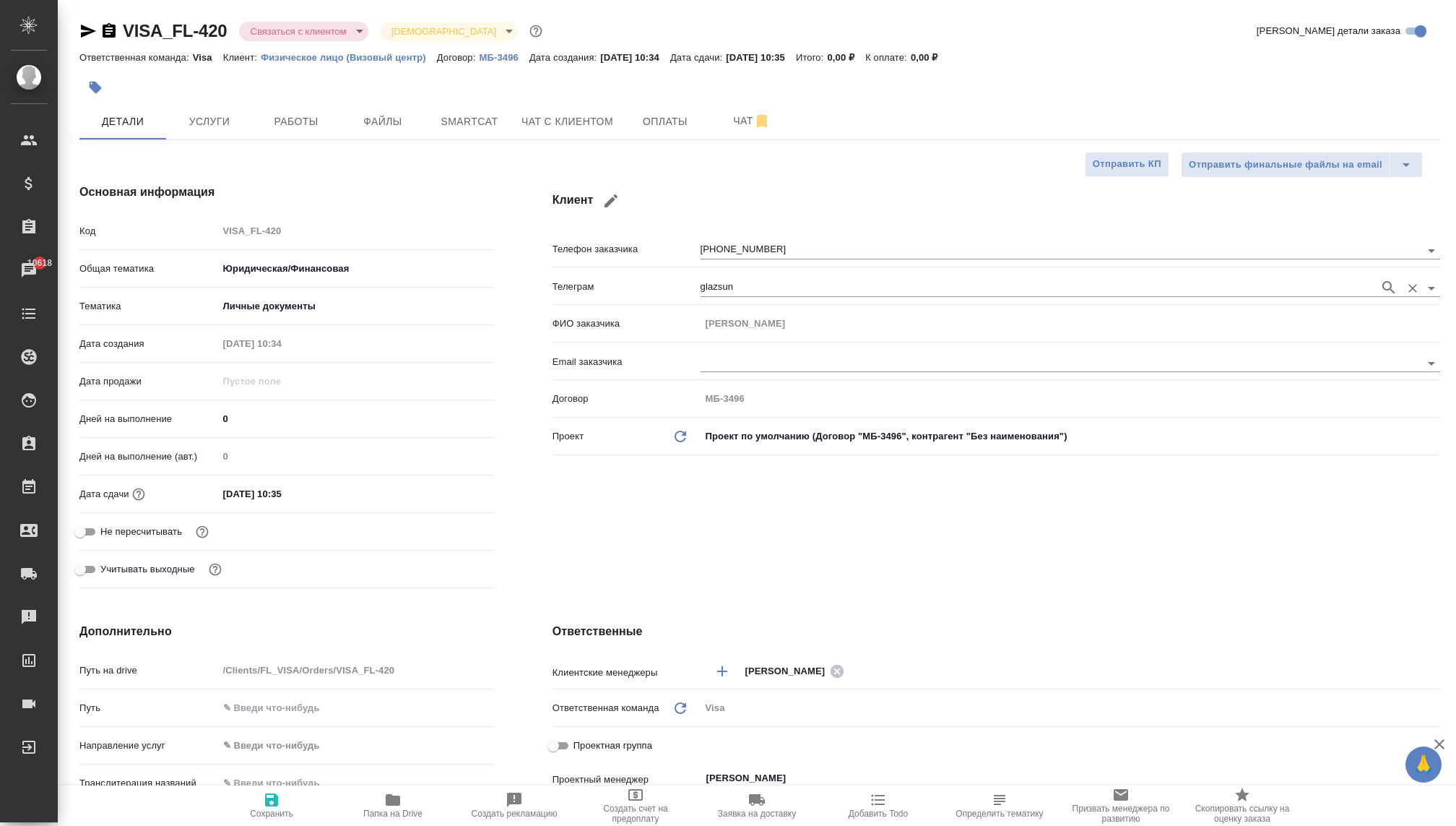
type textarea "x"
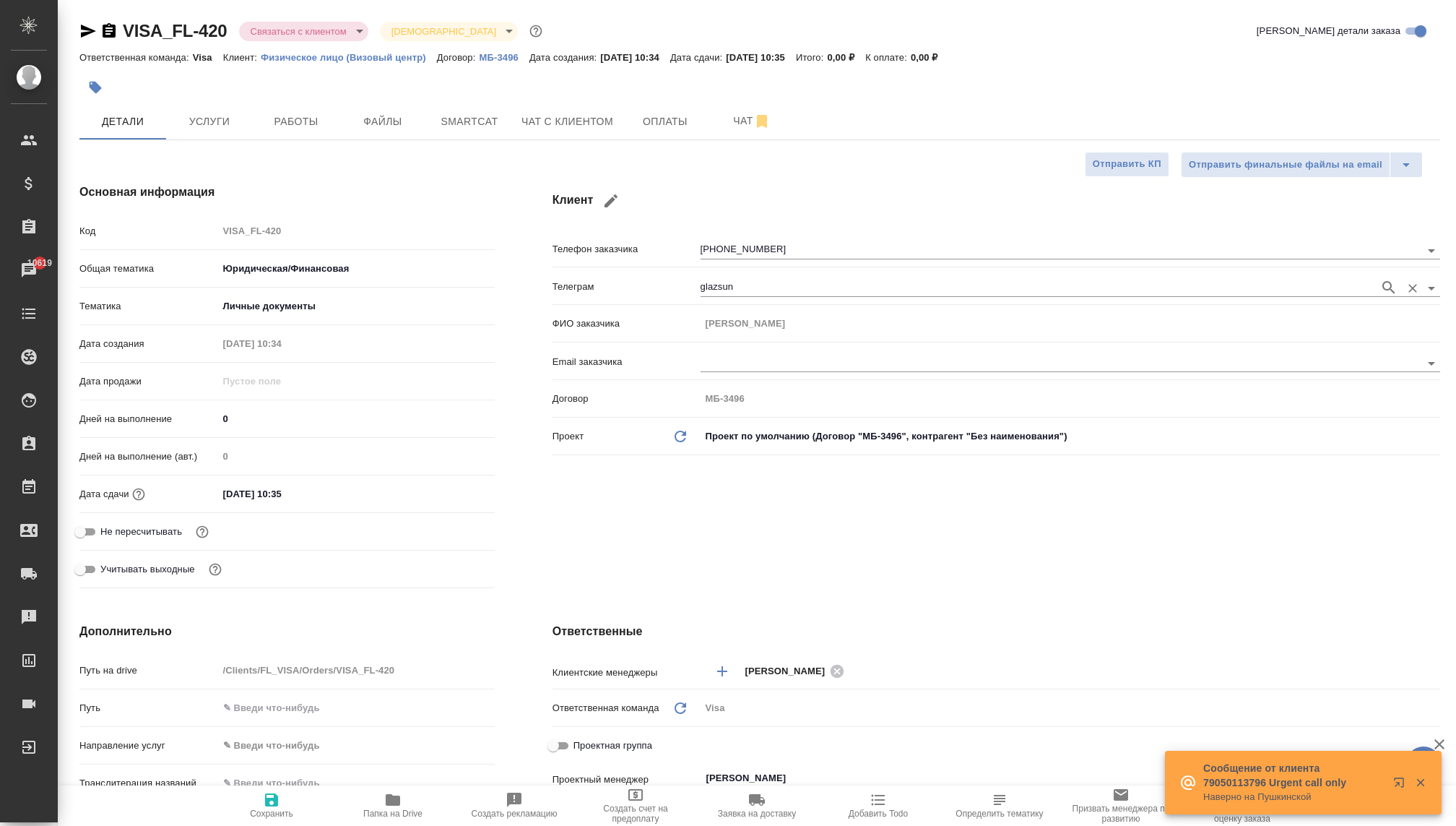
type textarea "x"
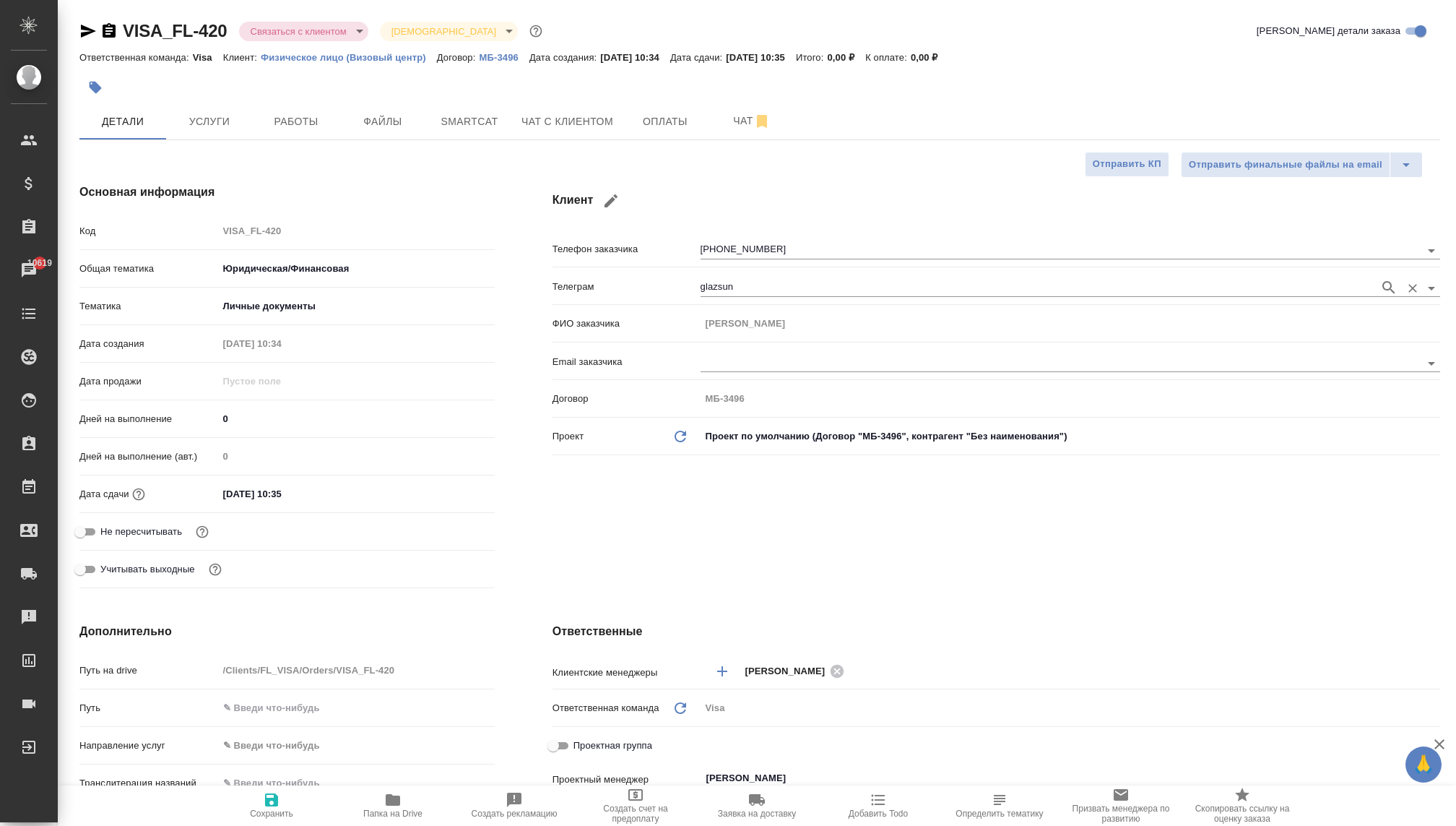
type textarea "x"
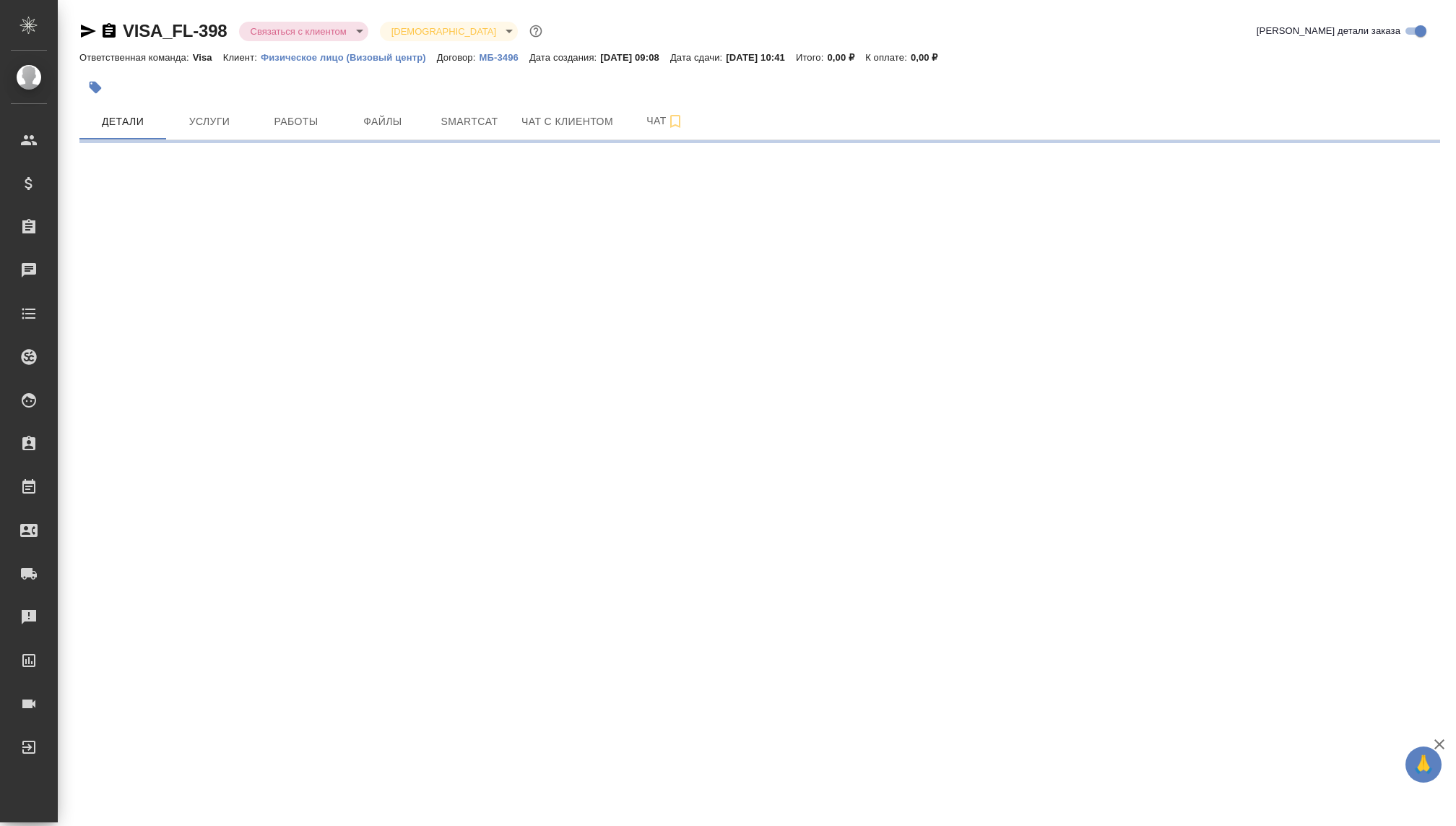
select select "RU"
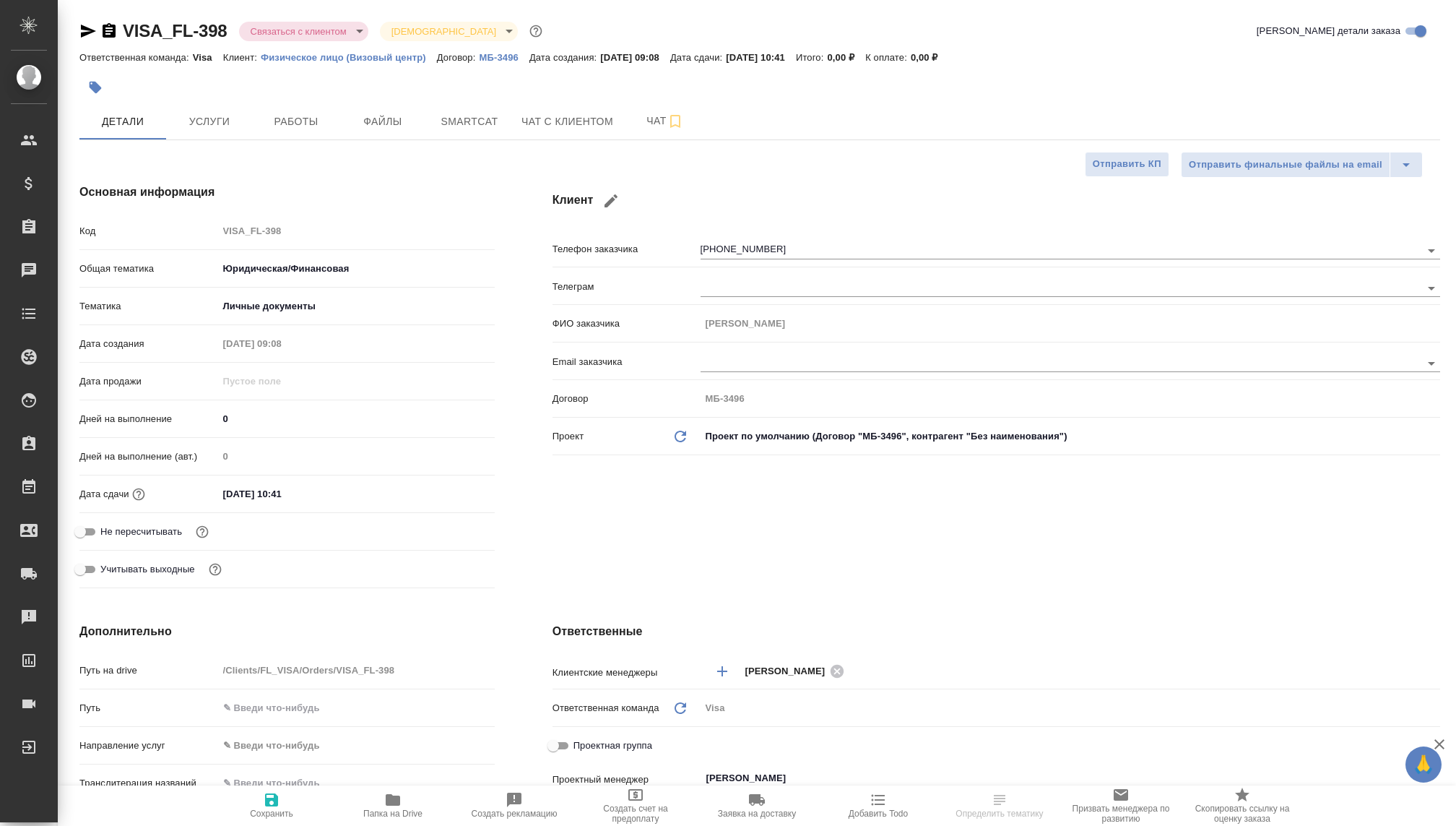
type textarea "x"
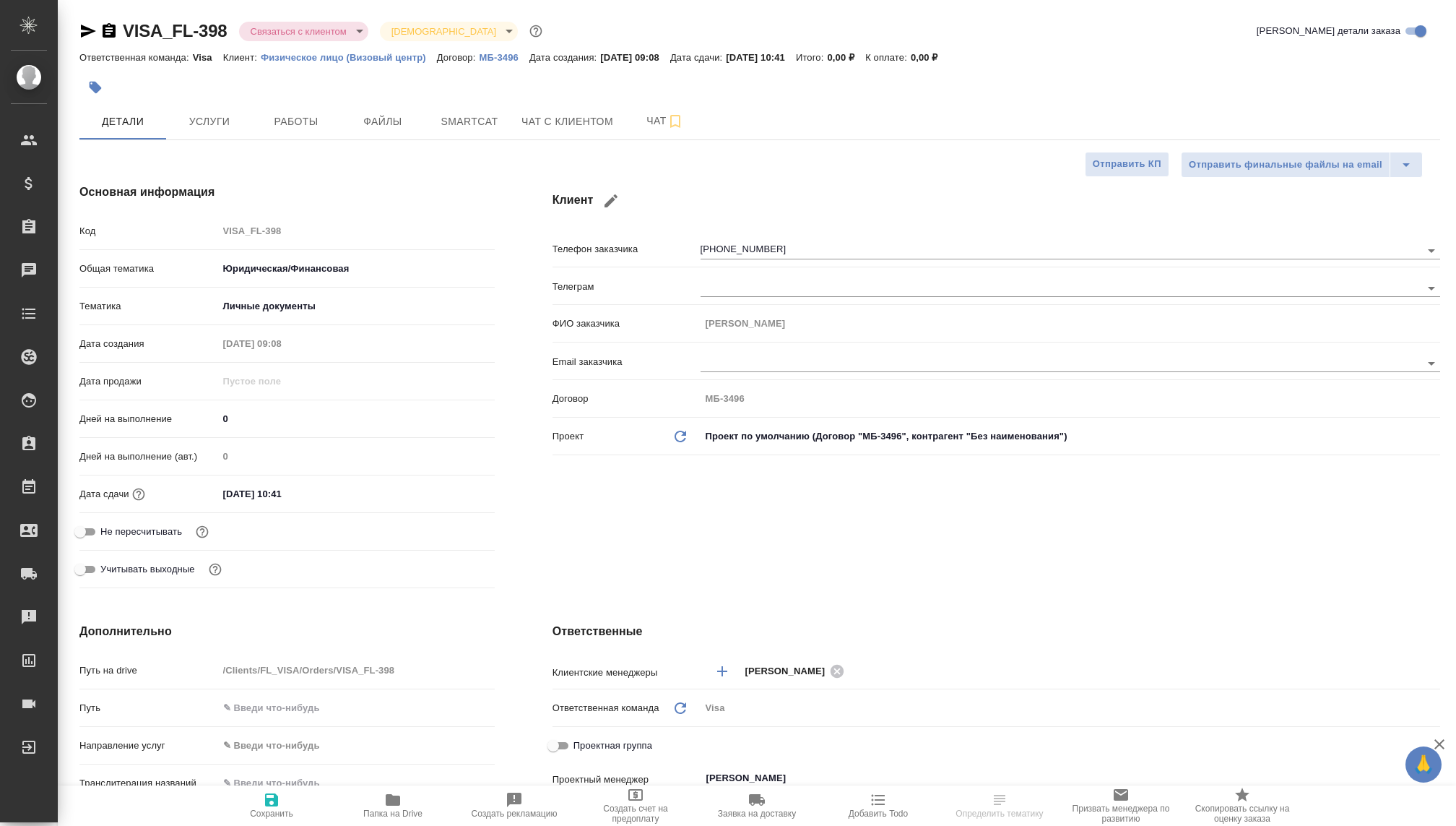
type textarea "x"
click at [549, 109] on button "Чат с клиентом" at bounding box center [567, 121] width 109 height 36
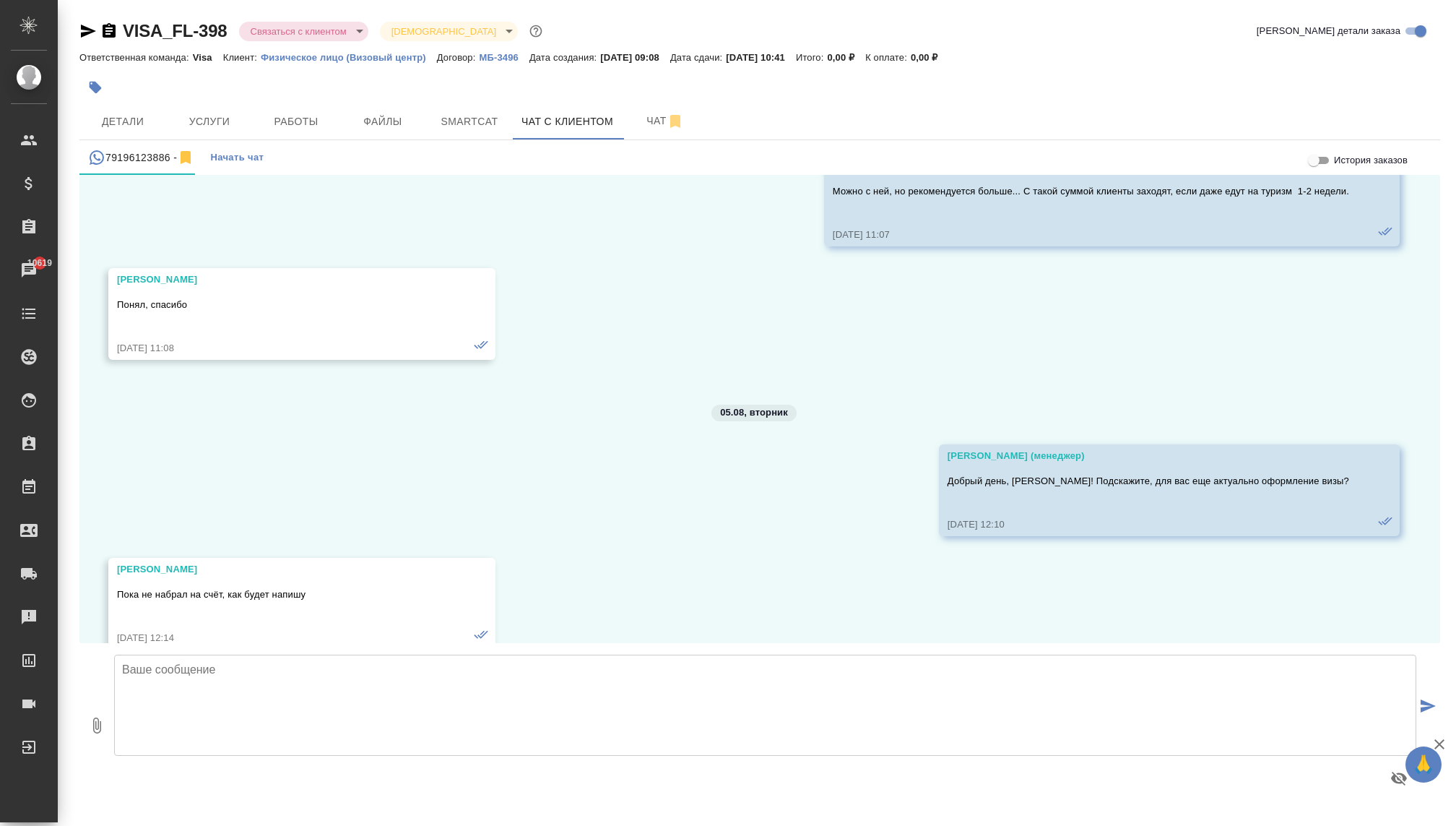
scroll to position [6358, 0]
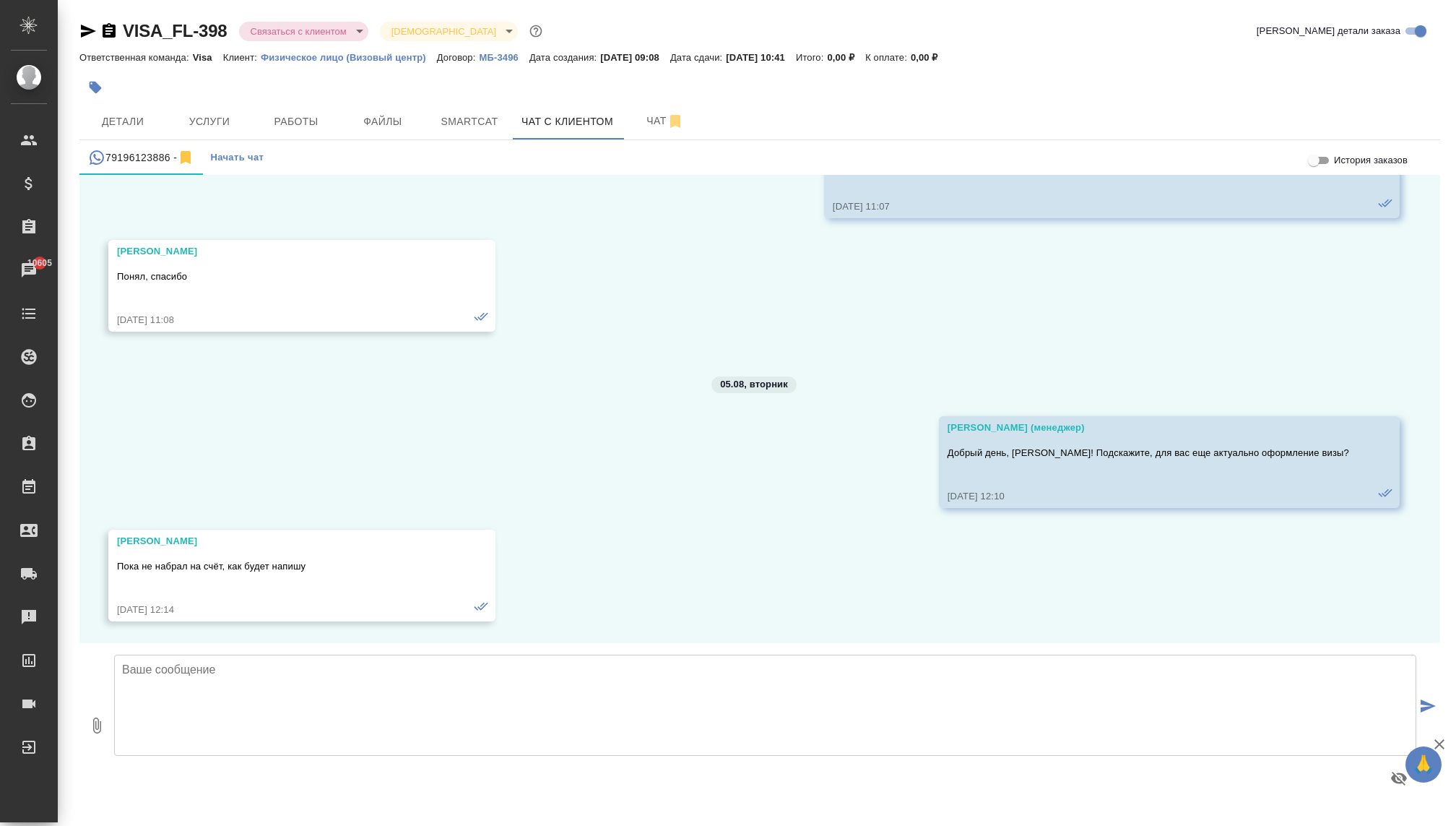
click at [343, 34] on body "🙏 .cls-1 fill:#fff; AWATERA [PERSON_NAME] Спецификации Заказы 10605 Чаты Todo П…" at bounding box center [728, 413] width 1456 height 826
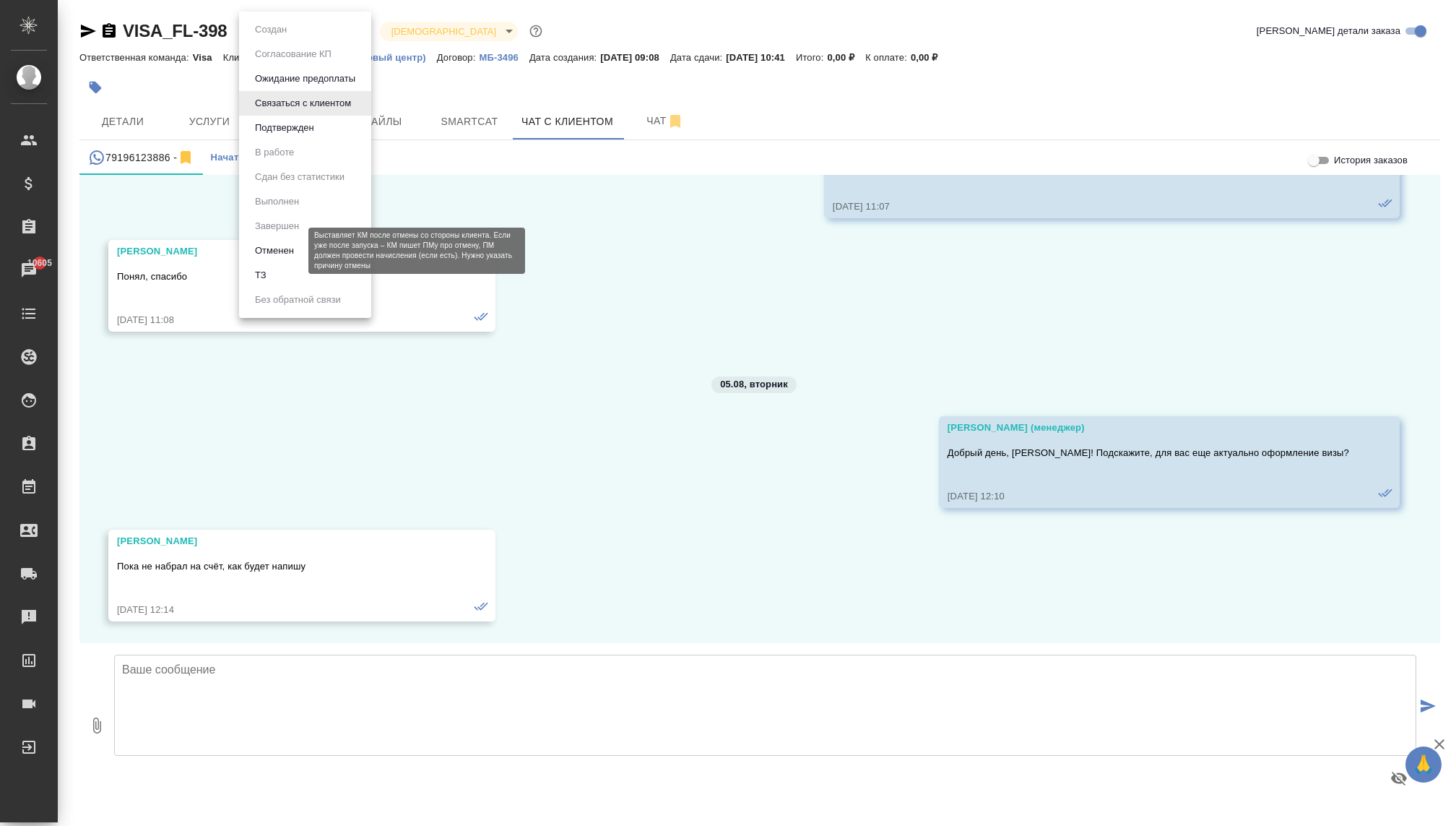
click at [298, 248] on button "Отменен" at bounding box center [275, 251] width 48 height 16
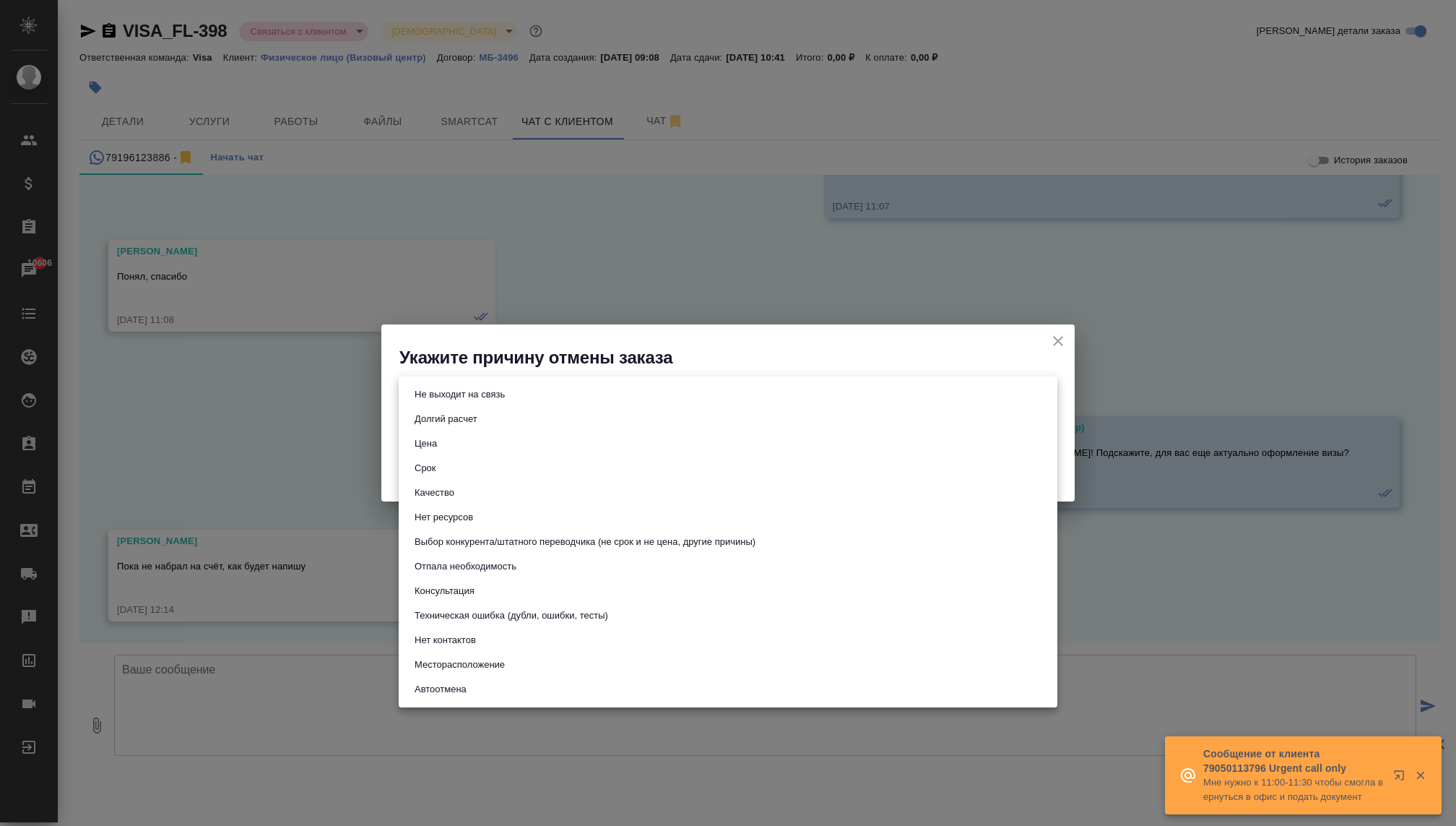
click at [450, 395] on body "🙏 .cls-1 fill:#fff; AWATERA [PERSON_NAME] Спецификации Заказы 10606 Чаты Todo П…" at bounding box center [728, 413] width 1456 height 826
drag, startPoint x: 460, startPoint y: 569, endPoint x: 442, endPoint y: 557, distance: 21.6
click at [442, 557] on li "Отпала необходимость" at bounding box center [728, 566] width 659 height 25
type input "noNeed"
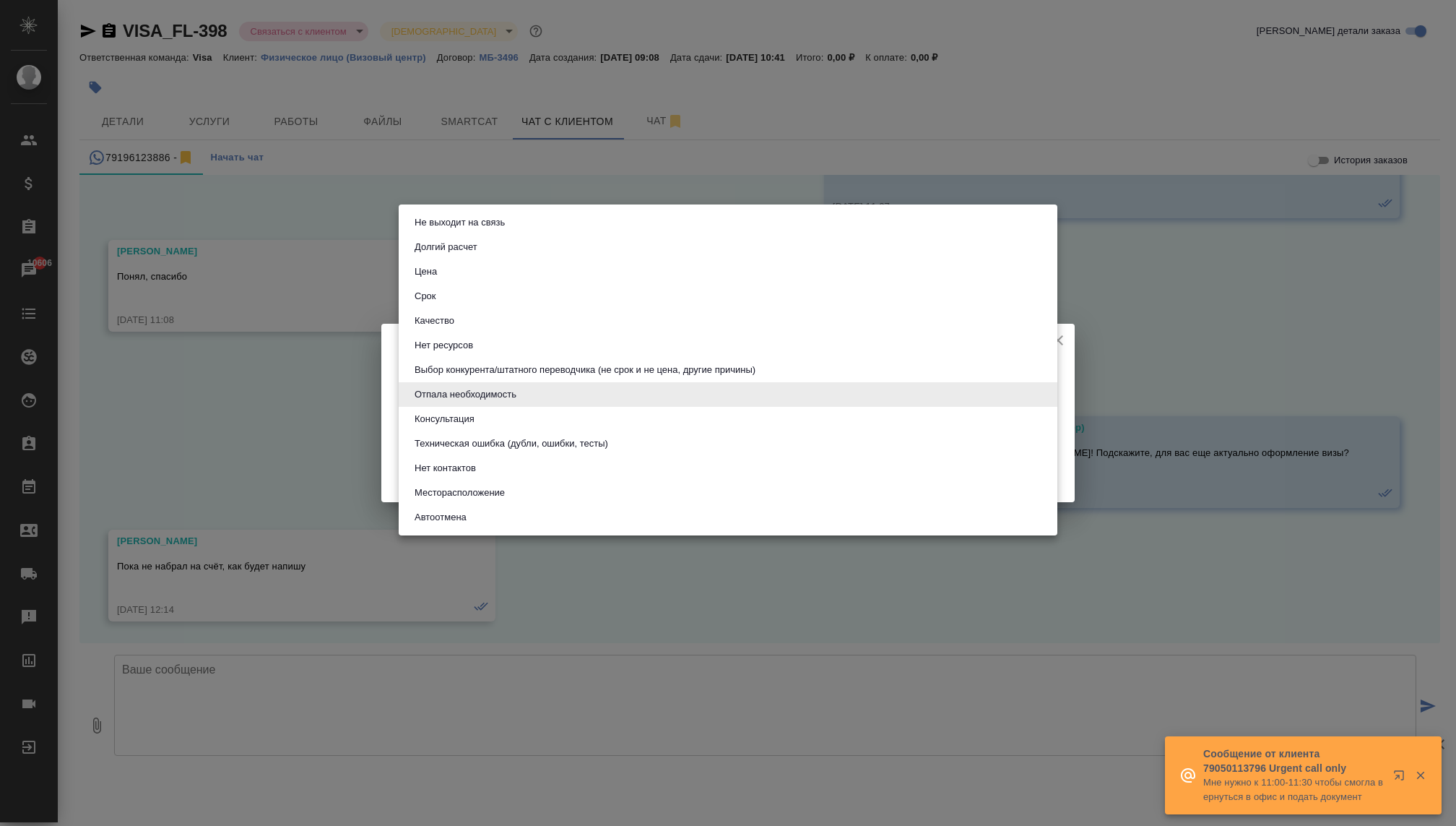
click at [458, 403] on body "🙏 .cls-1 fill:#fff; AWATERA Kovaleva Ekaterina Клиенты Спецификации Заказы 1060…" at bounding box center [728, 413] width 1456 height 826
click at [461, 392] on button "Отпала необходимость" at bounding box center [465, 395] width 110 height 16
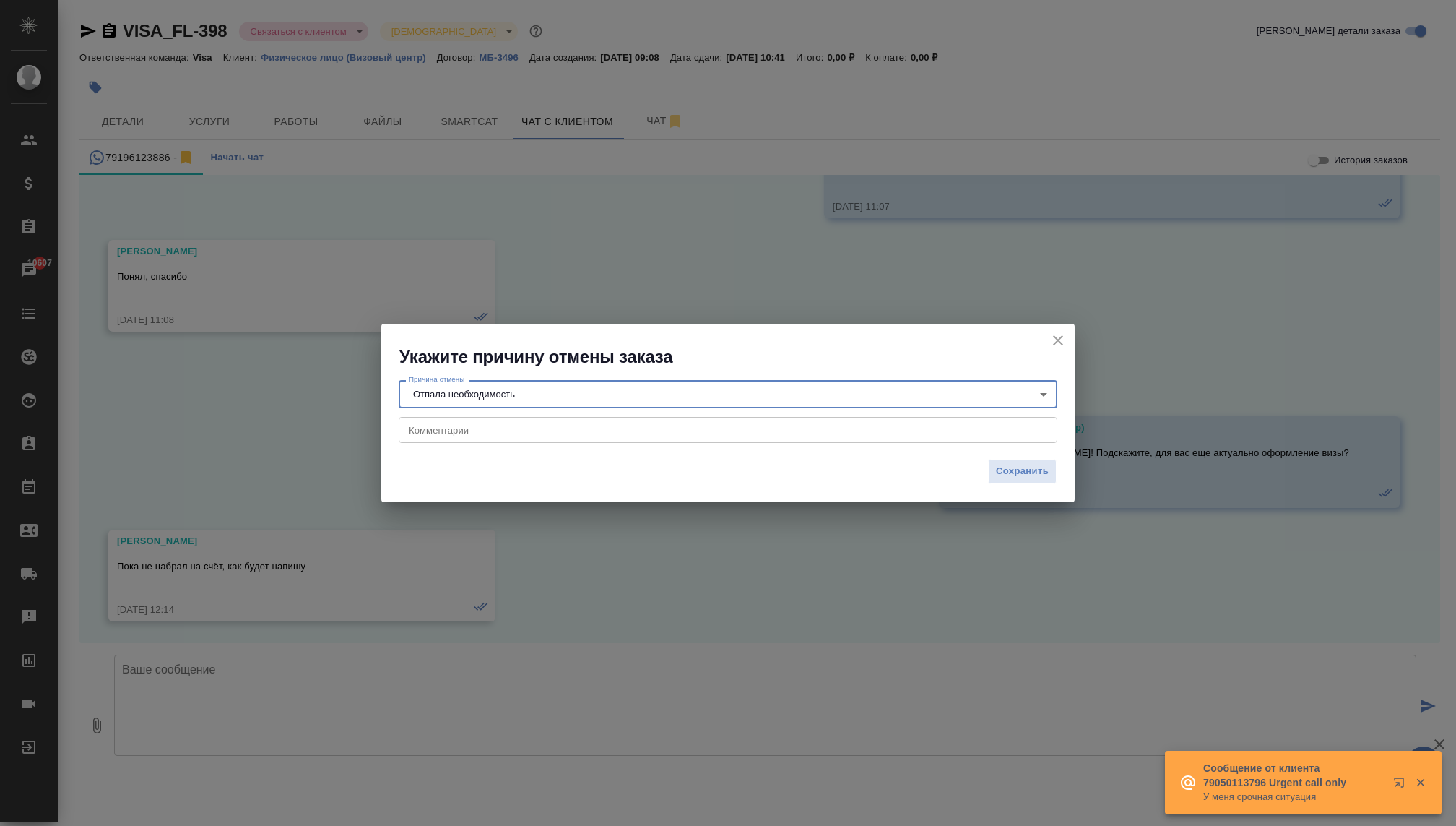
click at [921, 443] on div "Причина отмены Отпала необходимость noNeed Причина отмены Комментарии x Коммент…" at bounding box center [728, 409] width 693 height 82
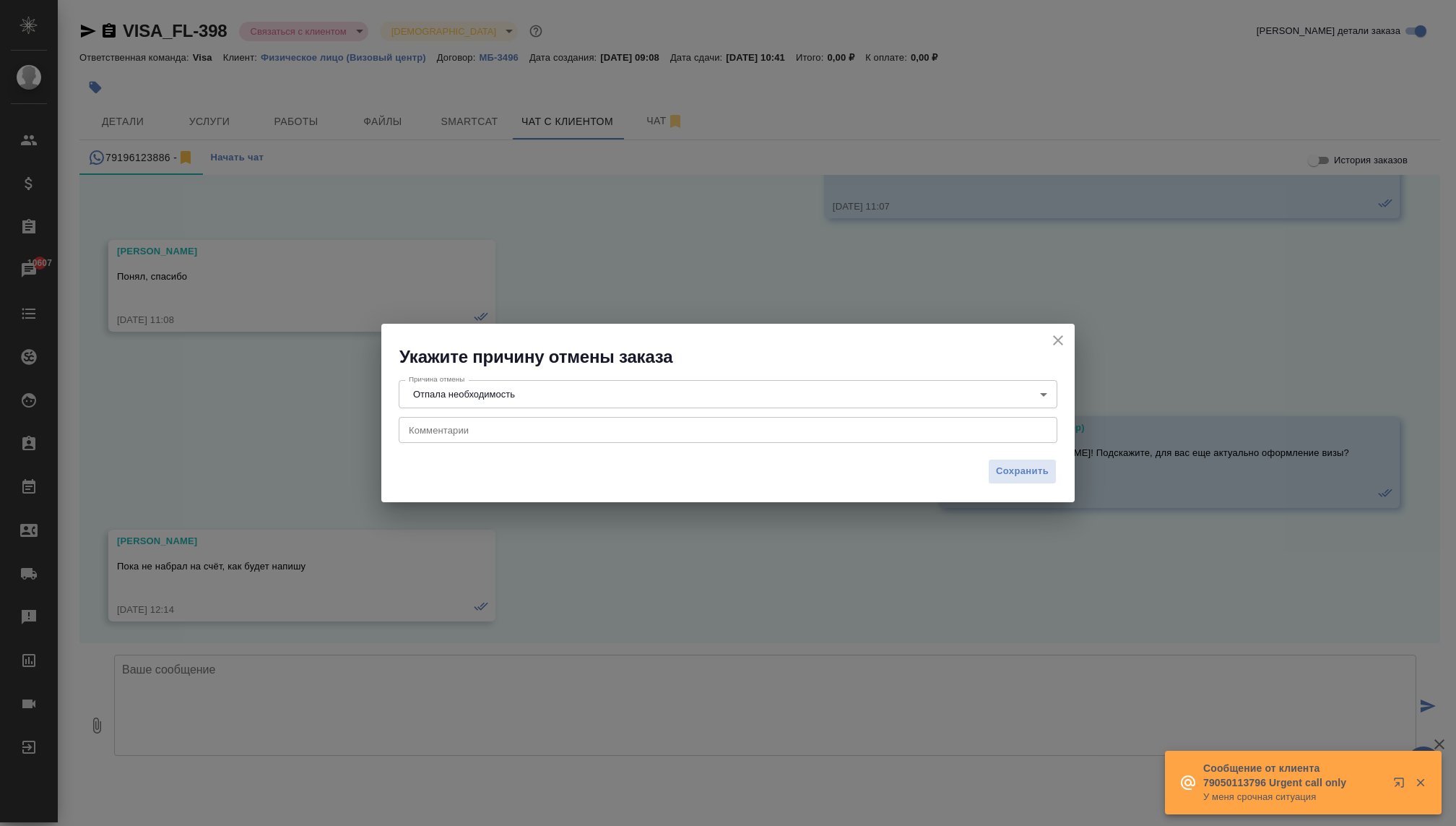
click at [918, 436] on div "x Комментарии" at bounding box center [728, 429] width 659 height 26
type textarea "н"
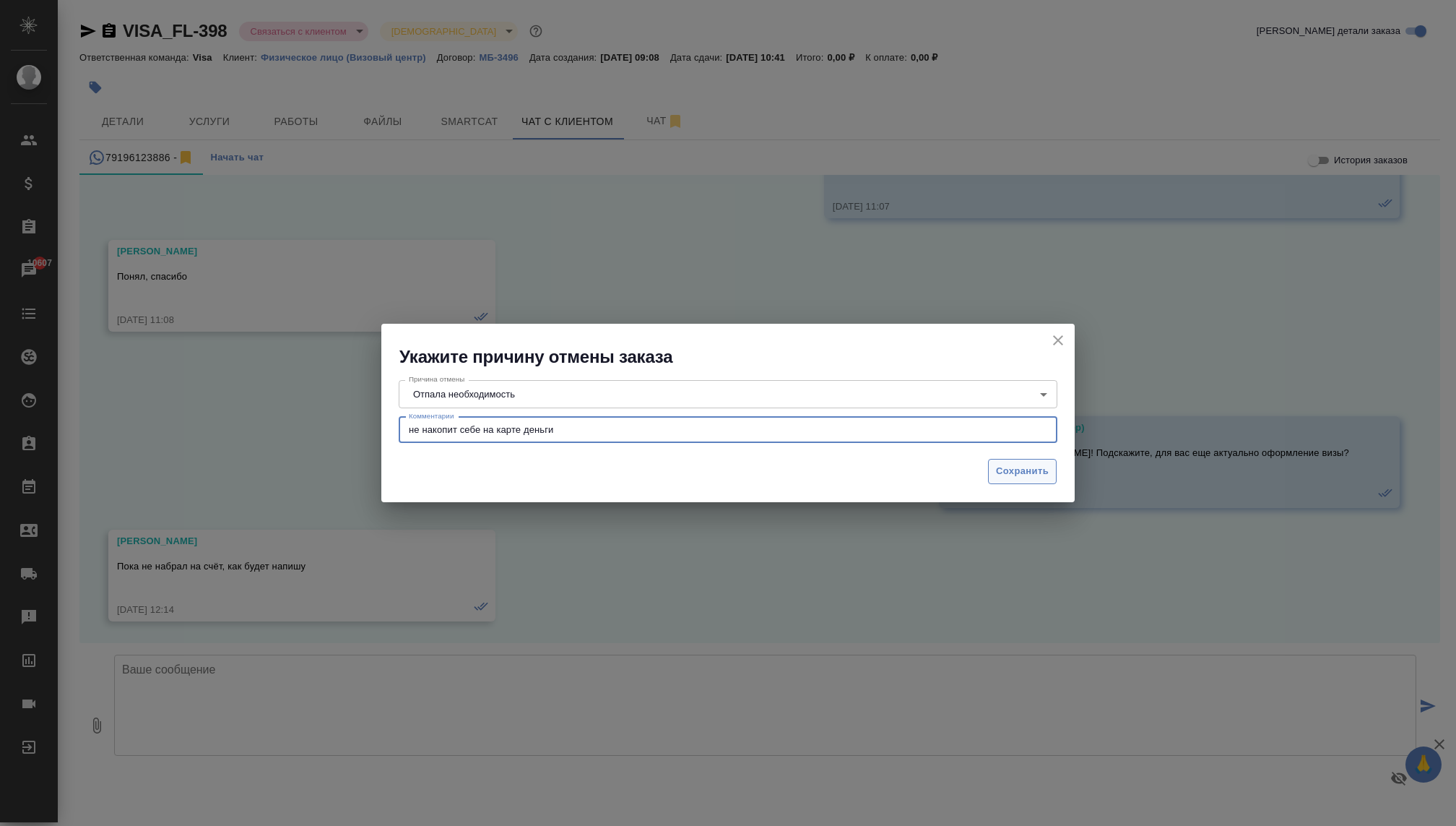
type textarea "не накопит себе на карте деньги"
click at [1023, 476] on span "Сохранить" at bounding box center [1022, 471] width 53 height 17
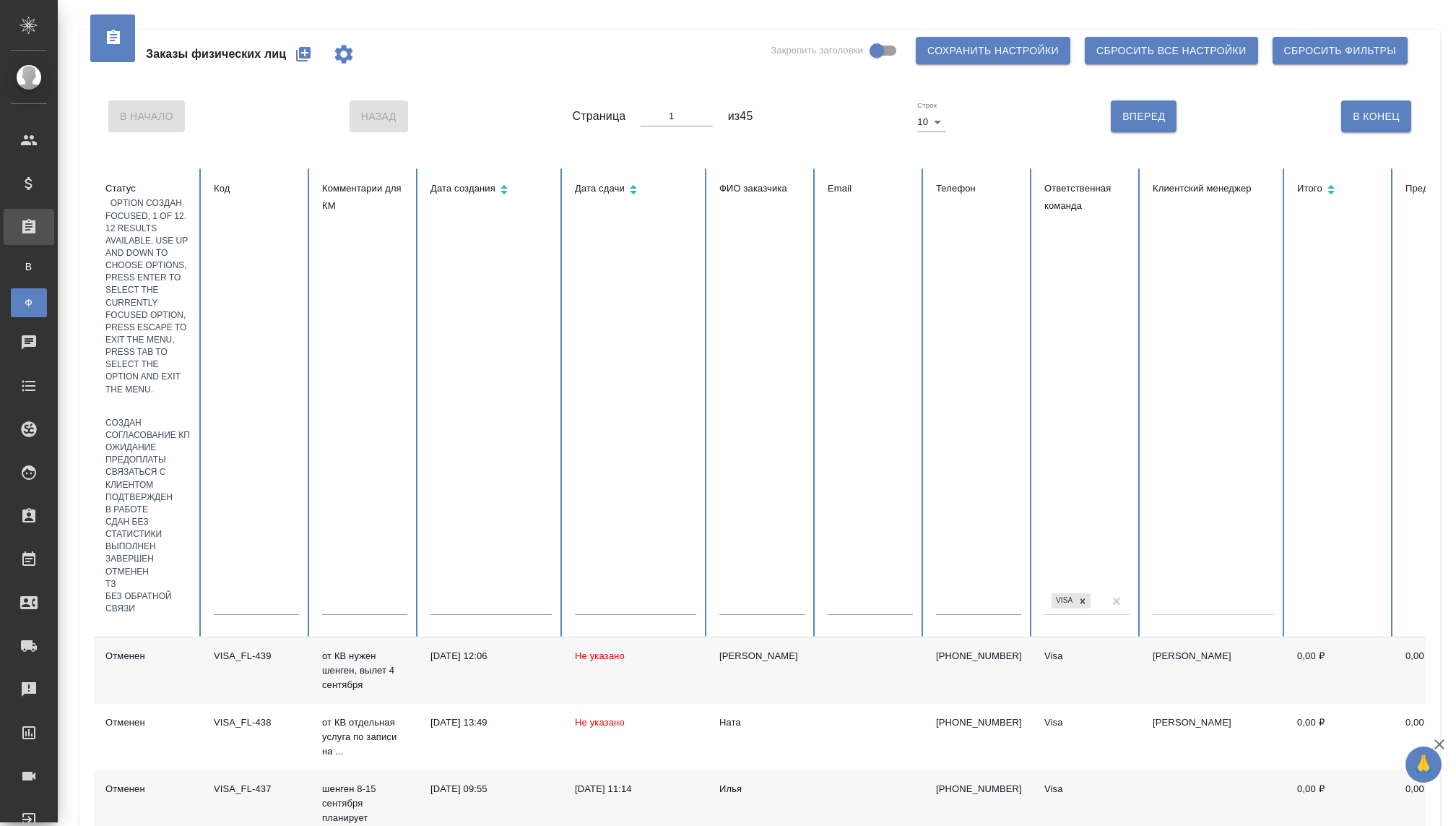
click at [155, 396] on div at bounding box center [147, 406] width 86 height 21
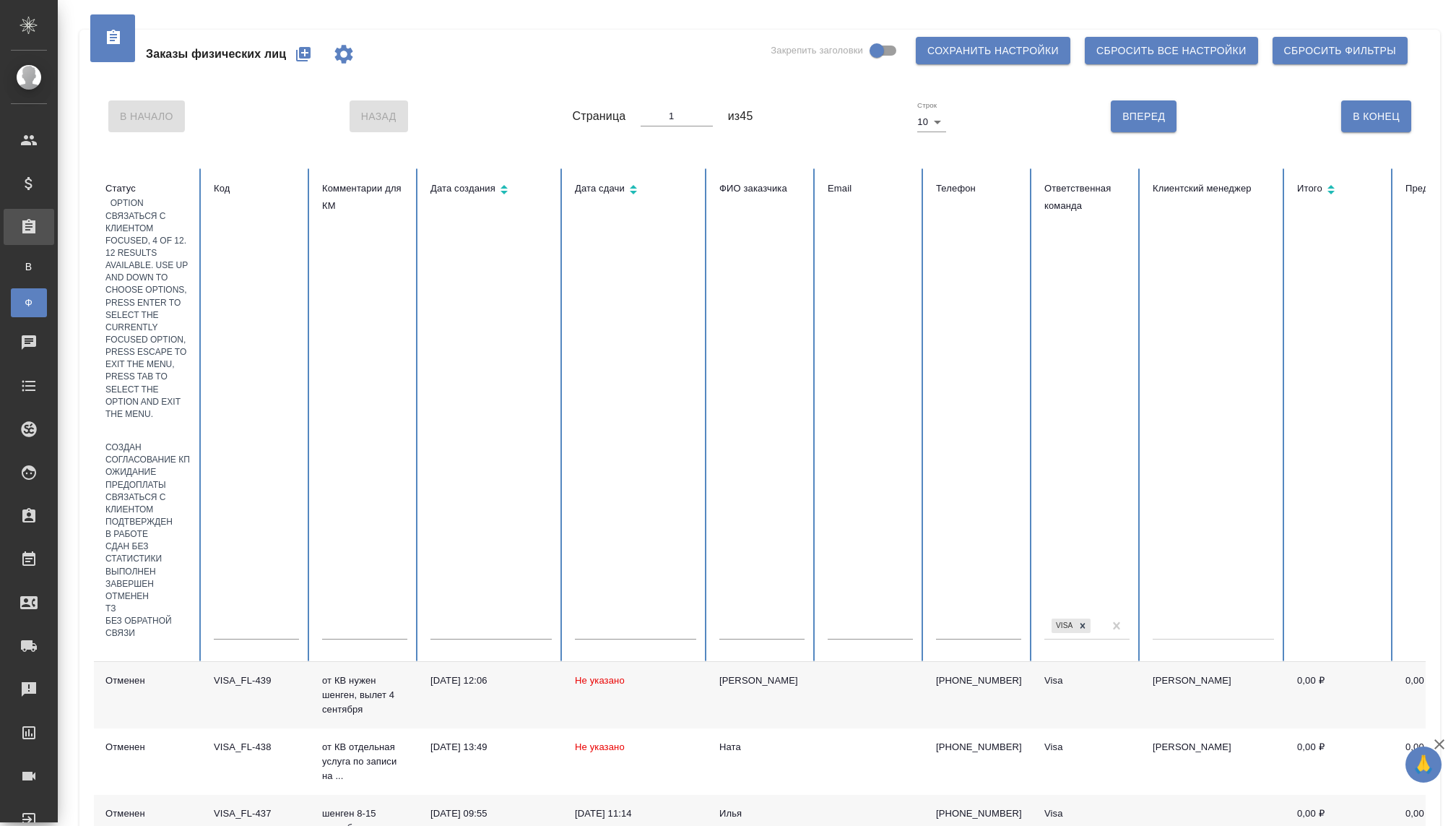
click at [161, 491] on div "Связаться с клиентом" at bounding box center [147, 504] width 86 height 25
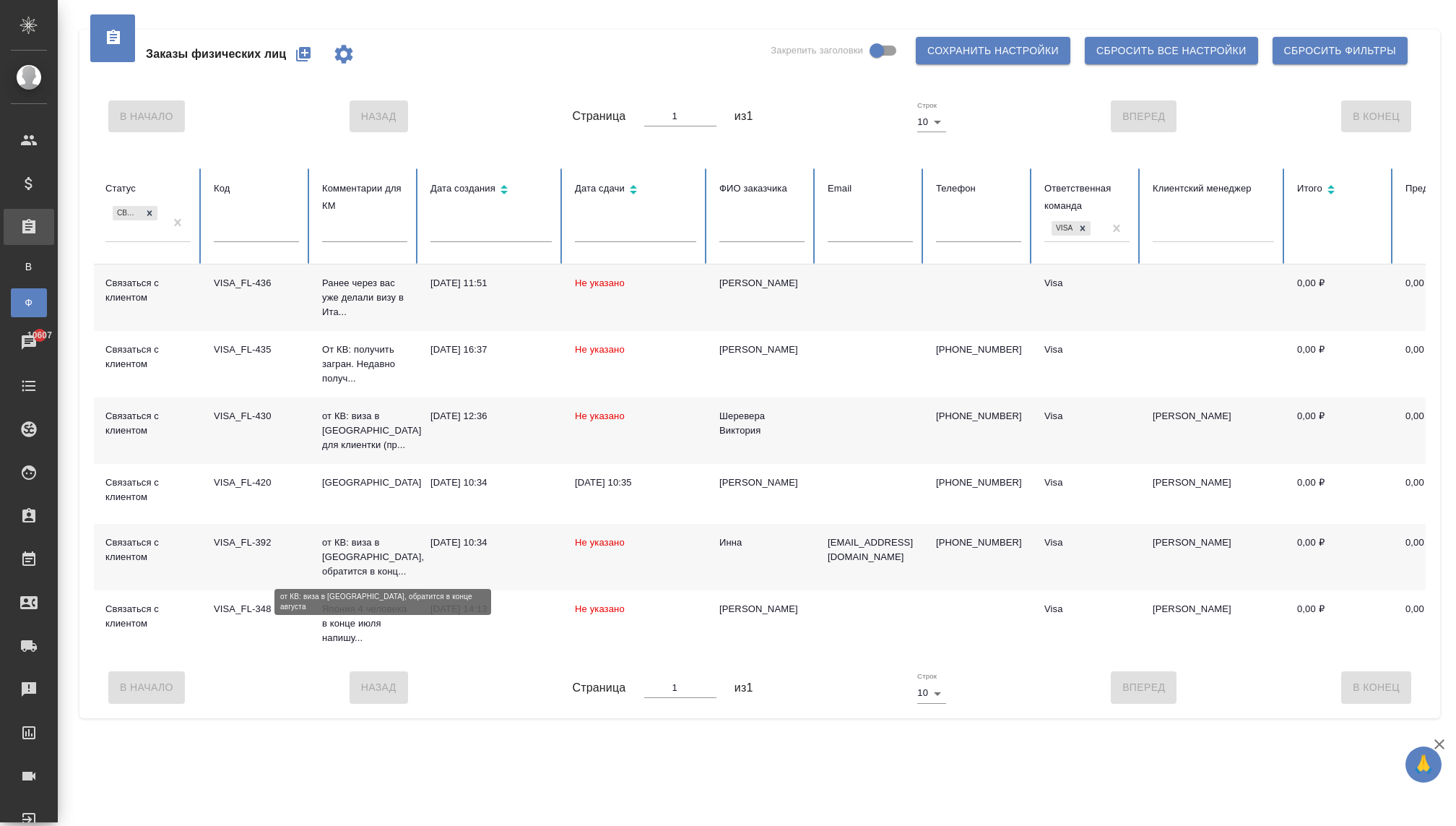
click at [355, 549] on p "от КВ: виза в Китай, обратится в конц..." at bounding box center [365, 557] width 86 height 43
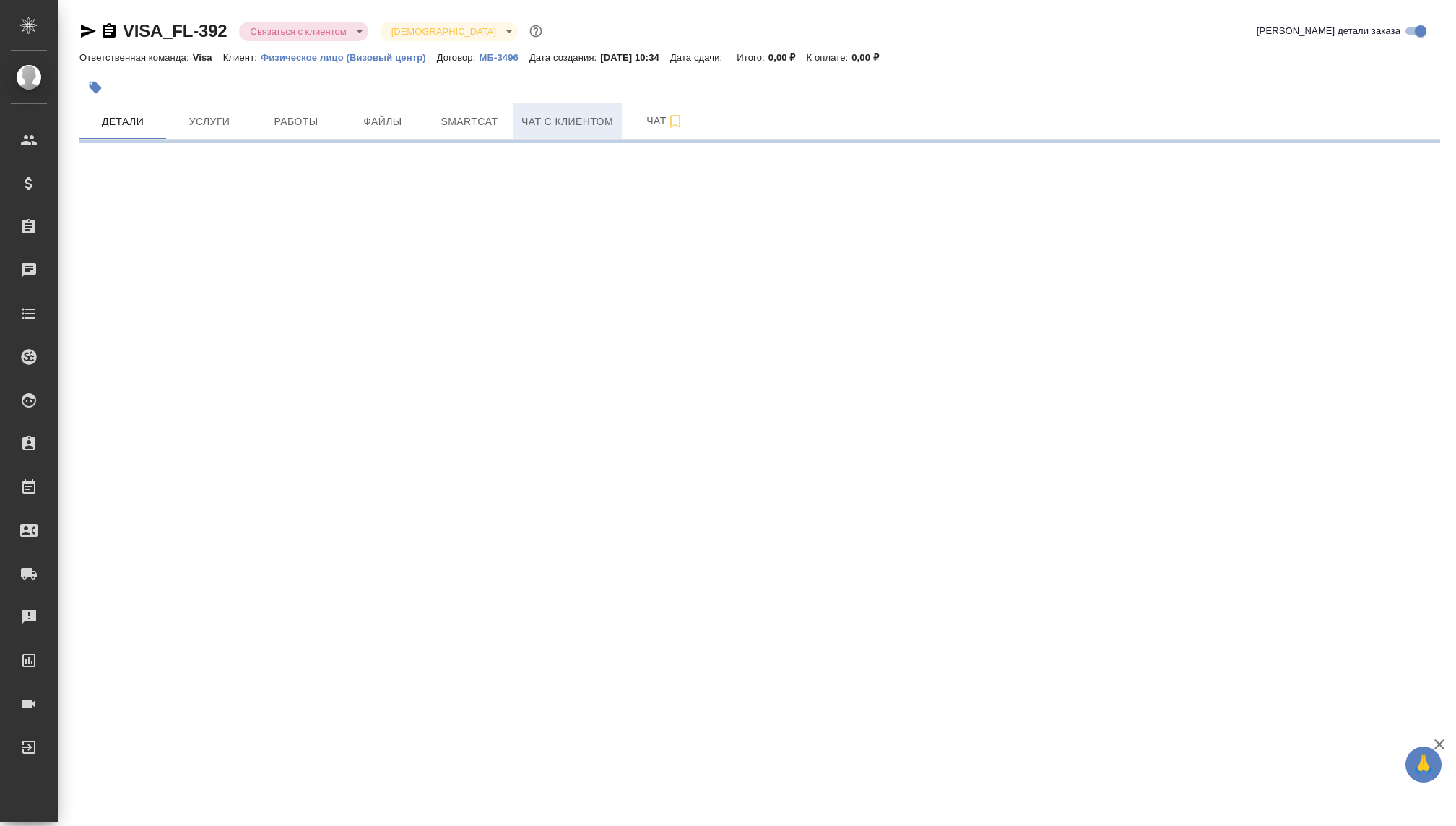
select select "RU"
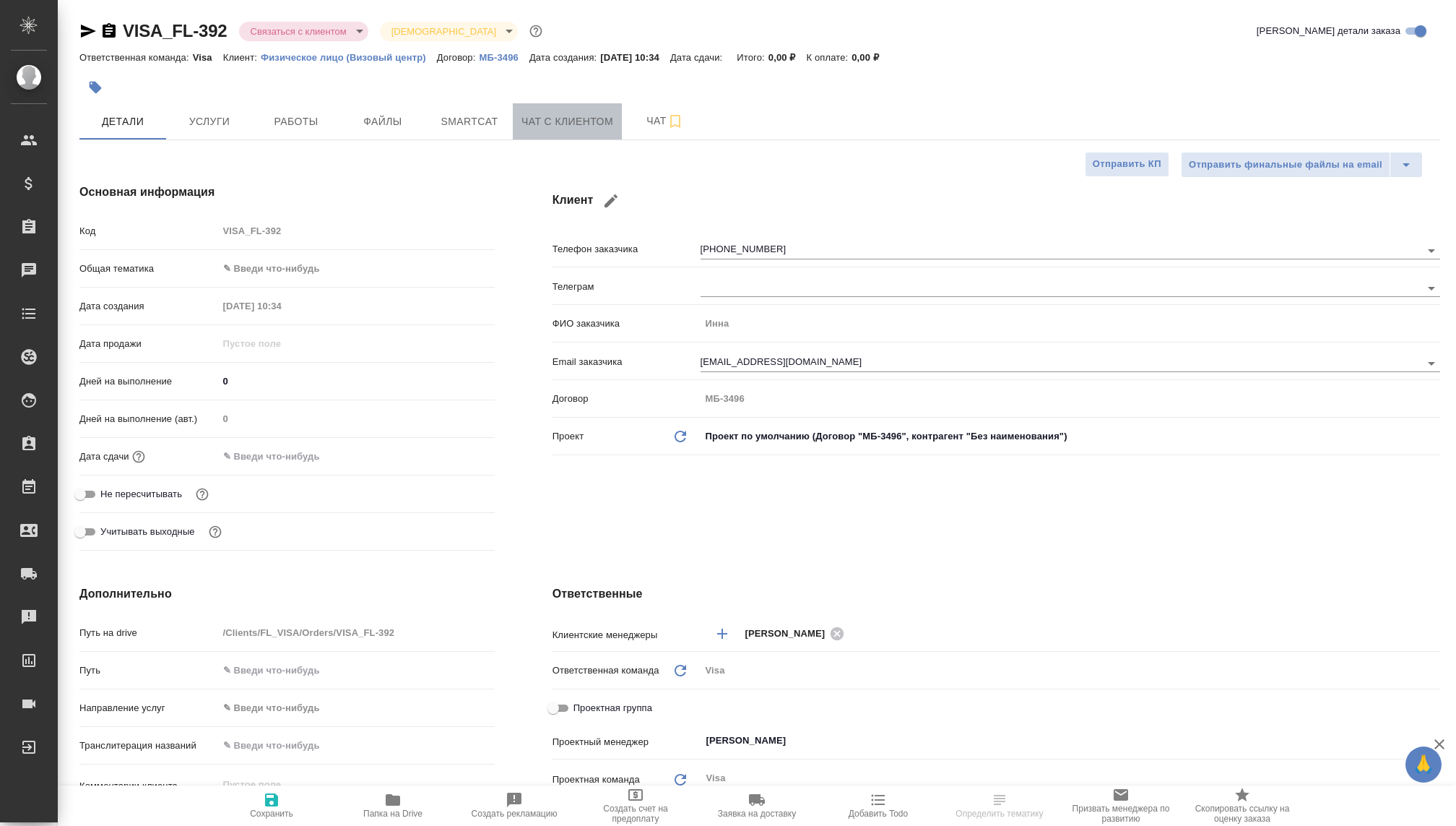
type textarea "x"
click at [569, 120] on span "Чат с клиентом" at bounding box center [568, 122] width 92 height 18
type textarea "x"
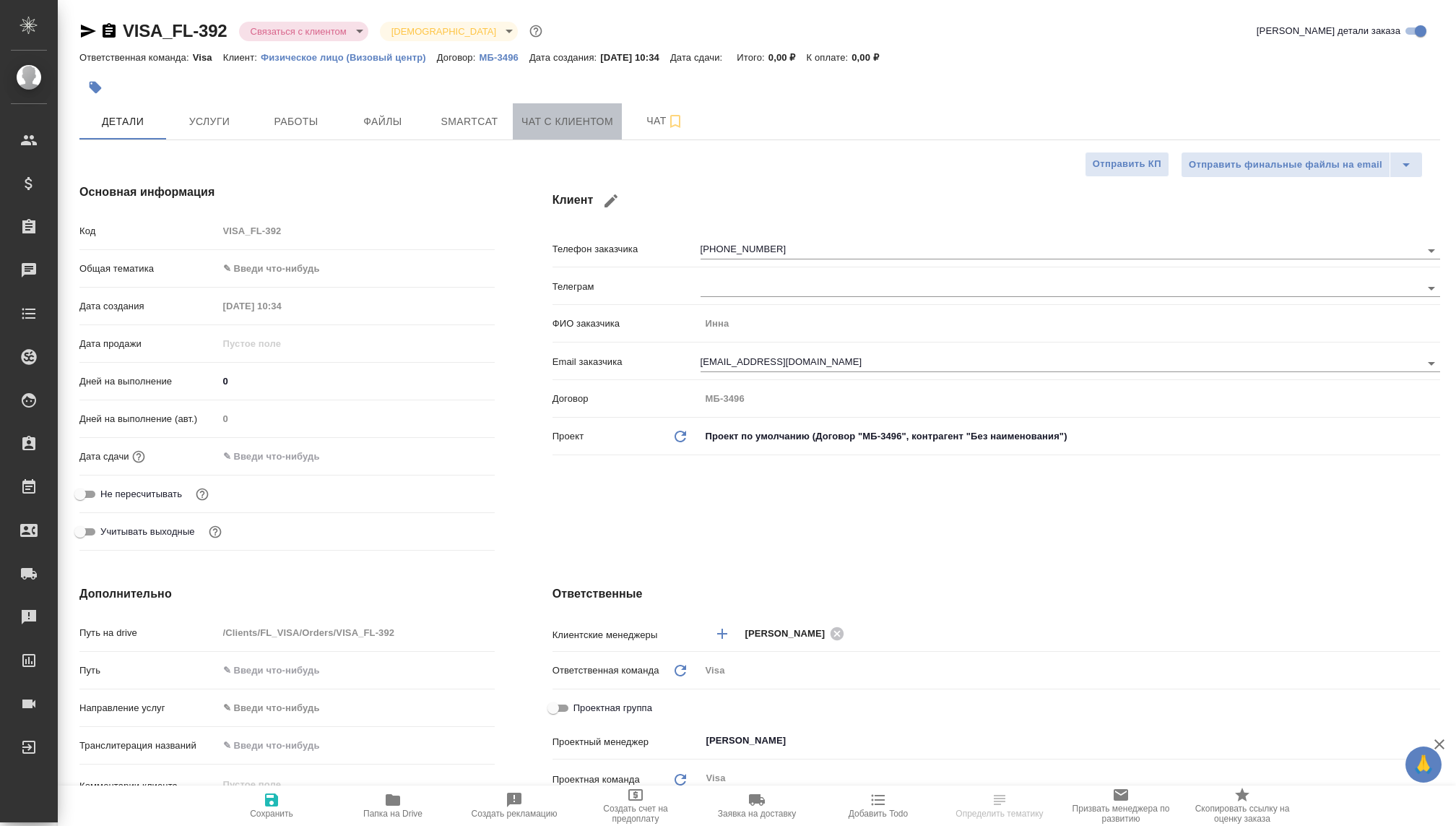
type textarea "x"
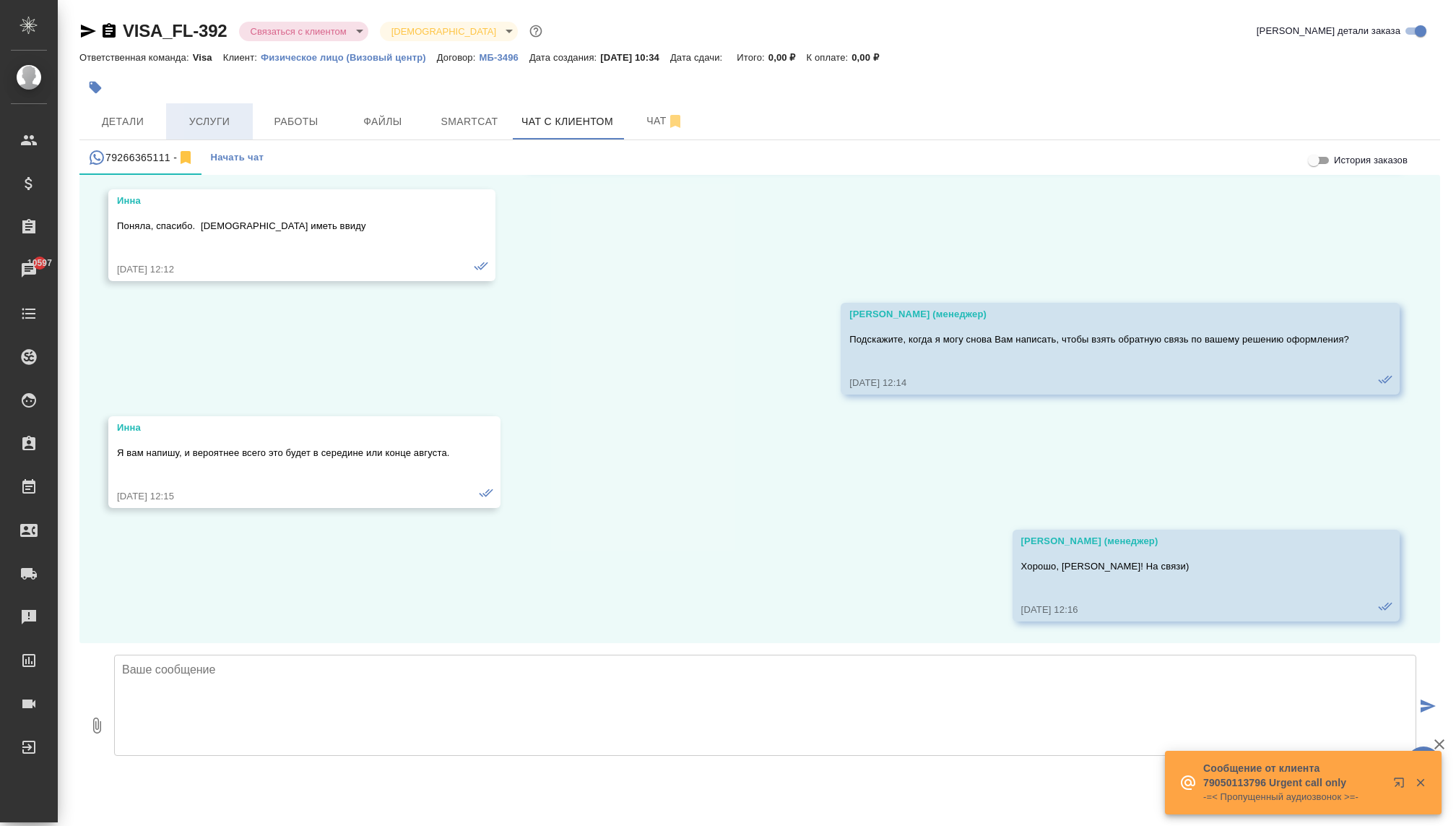
scroll to position [3005, 0]
click at [135, 121] on span "Детали" at bounding box center [123, 122] width 70 height 18
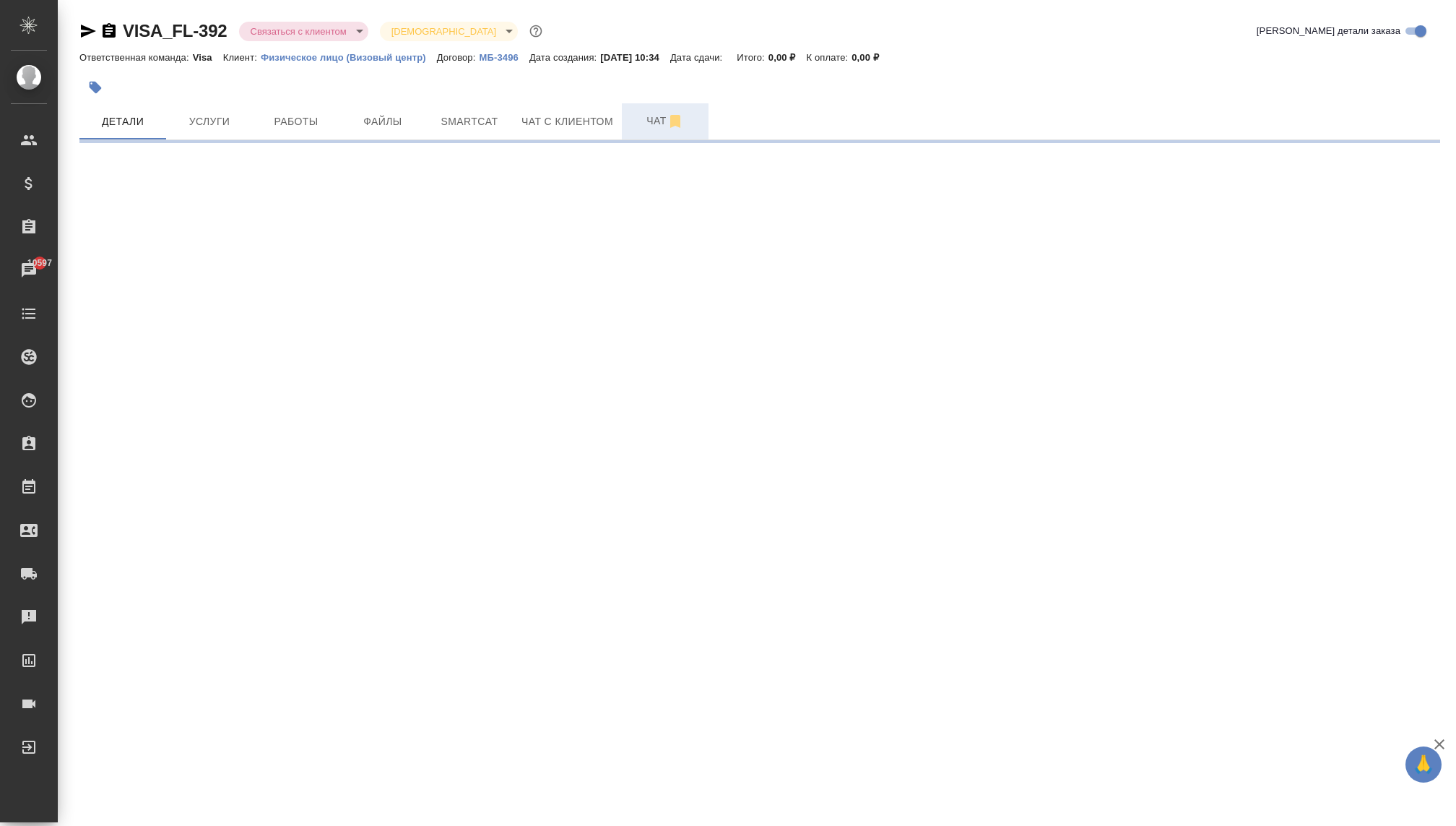
select select "RU"
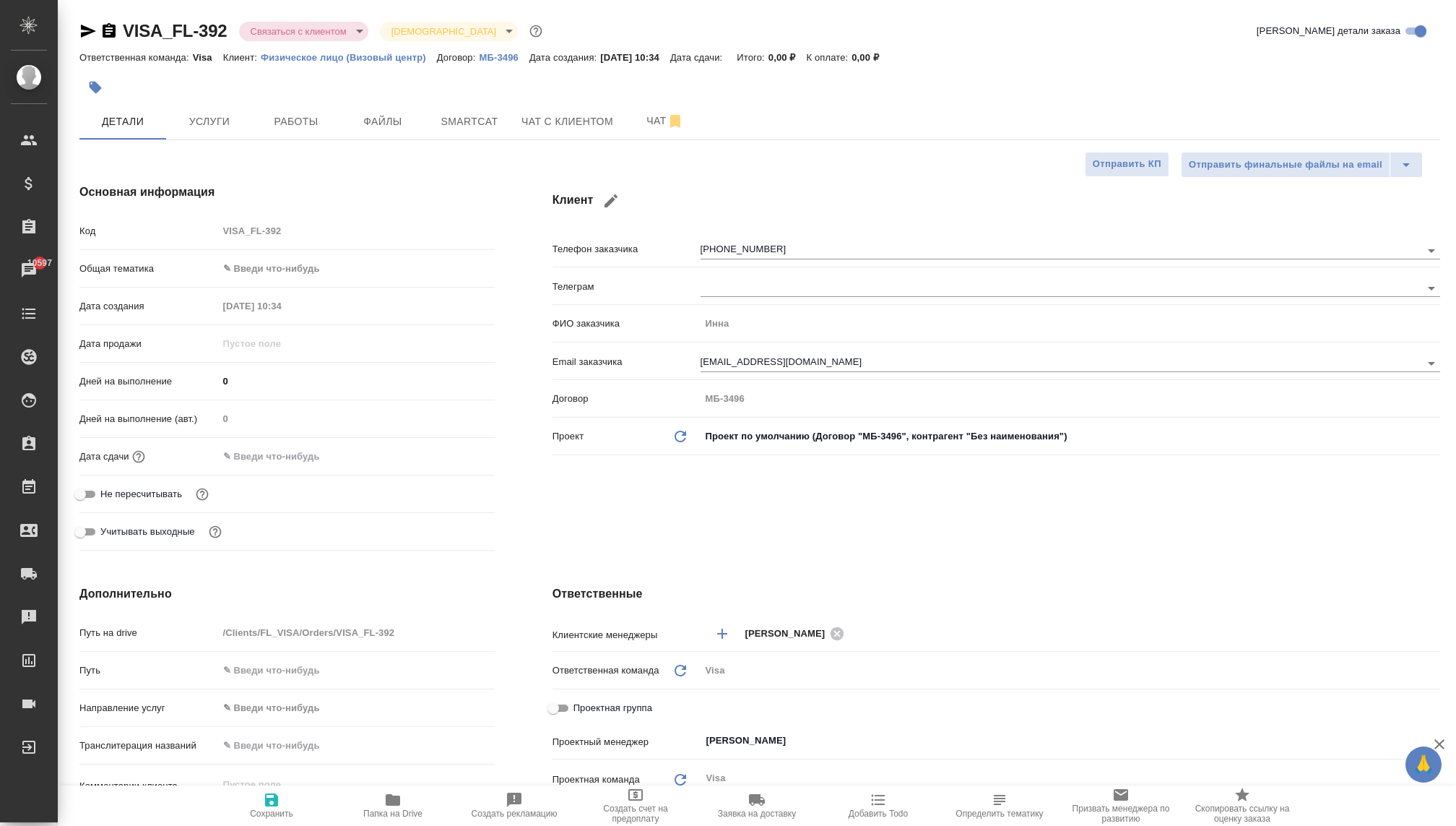
type textarea "x"
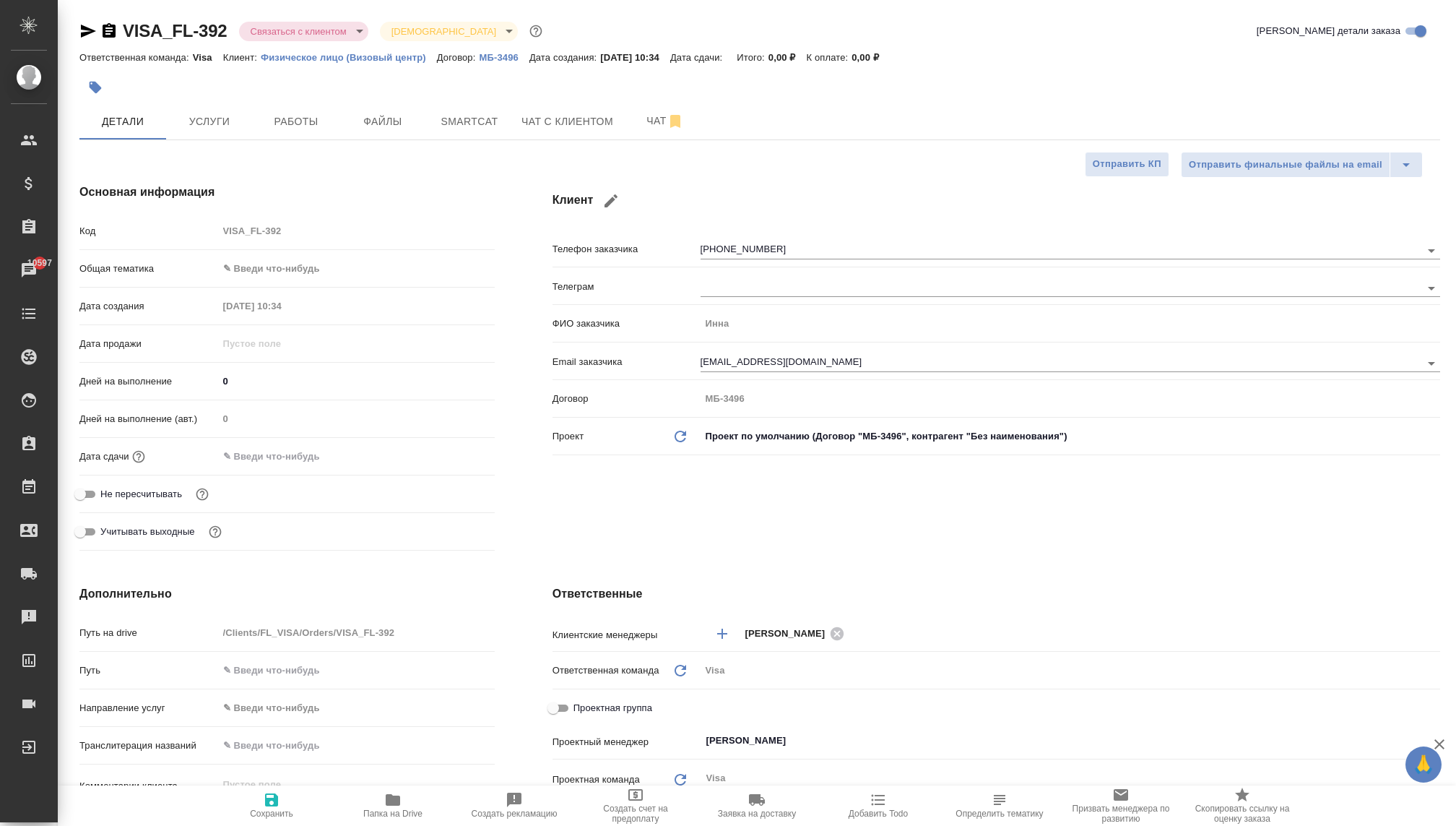
type textarea "x"
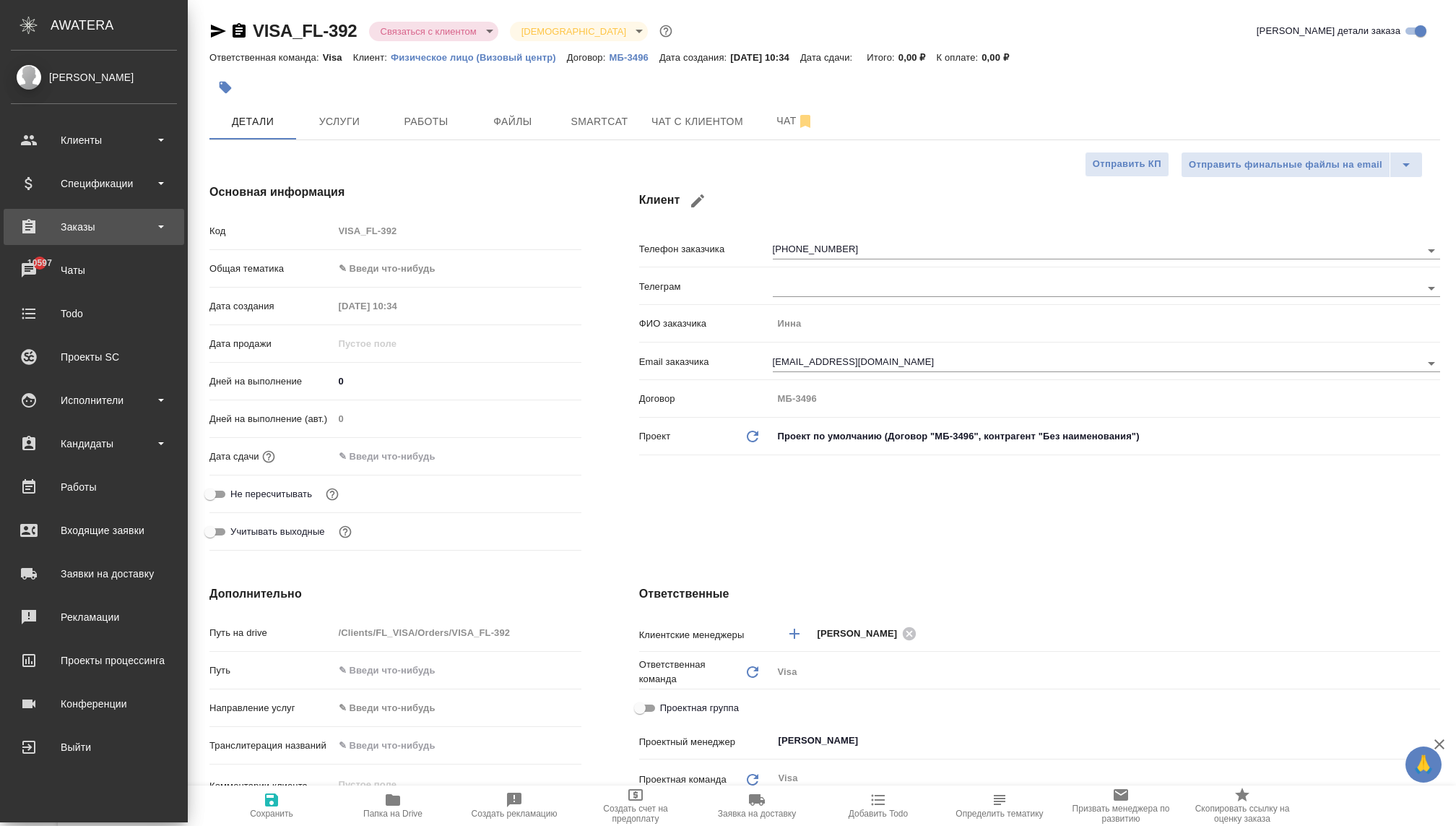
click at [72, 224] on div "Заказы" at bounding box center [94, 227] width 166 height 22
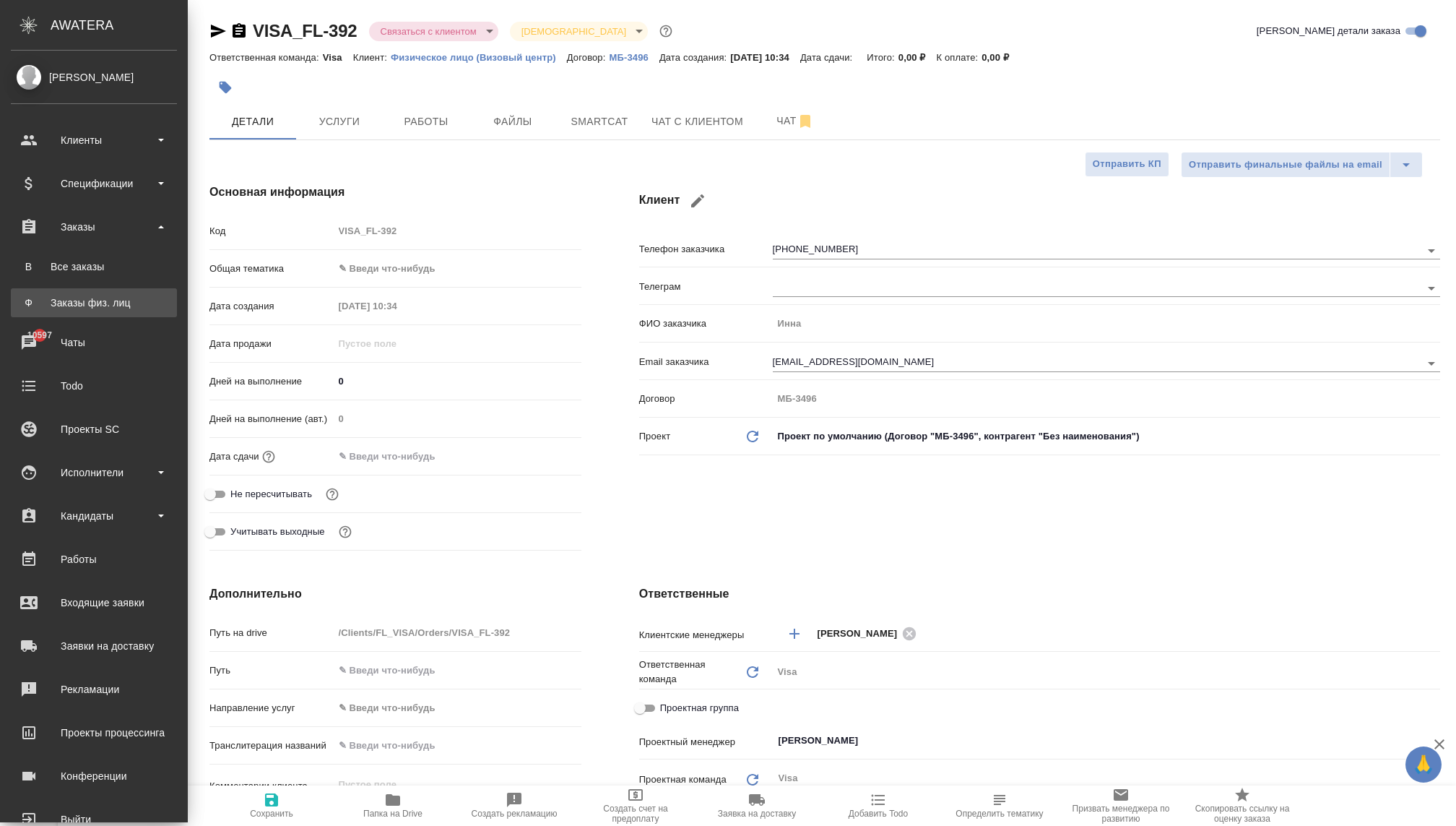
type textarea "x"
click at [80, 299] on div "Заказы физ. лиц" at bounding box center [94, 303] width 152 height 14
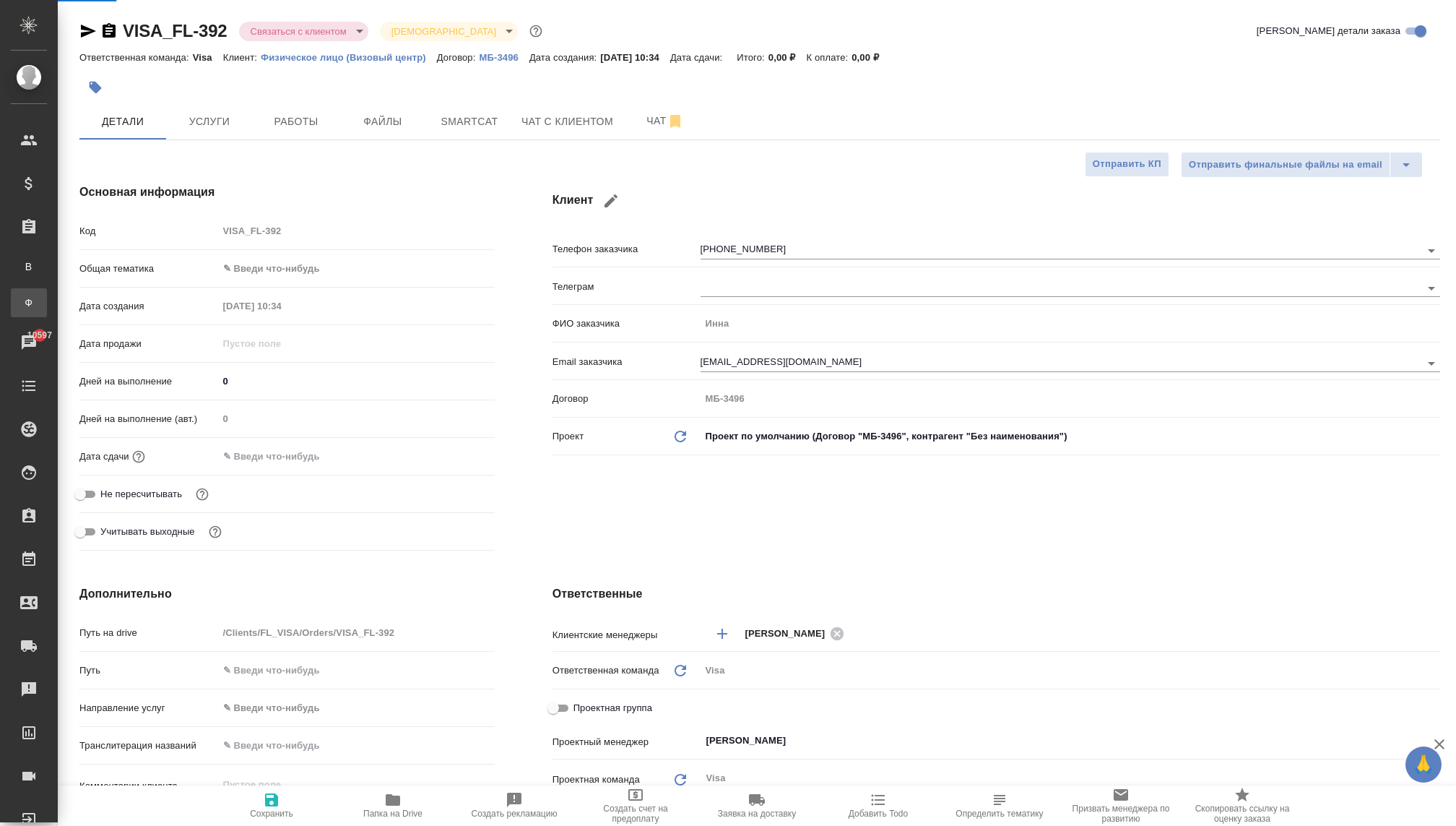
type textarea "x"
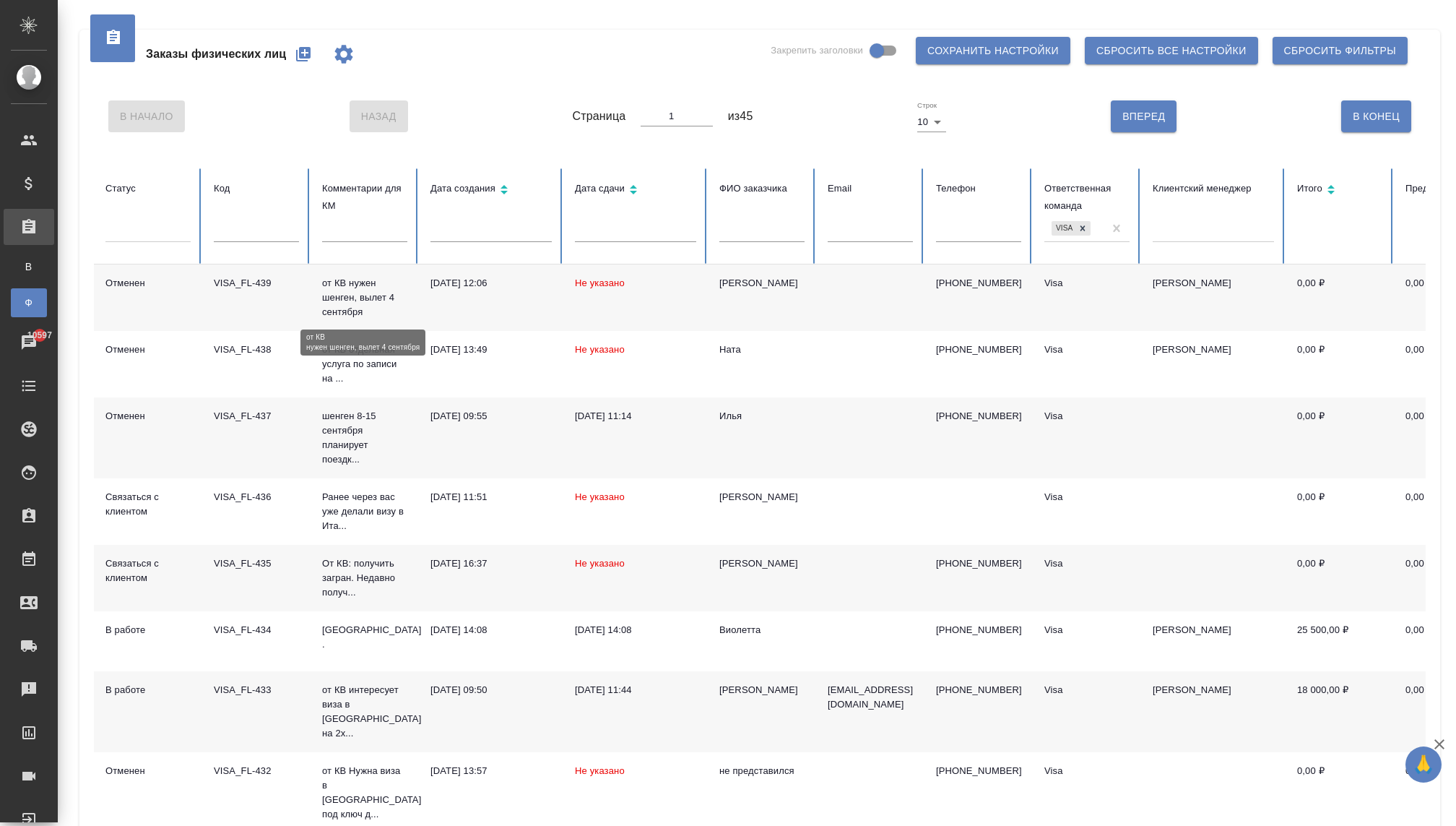
click at [381, 306] on p "от КВ нужен шенген, вылет 4 сентября" at bounding box center [365, 297] width 86 height 43
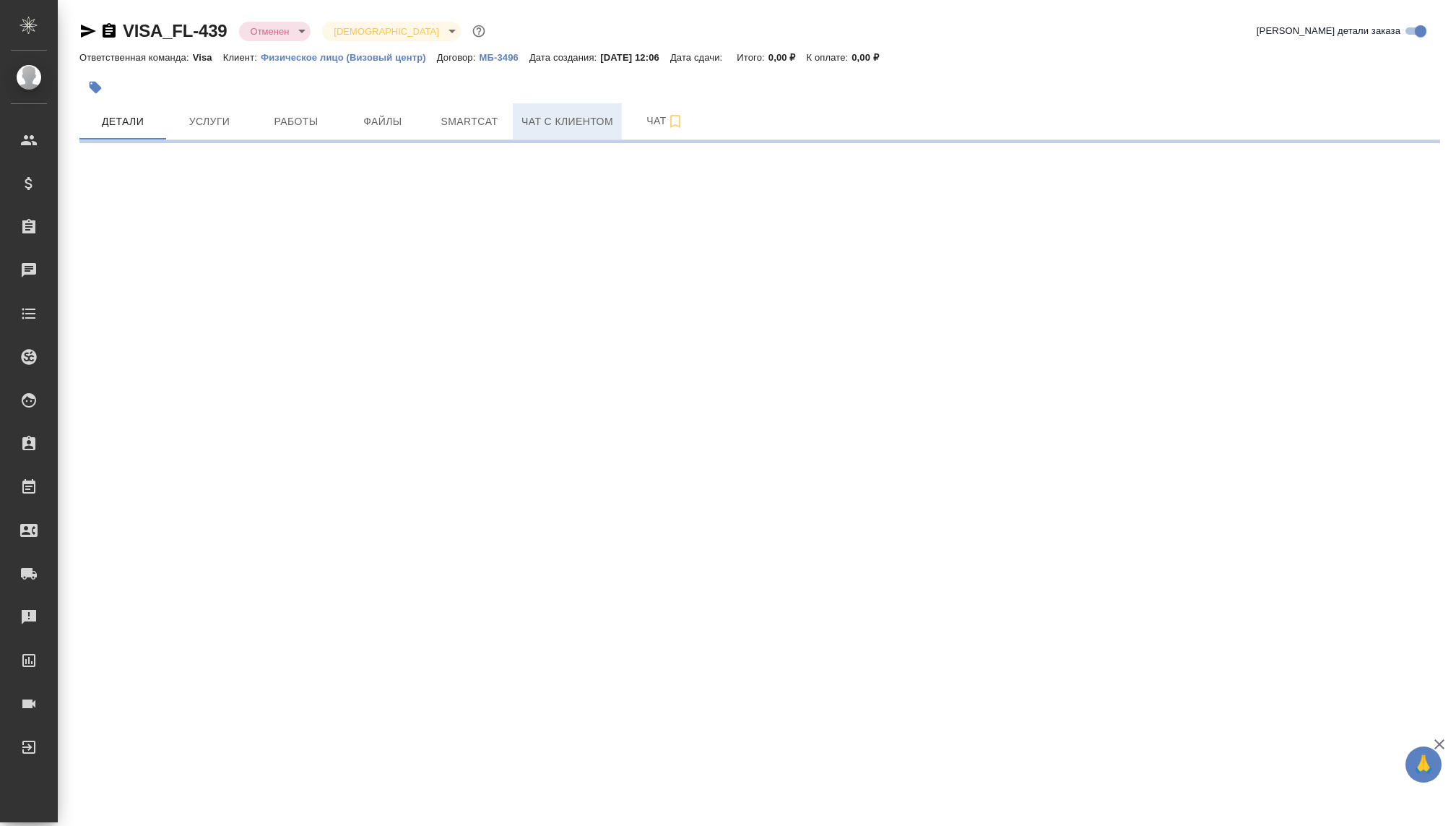
select select "RU"
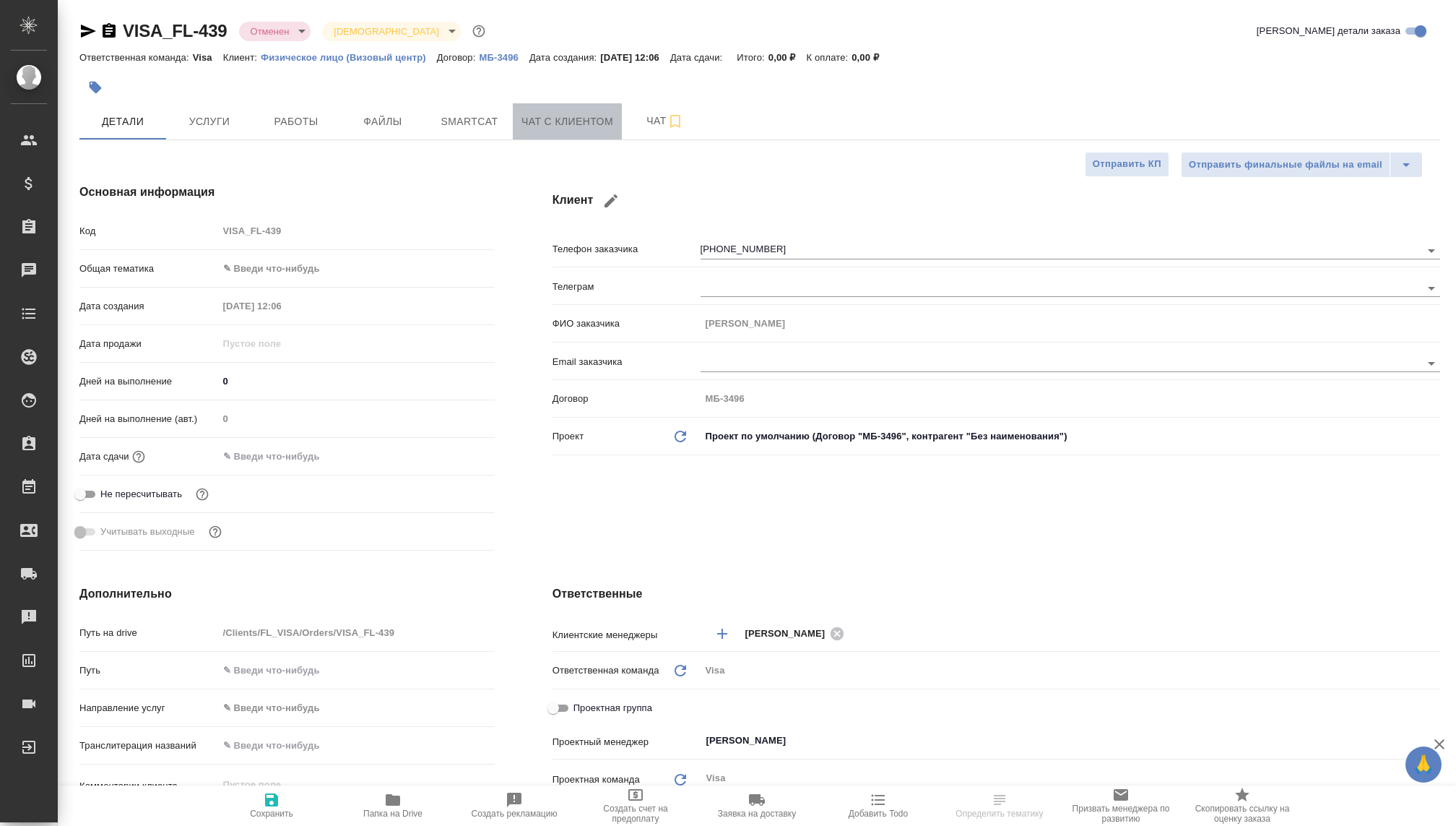
type textarea "x"
click at [561, 118] on span "Чат с клиентом" at bounding box center [568, 122] width 92 height 18
type textarea "x"
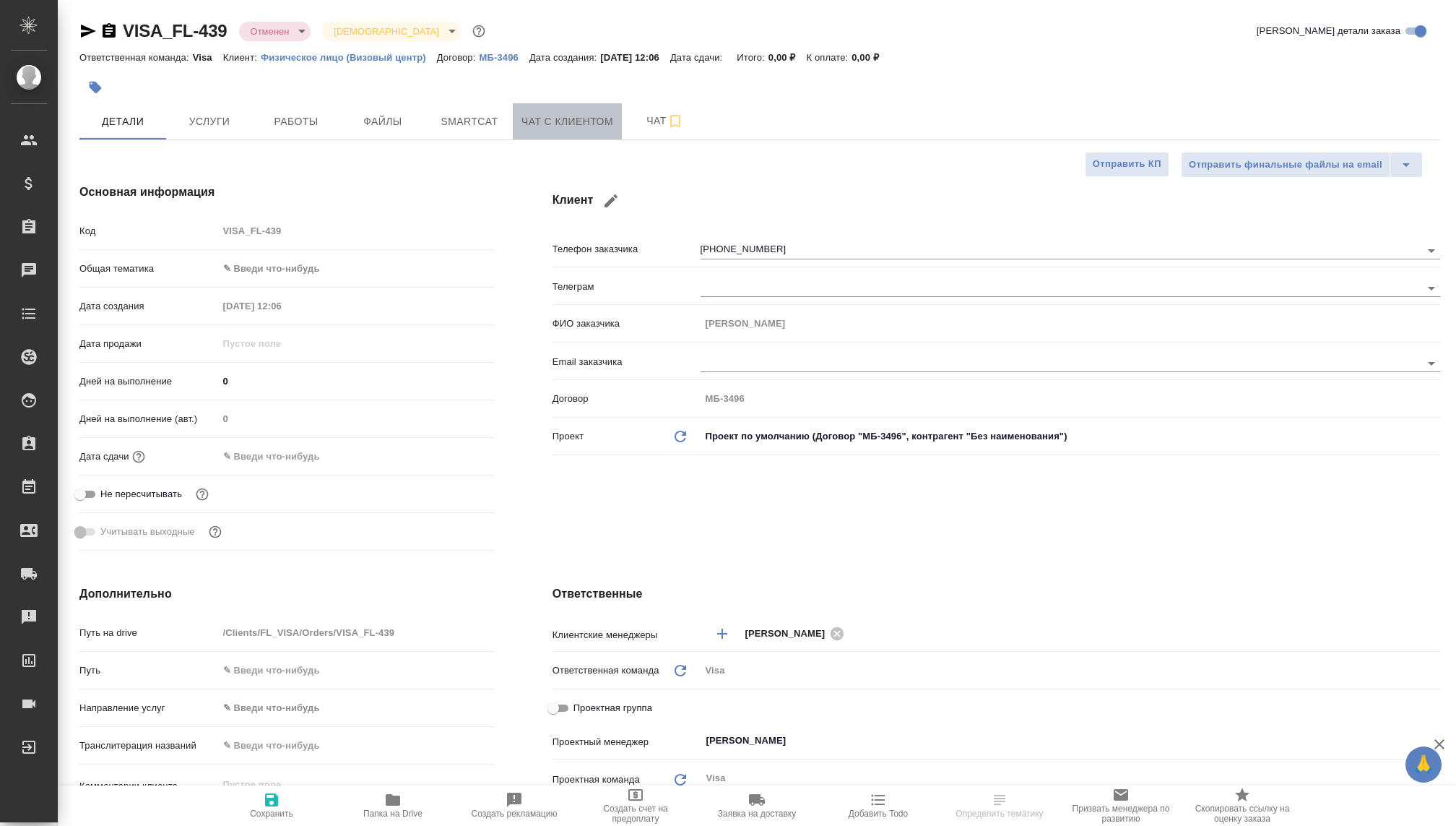
type textarea "x"
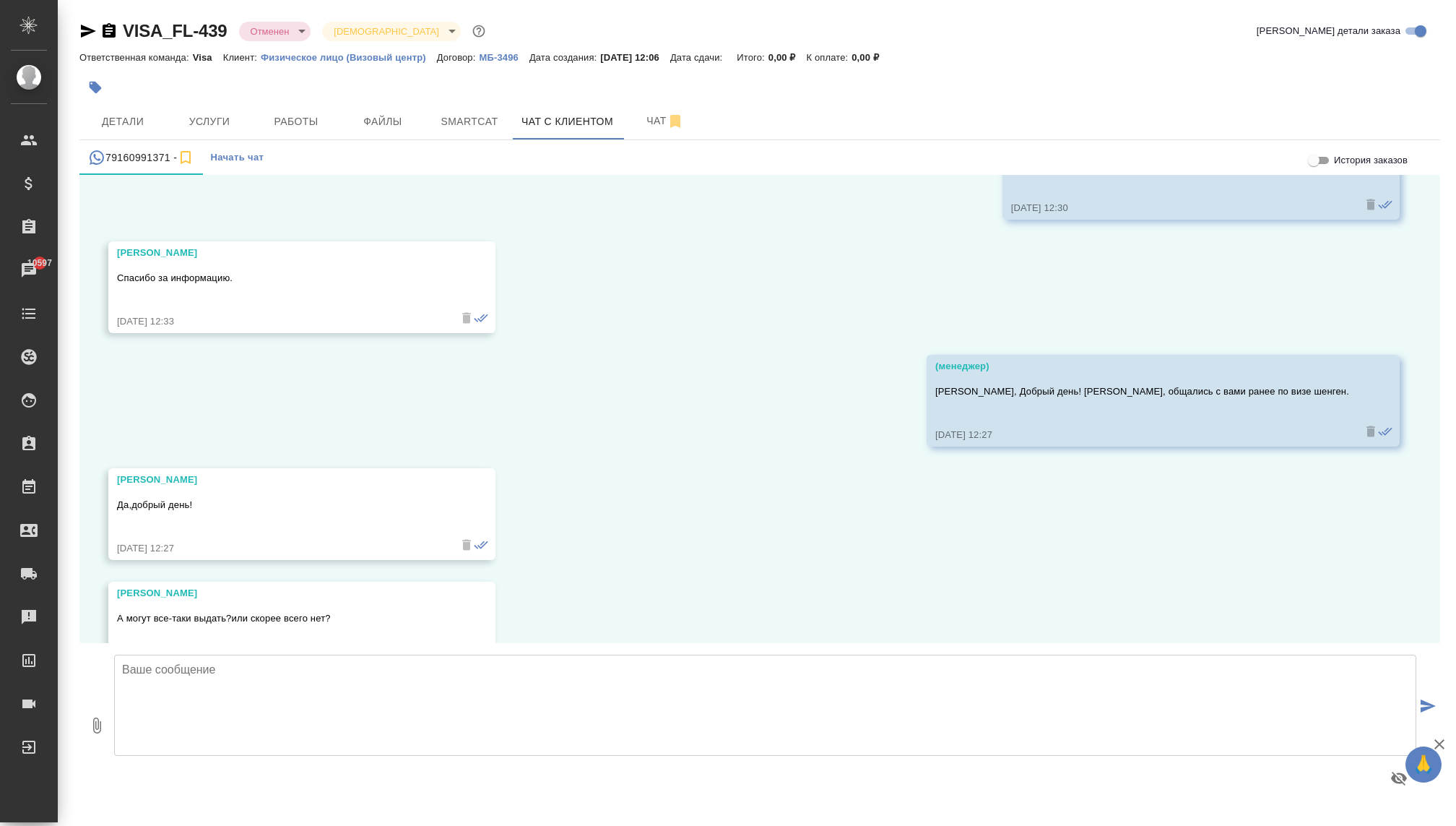
scroll to position [403, 0]
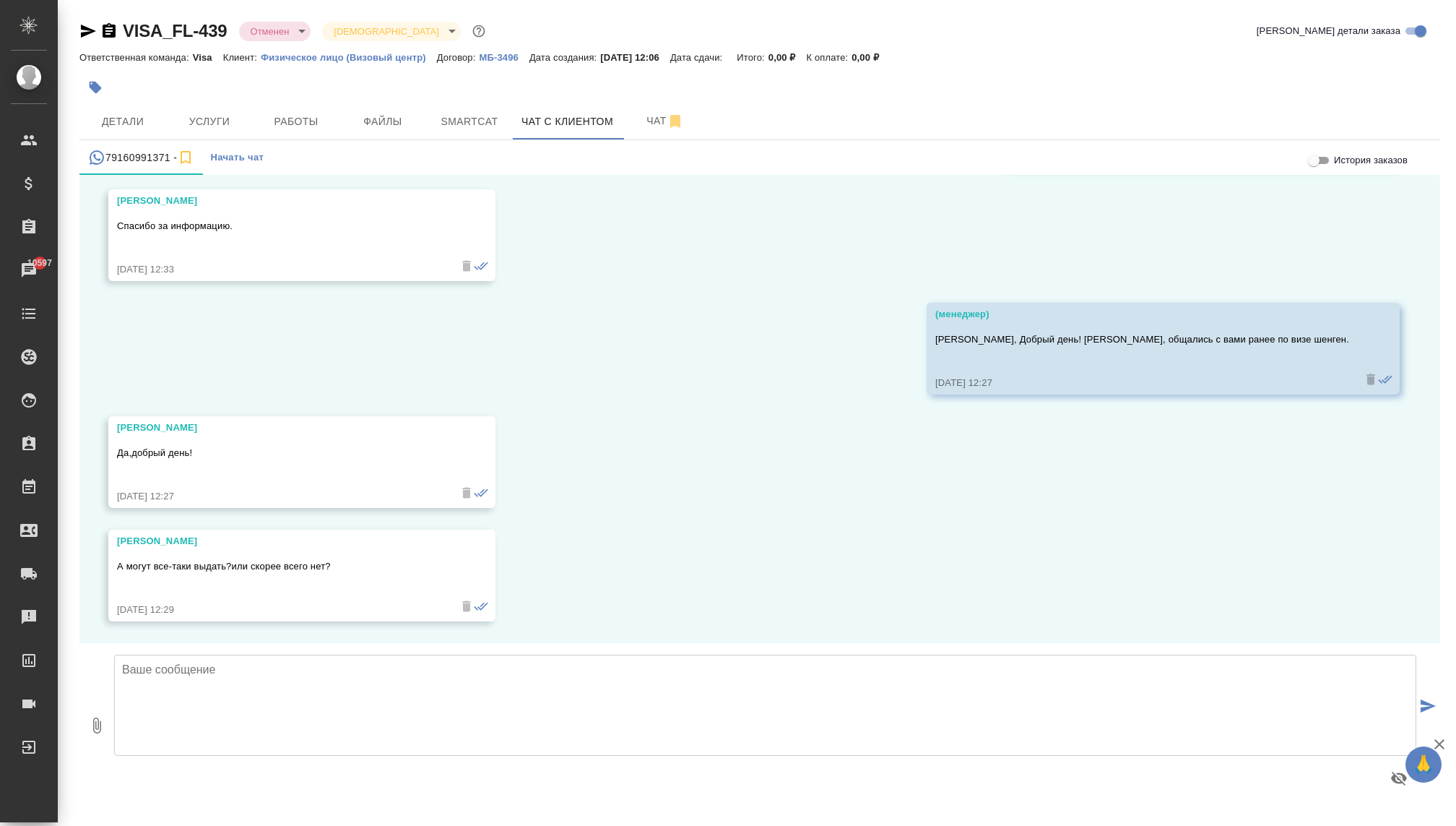
click at [498, 673] on textarea at bounding box center [765, 705] width 1302 height 102
click at [138, 127] on span "Детали" at bounding box center [123, 122] width 70 height 18
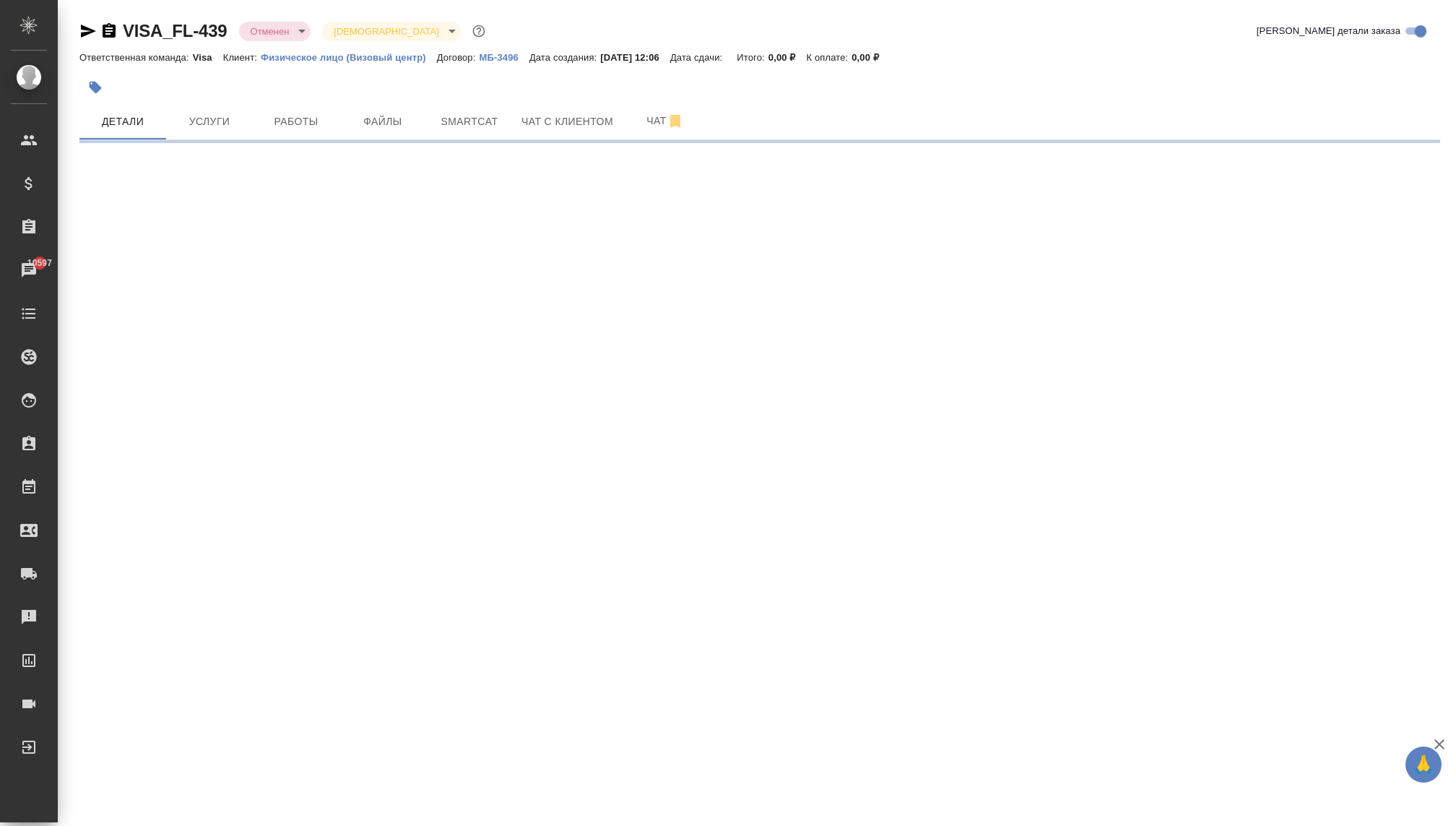
select select "RU"
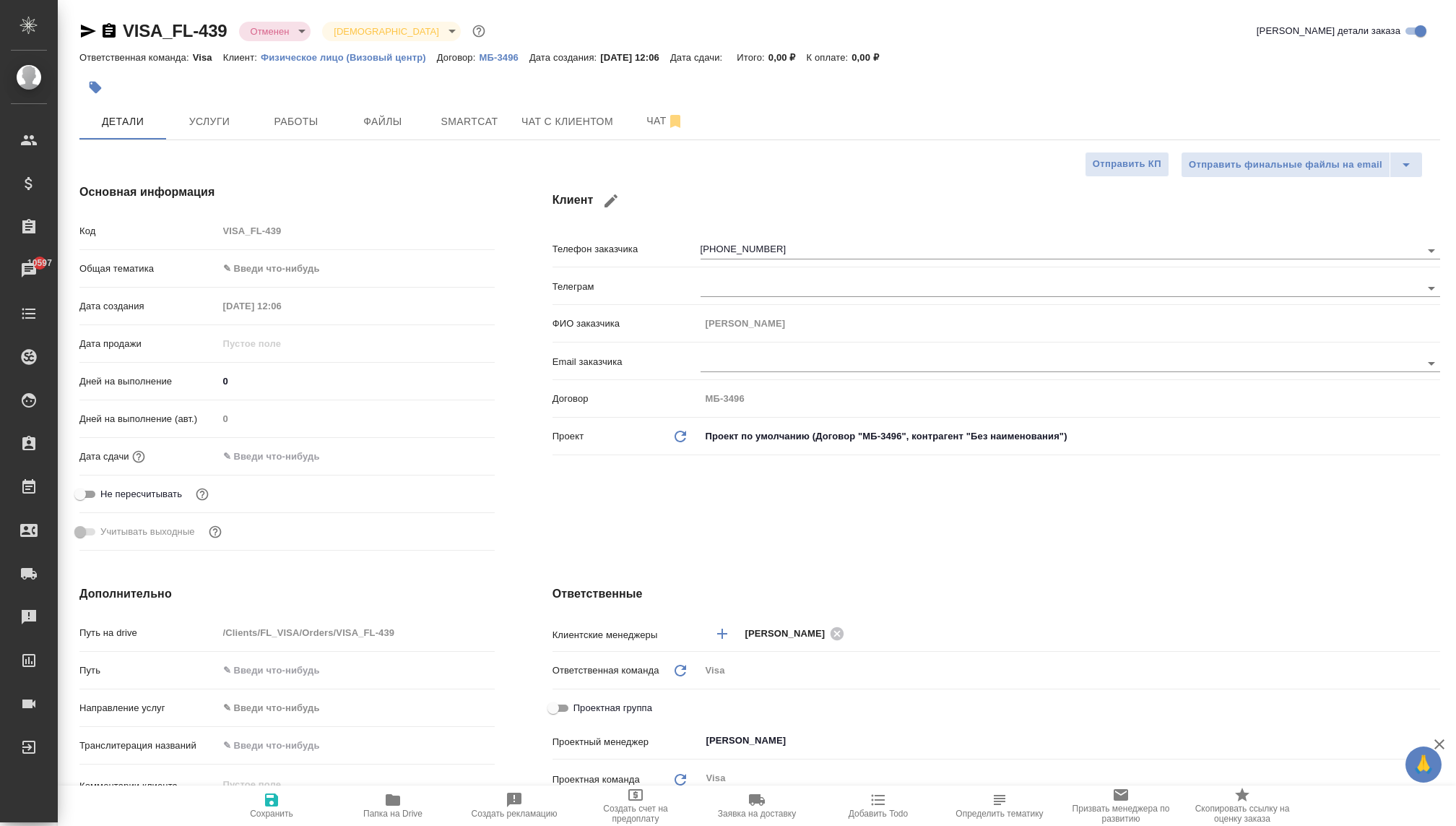
type textarea "x"
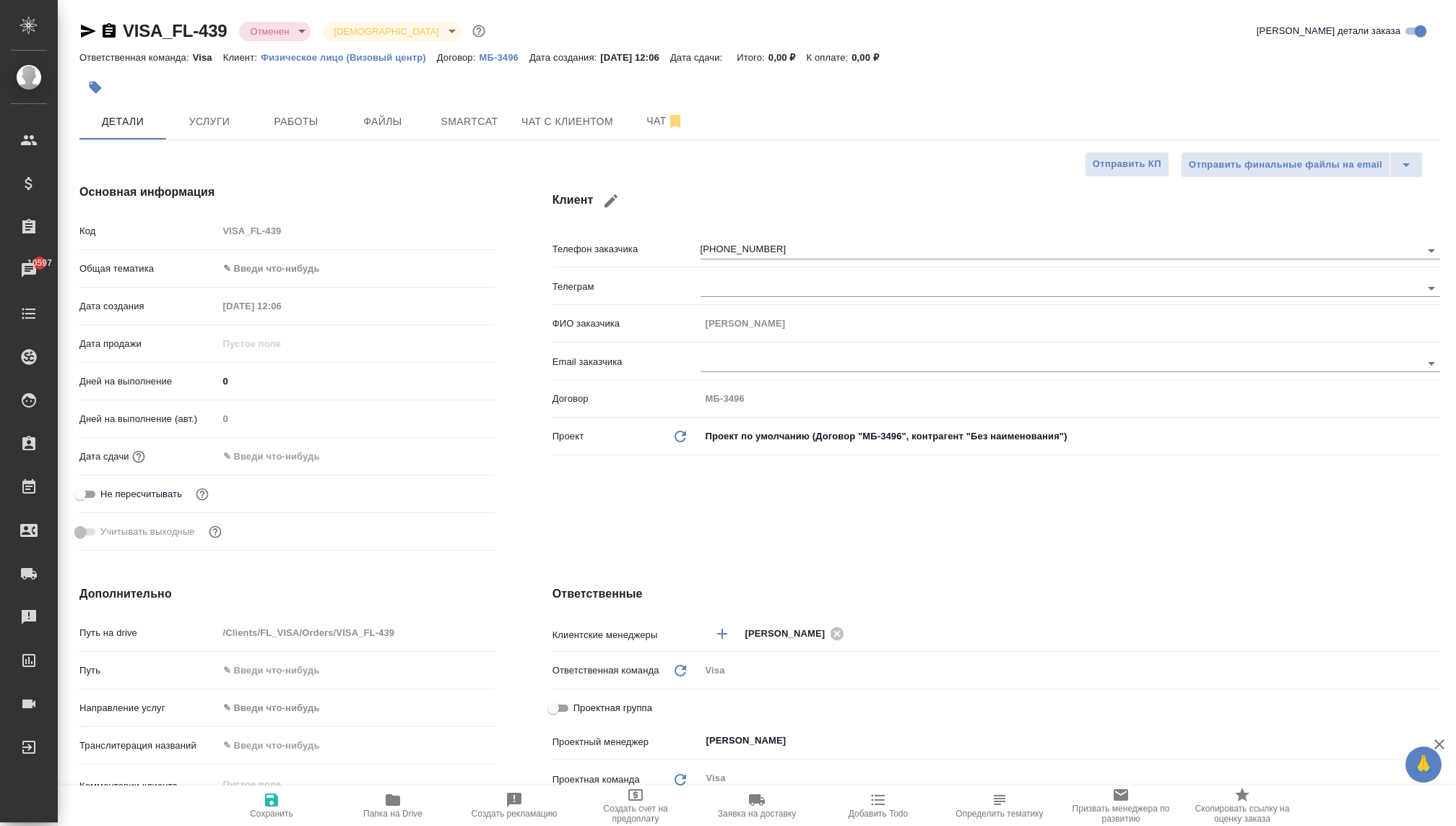
type textarea "x"
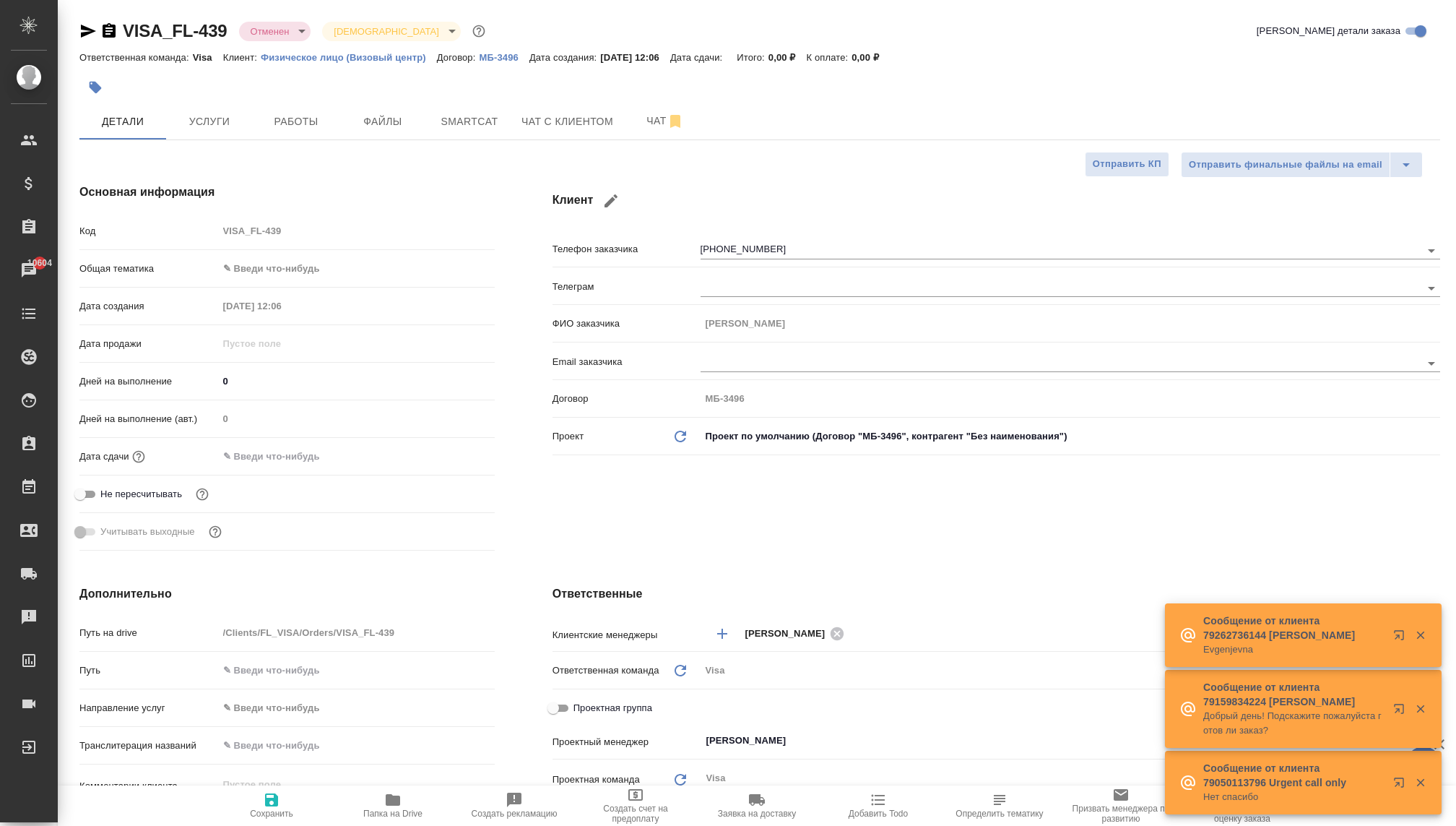
type textarea "x"
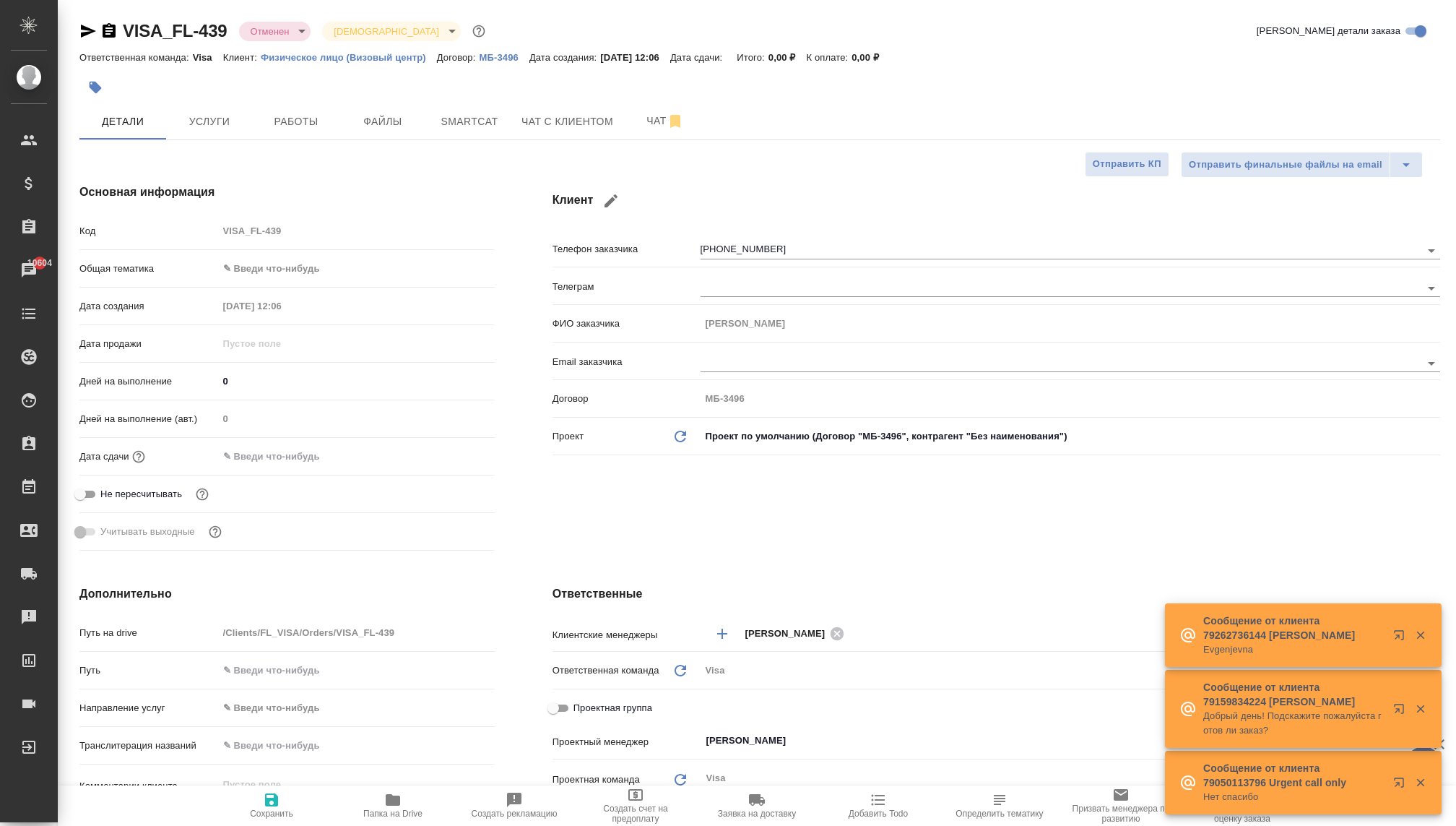
type textarea "x"
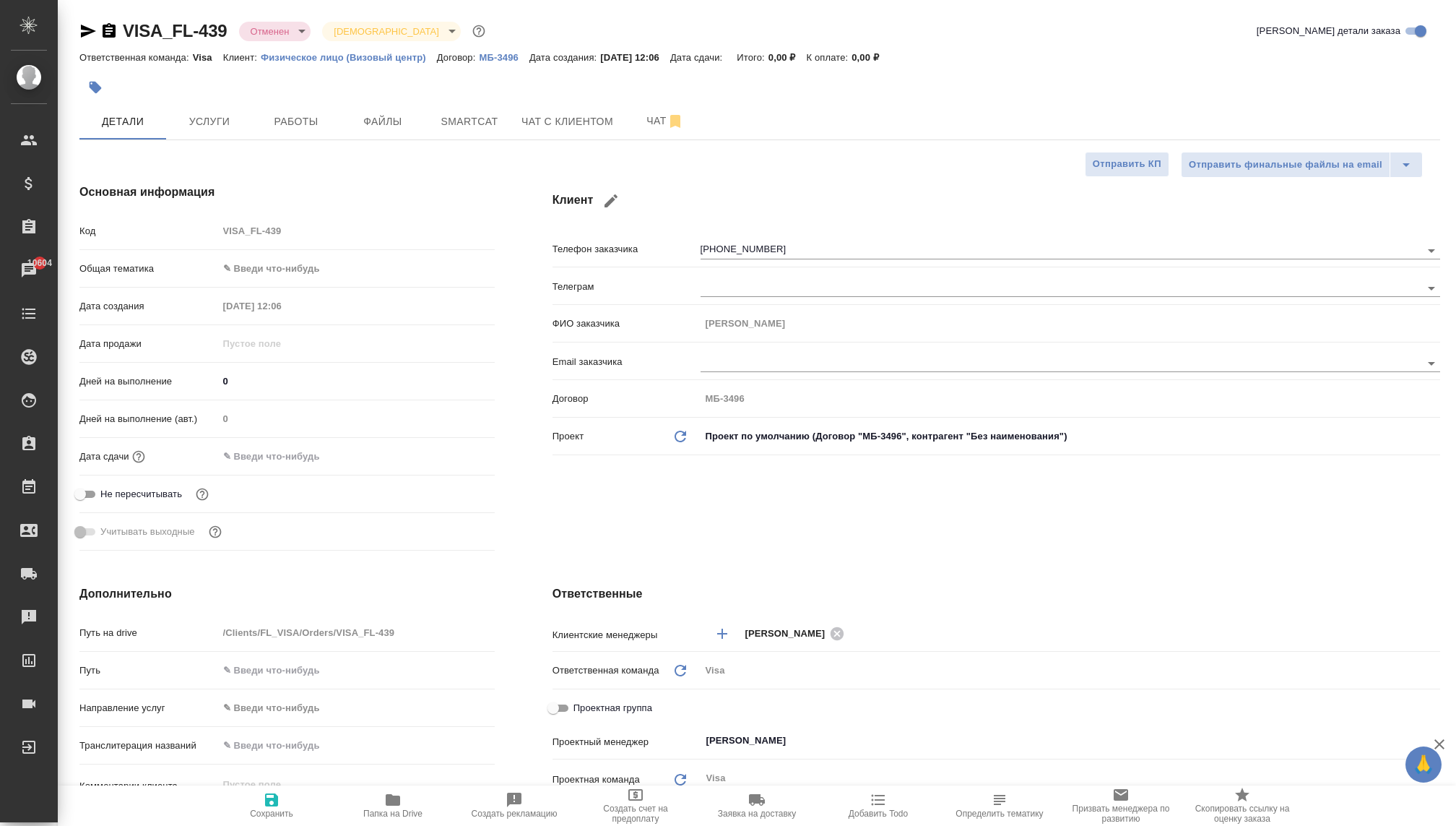
type textarea "x"
